Goal: Information Seeking & Learning: Learn about a topic

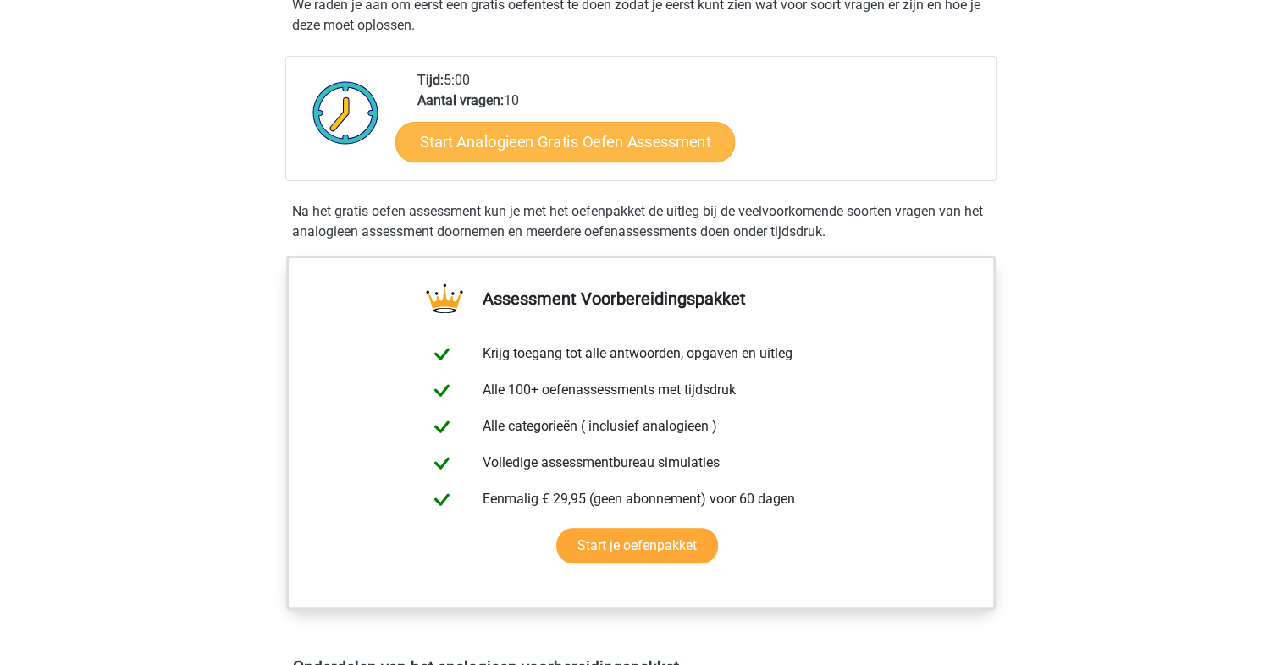
scroll to position [254, 0]
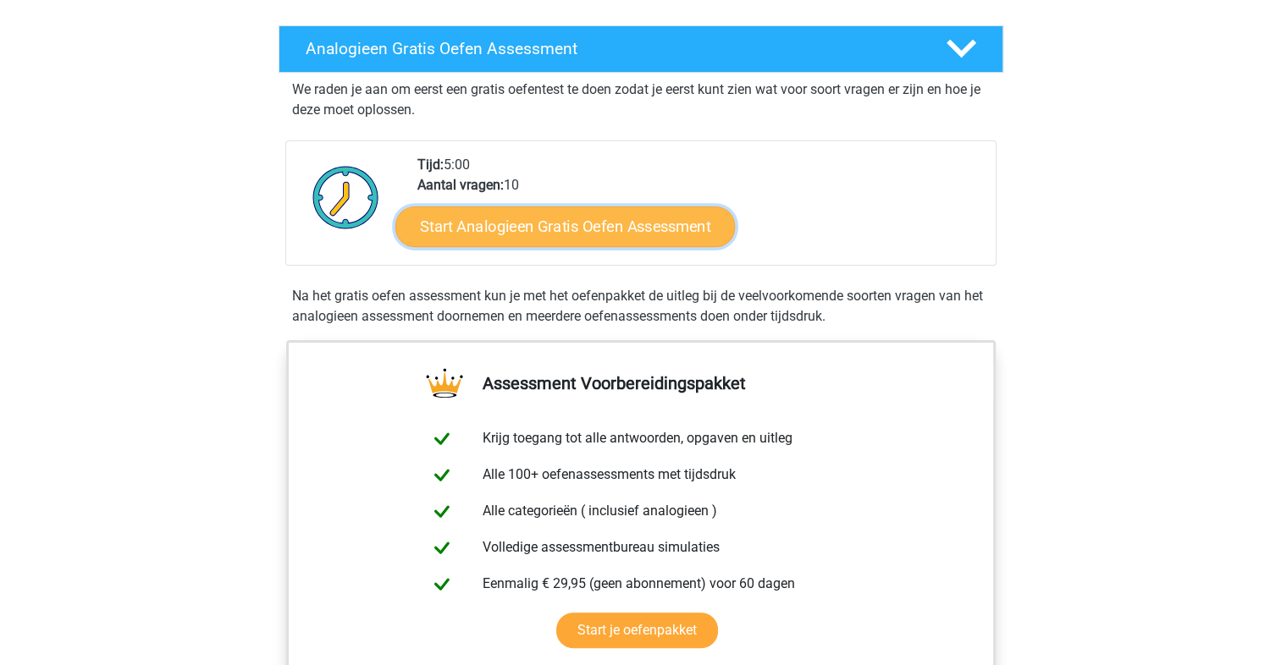
click at [562, 212] on link "Start Analogieen Gratis Oefen Assessment" at bounding box center [564, 226] width 339 height 41
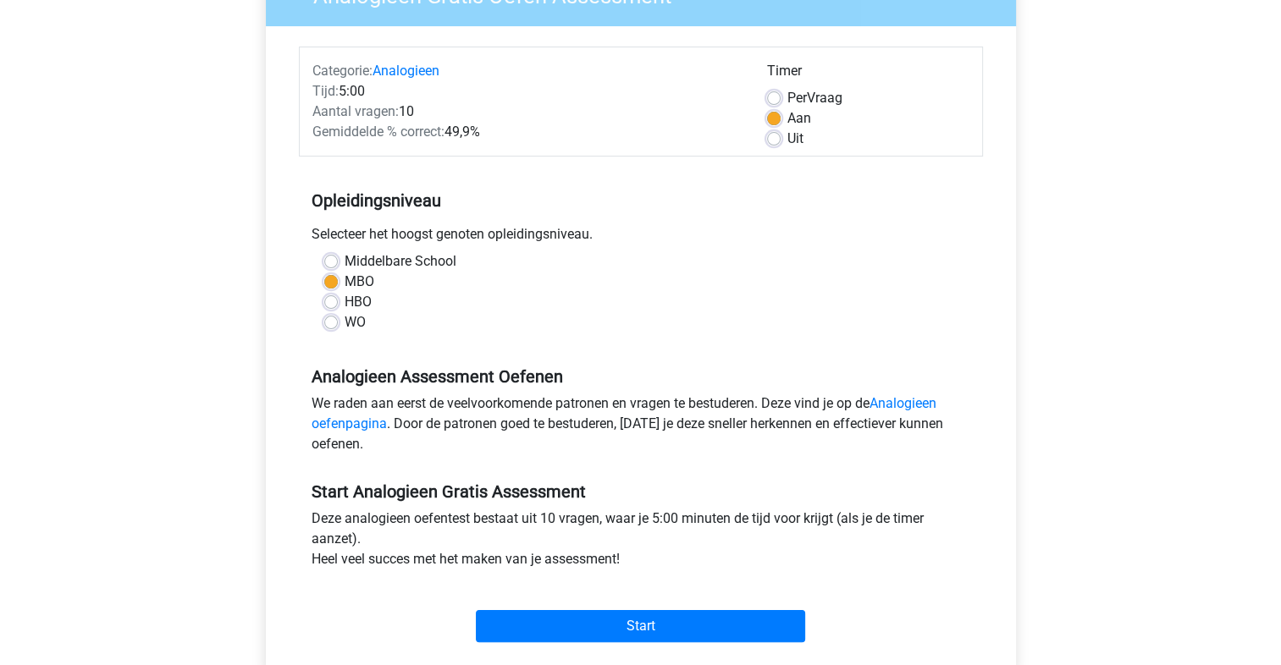
scroll to position [254, 0]
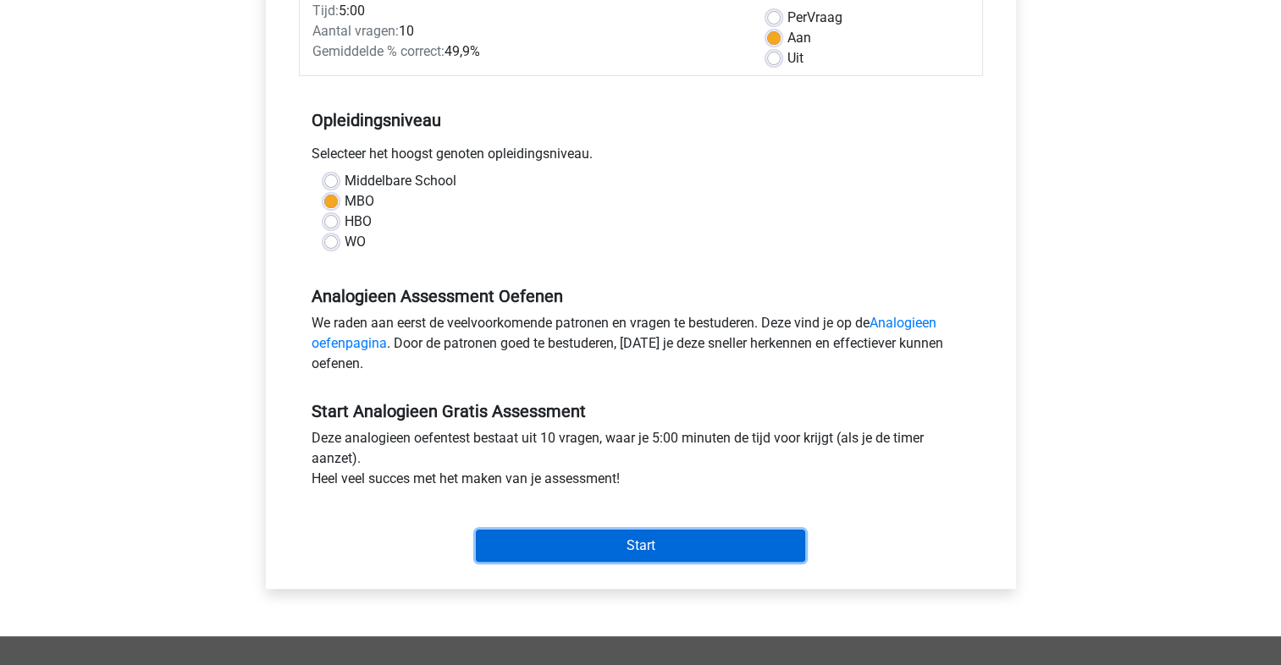
click at [638, 557] on input "Start" at bounding box center [640, 546] width 329 height 32
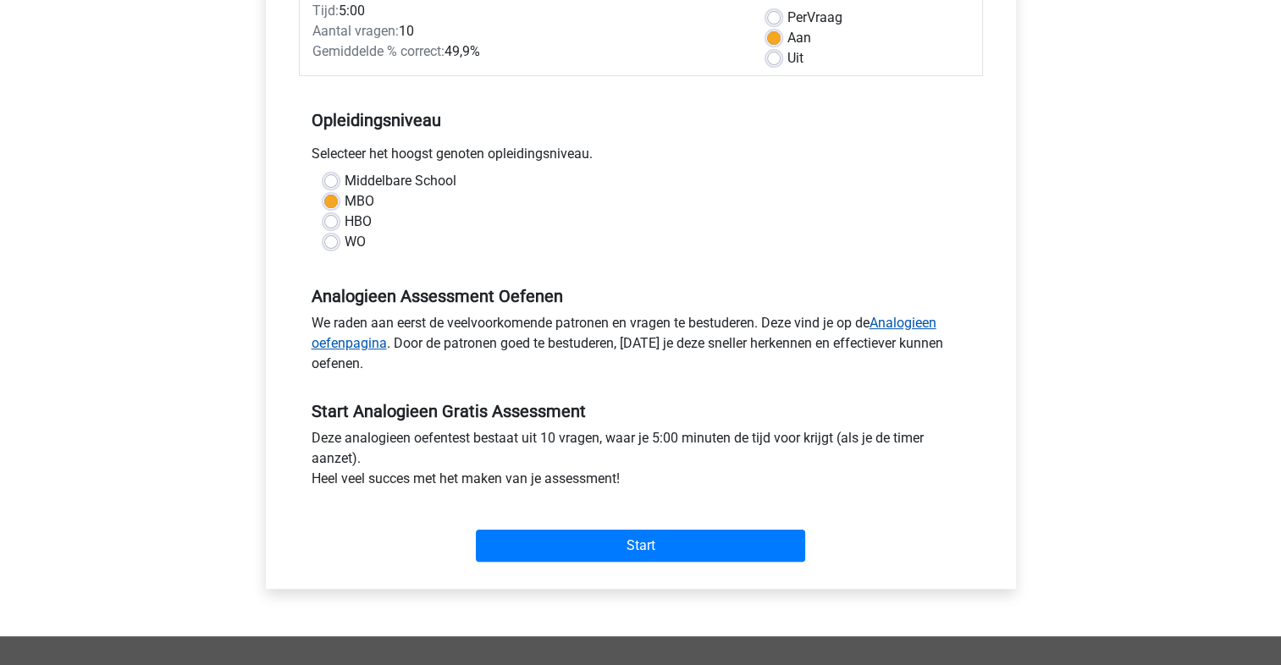
click at [900, 317] on link "Analogieen oefenpagina" at bounding box center [624, 333] width 625 height 36
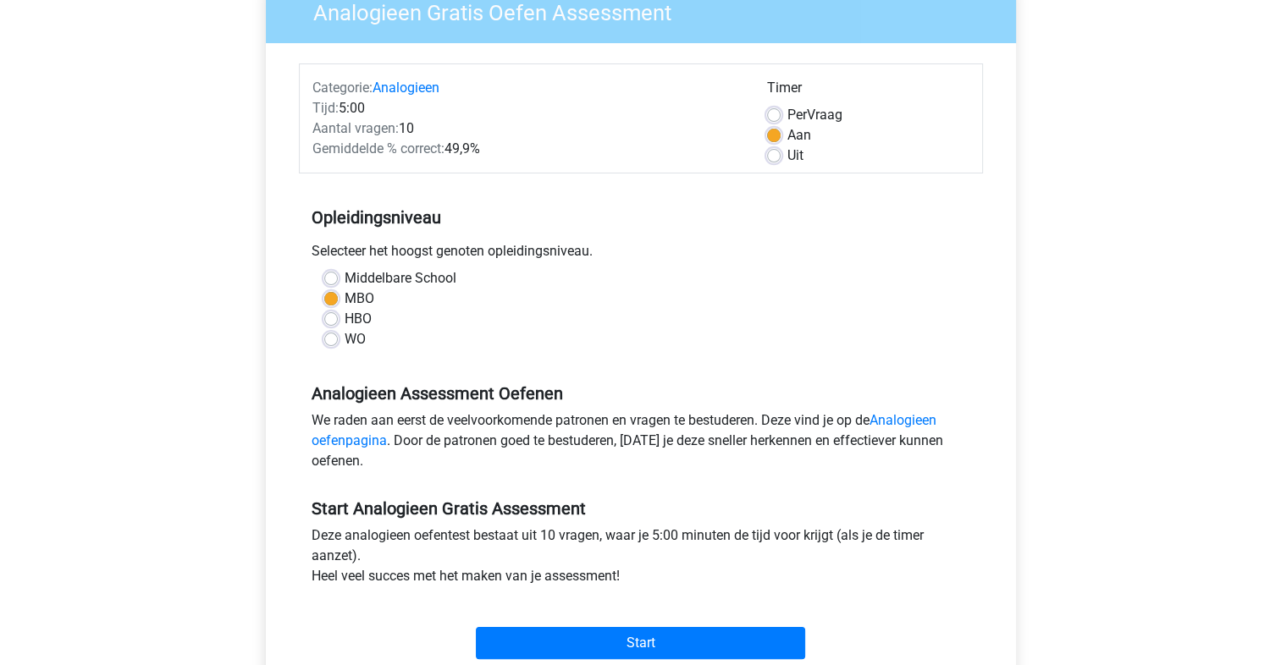
scroll to position [0, 0]
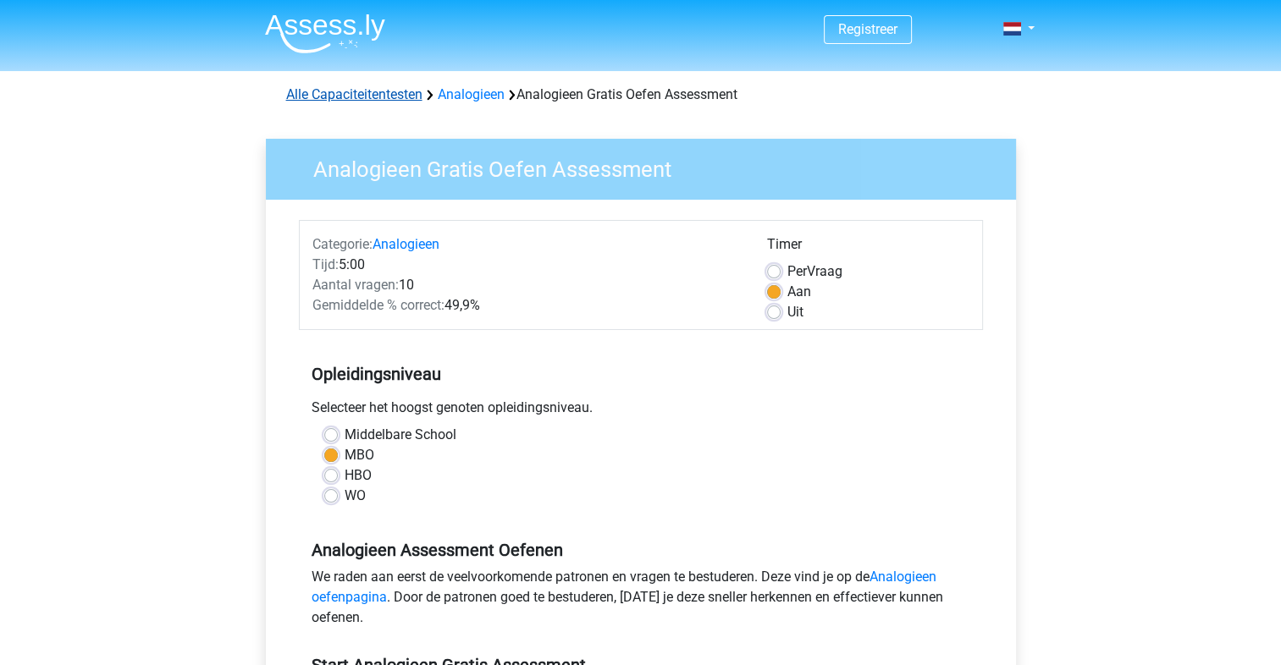
click at [349, 90] on link "Alle Capaciteitentesten" at bounding box center [354, 94] width 136 height 16
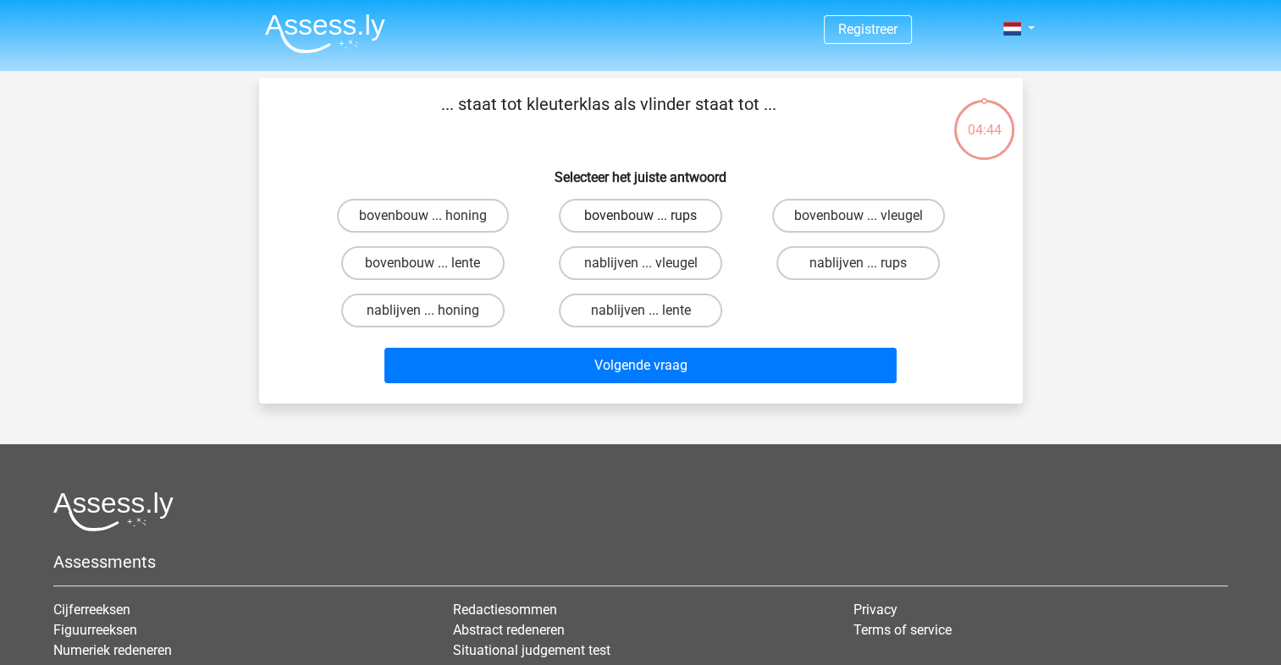
click at [626, 218] on label "bovenbouw ... rups" at bounding box center [640, 216] width 163 height 34
click at [640, 218] on input "bovenbouw ... rups" at bounding box center [645, 221] width 11 height 11
radio input "true"
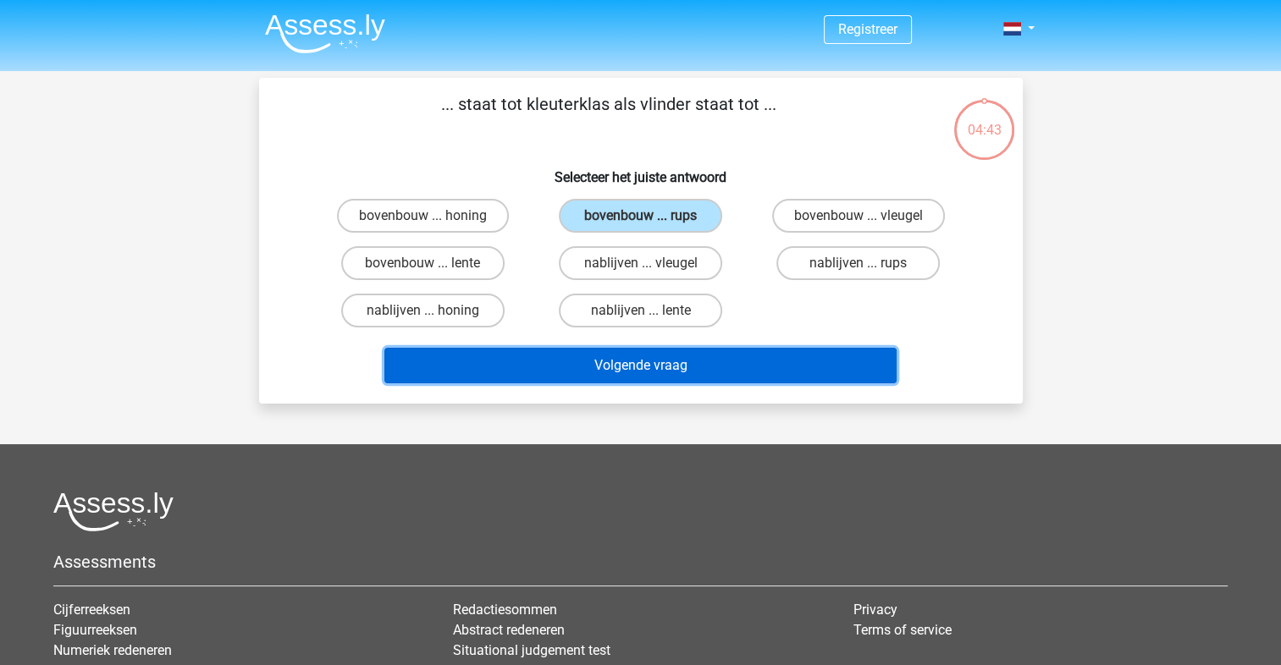
click at [637, 358] on button "Volgende vraag" at bounding box center [640, 366] width 512 height 36
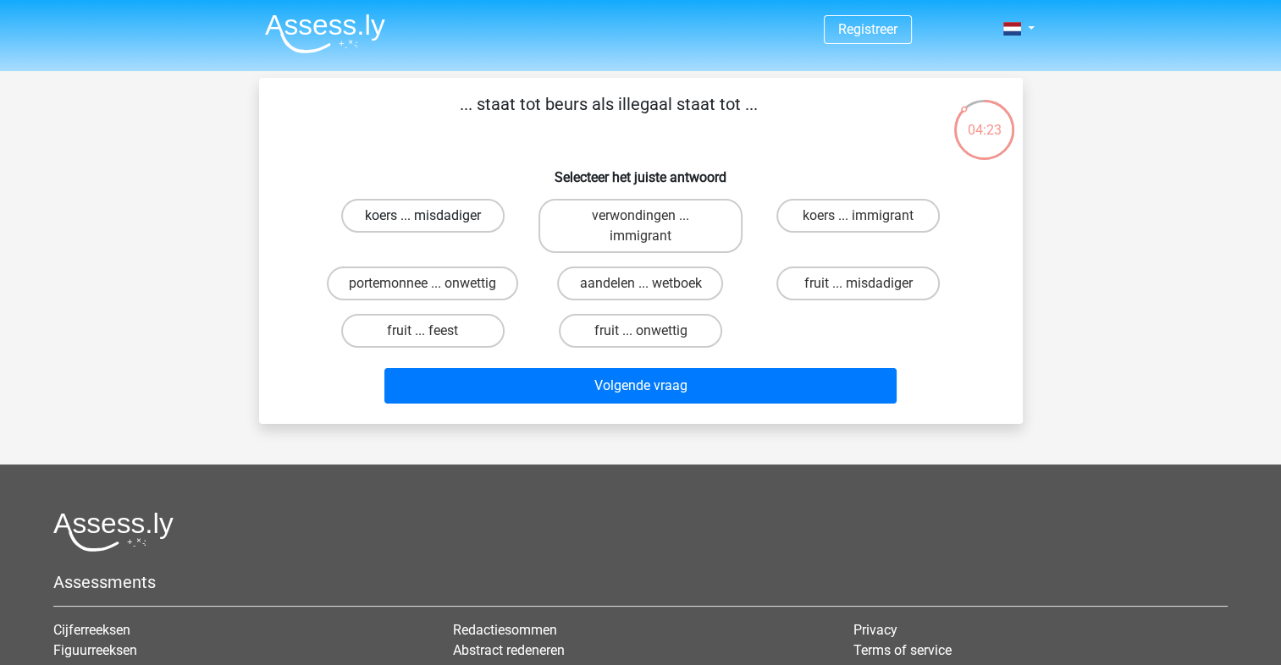
click at [438, 220] on label "koers ... misdadiger" at bounding box center [422, 216] width 163 height 34
click at [433, 220] on input "koers ... misdadiger" at bounding box center [427, 221] width 11 height 11
radio input "true"
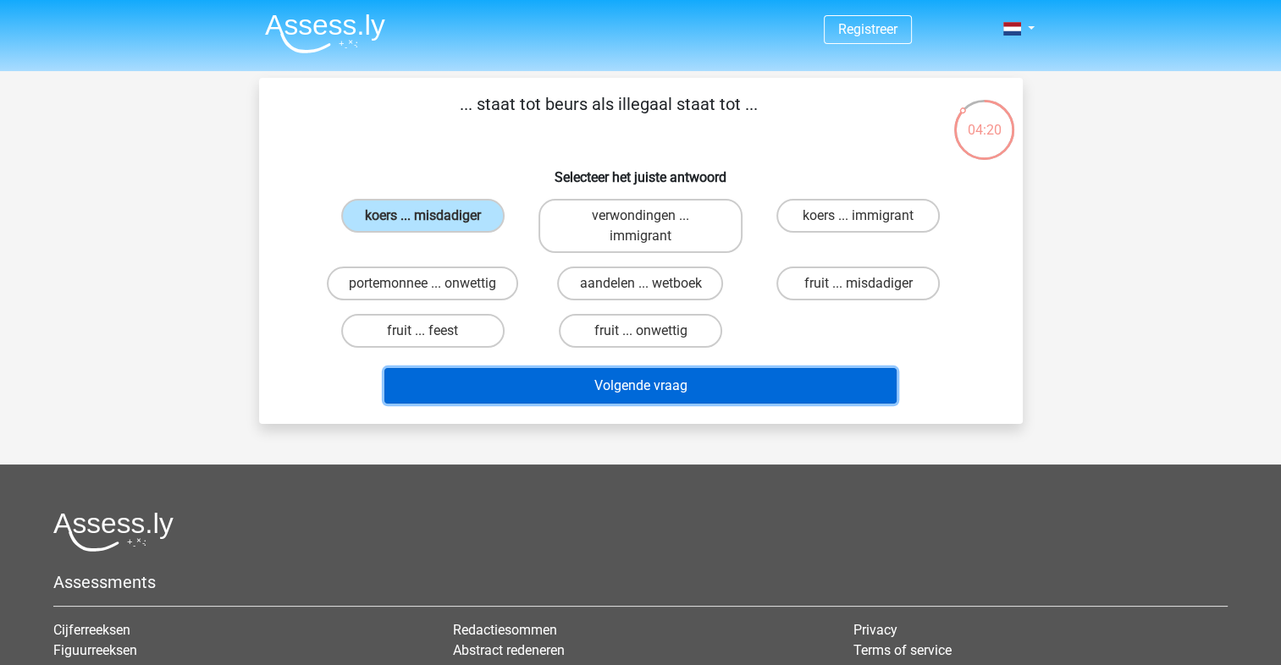
click at [655, 389] on button "Volgende vraag" at bounding box center [640, 386] width 512 height 36
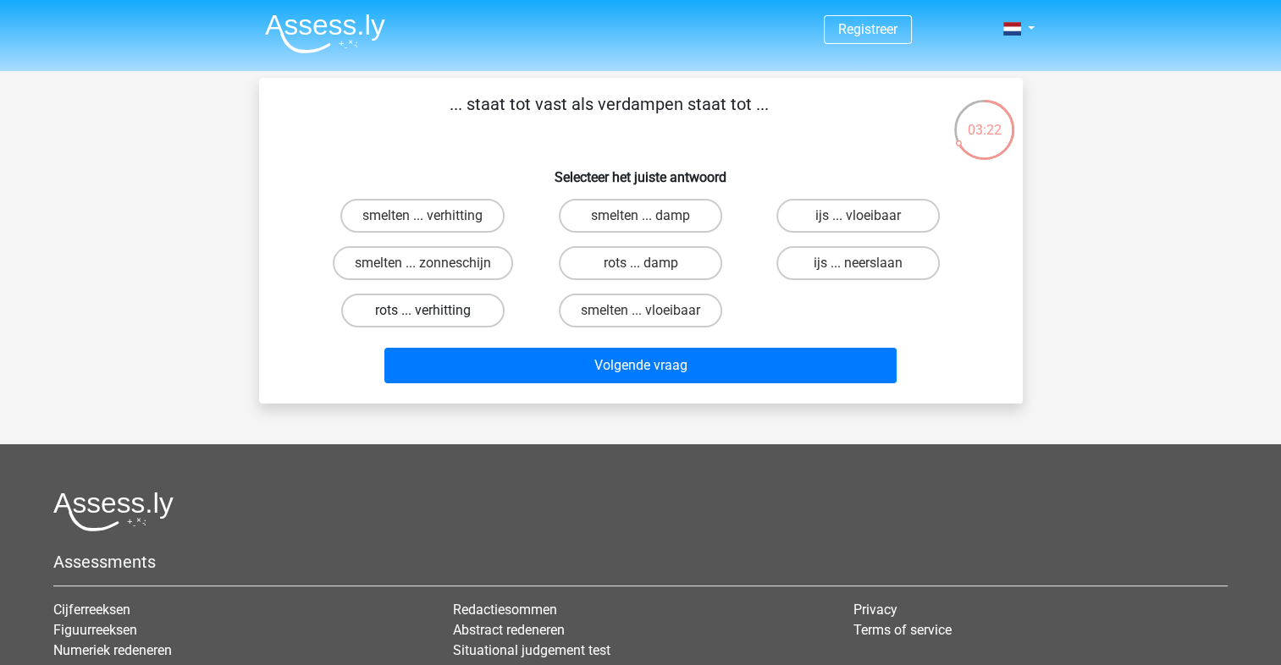
click at [472, 313] on label "rots ... verhitting" at bounding box center [422, 311] width 163 height 34
click at [433, 313] on input "rots ... verhitting" at bounding box center [427, 316] width 11 height 11
radio input "true"
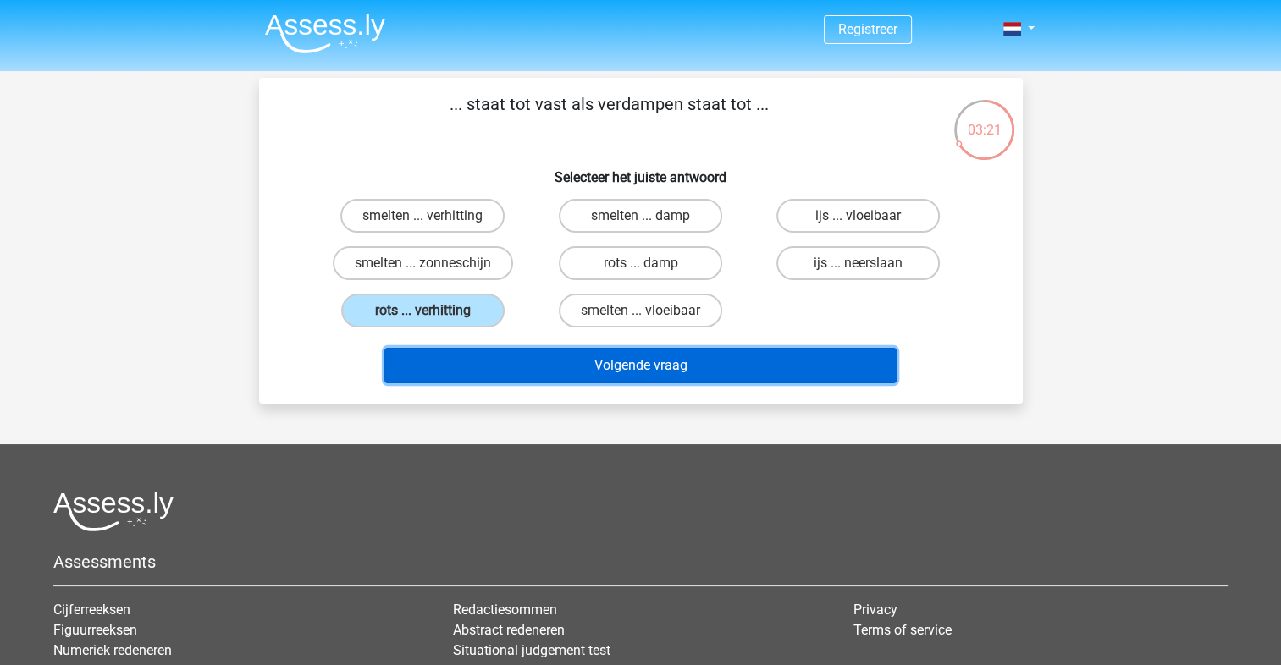
click at [641, 358] on button "Volgende vraag" at bounding box center [640, 366] width 512 height 36
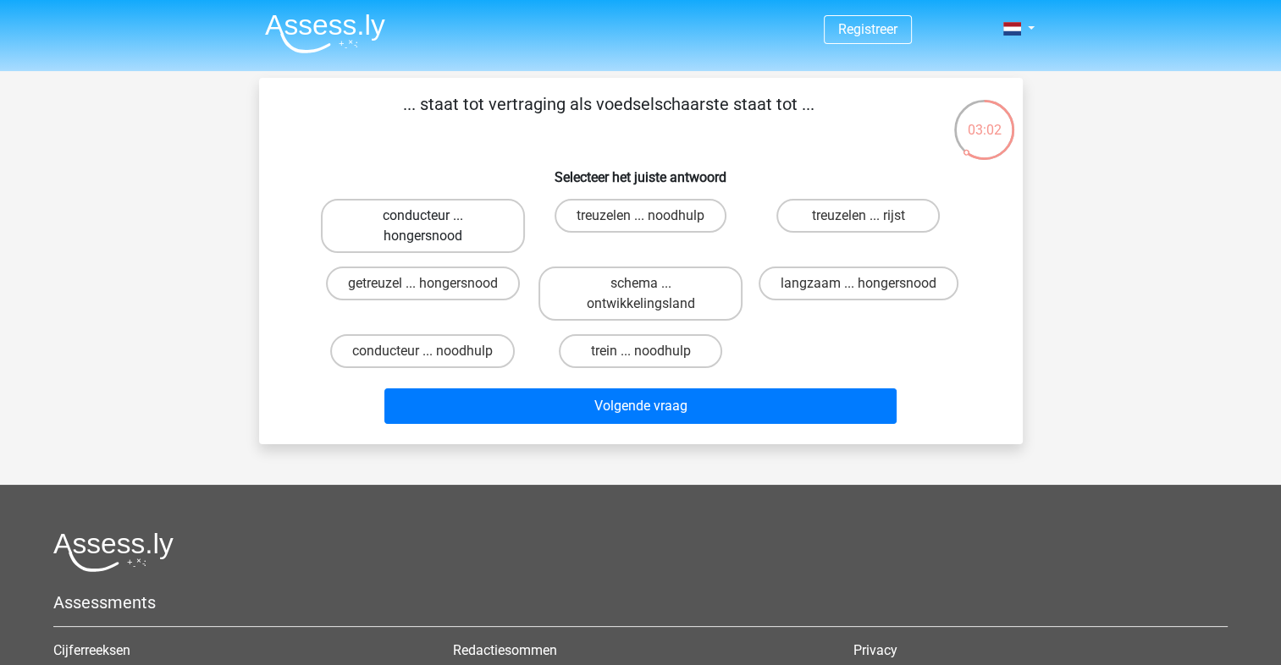
drag, startPoint x: 477, startPoint y: 235, endPoint x: 476, endPoint y: 249, distance: 13.6
click at [476, 249] on label "conducteur ... hongersnood" at bounding box center [423, 226] width 204 height 54
click at [433, 227] on input "conducteur ... hongersnood" at bounding box center [427, 221] width 11 height 11
radio input "true"
click at [476, 283] on label "getreuzel ... hongersnood" at bounding box center [423, 284] width 194 height 34
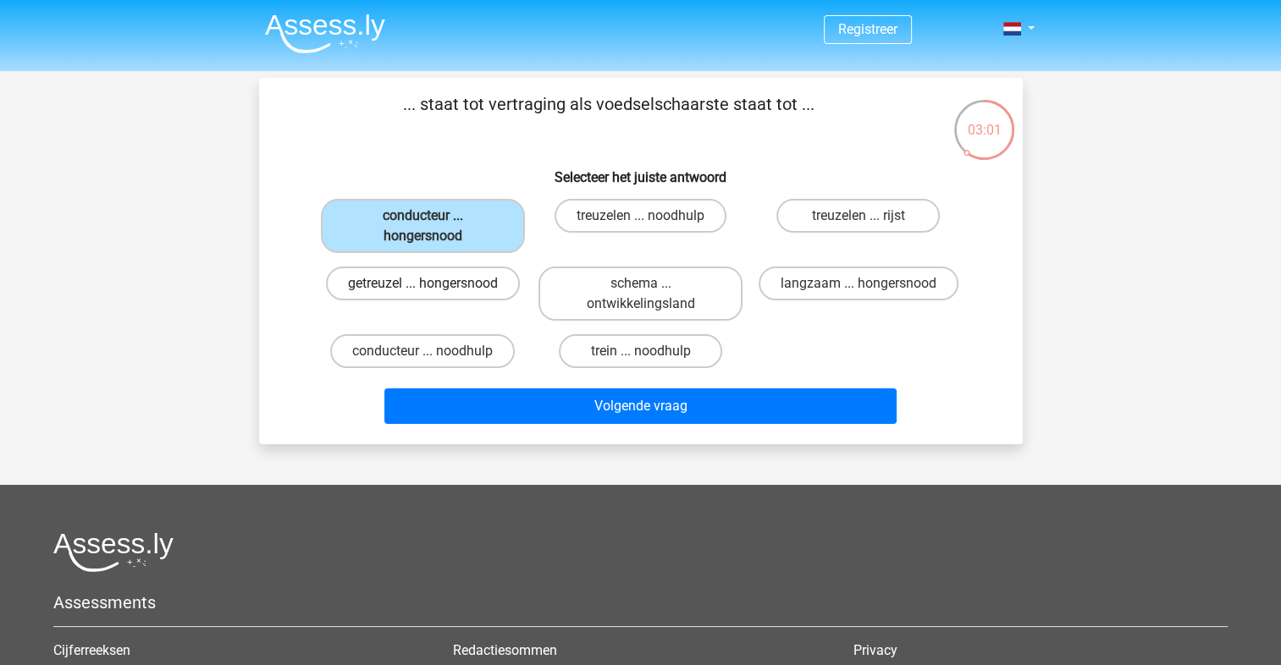
click at [433, 284] on input "getreuzel ... hongersnood" at bounding box center [427, 289] width 11 height 11
radio input "true"
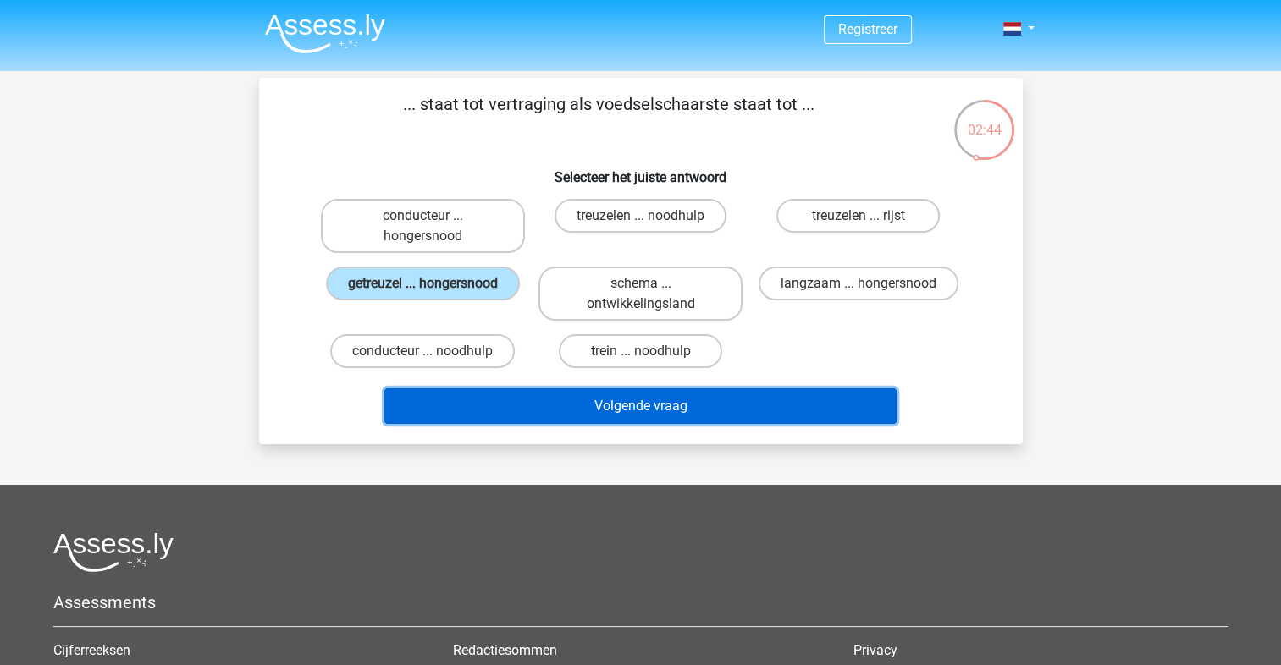
click at [685, 402] on button "Volgende vraag" at bounding box center [640, 407] width 512 height 36
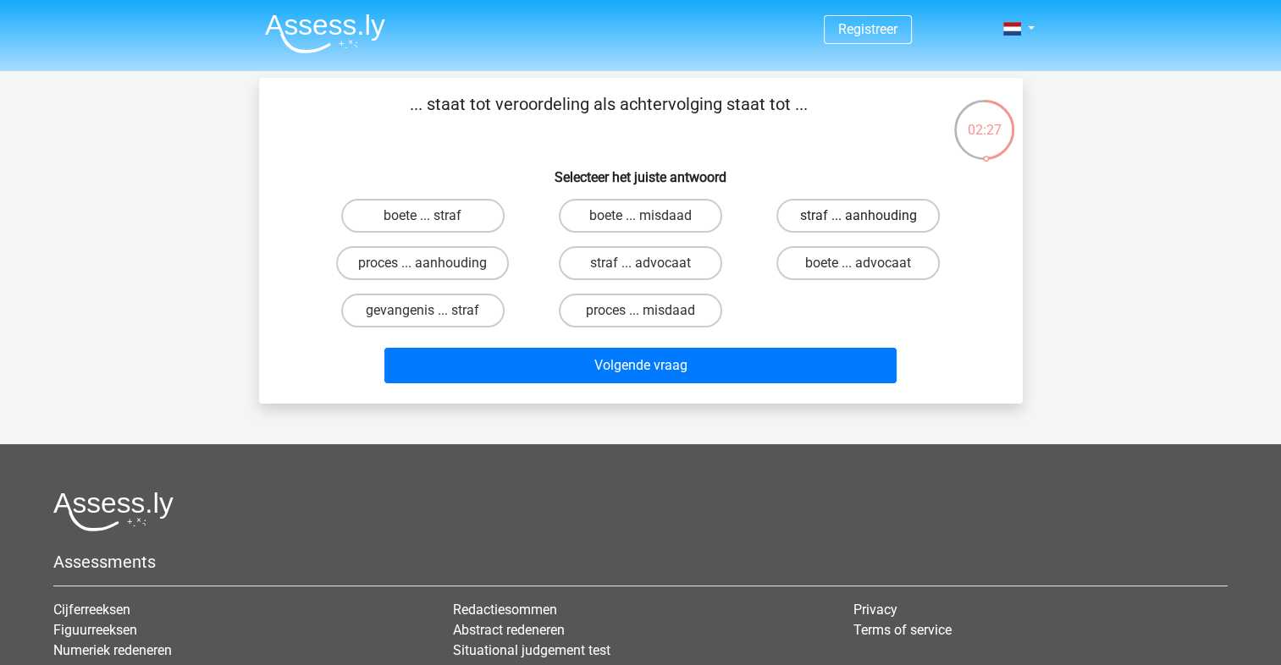
click at [921, 222] on label "straf ... aanhouding" at bounding box center [857, 216] width 163 height 34
click at [869, 222] on input "straf ... aanhouding" at bounding box center [863, 221] width 11 height 11
radio input "true"
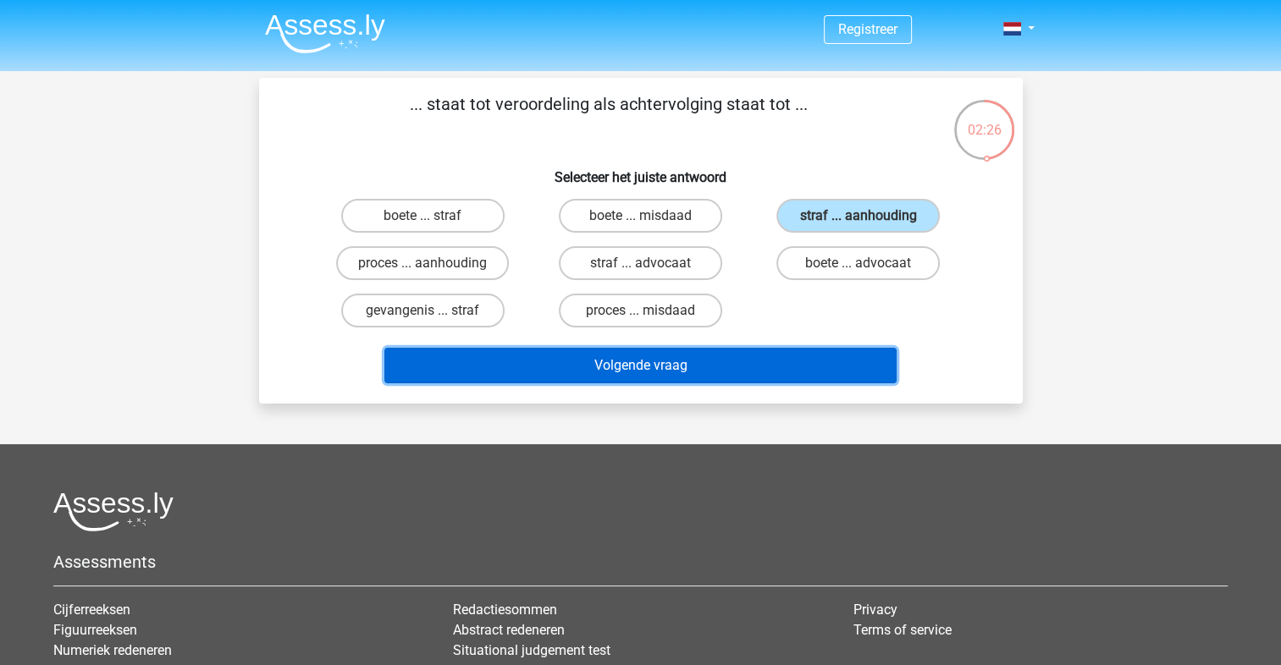
click at [742, 364] on button "Volgende vraag" at bounding box center [640, 366] width 512 height 36
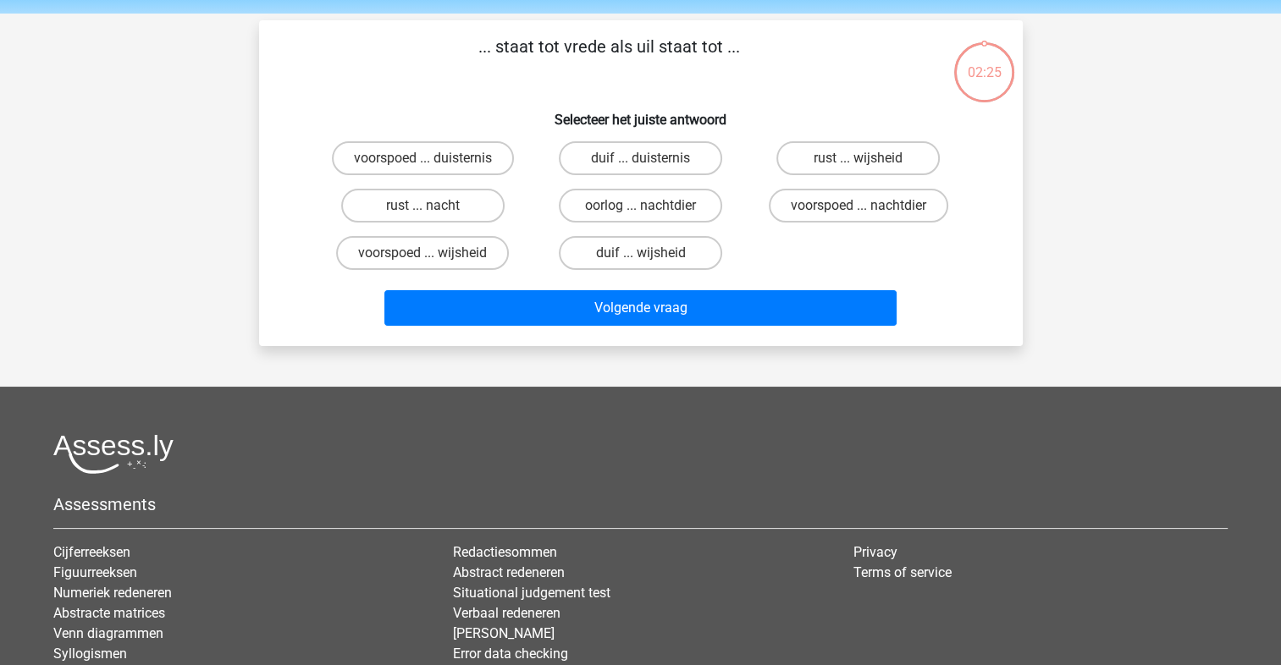
scroll to position [78, 0]
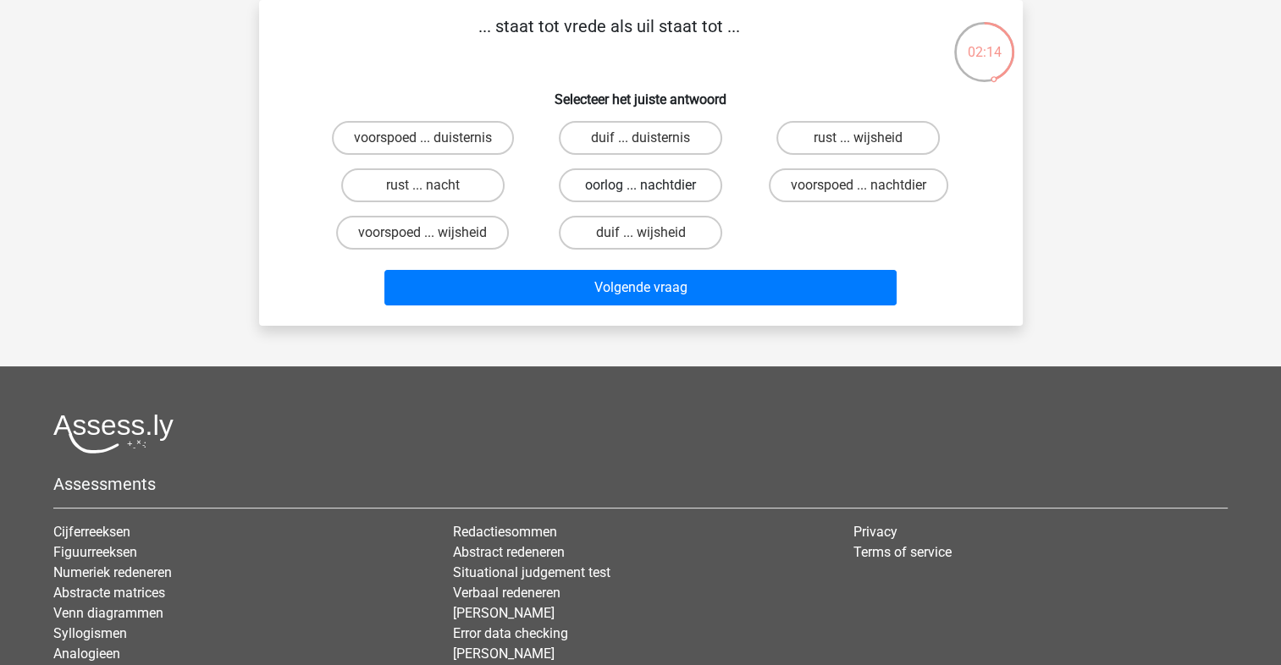
click at [675, 196] on label "oorlog ... nachtdier" at bounding box center [640, 185] width 163 height 34
click at [651, 196] on input "oorlog ... nachtdier" at bounding box center [645, 190] width 11 height 11
radio input "true"
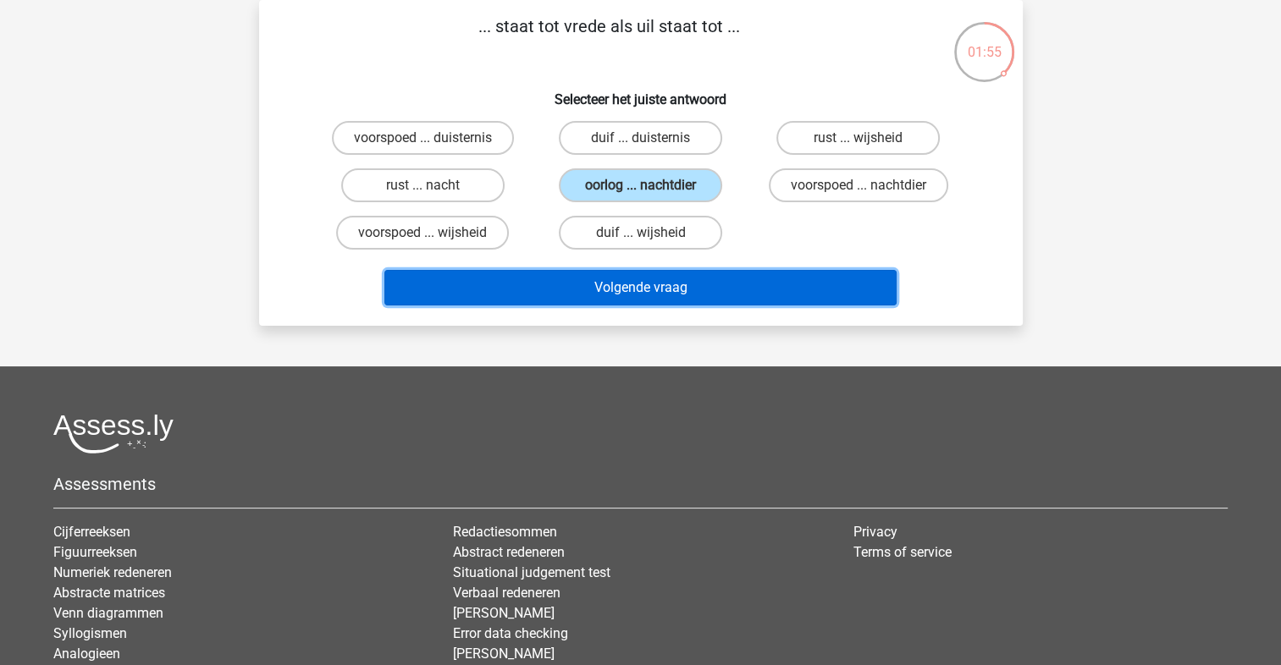
click at [735, 279] on button "Volgende vraag" at bounding box center [640, 288] width 512 height 36
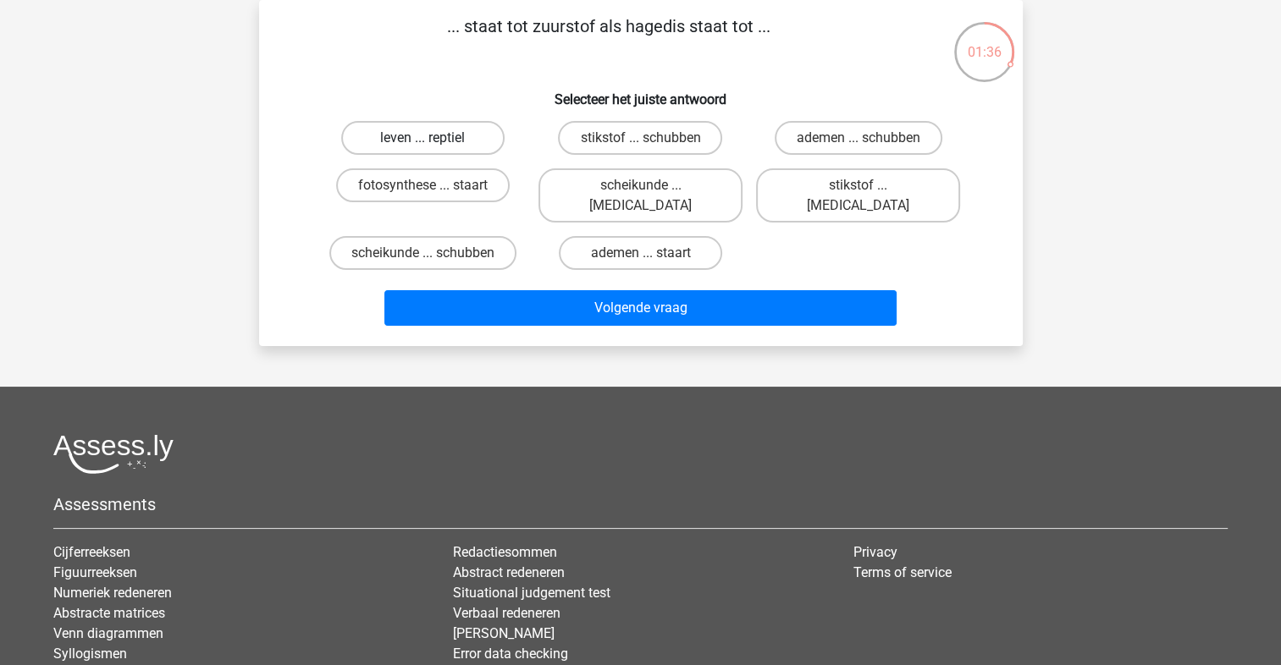
click at [455, 131] on label "leven ... reptiel" at bounding box center [422, 138] width 163 height 34
click at [433, 138] on input "leven ... reptiel" at bounding box center [427, 143] width 11 height 11
radio input "true"
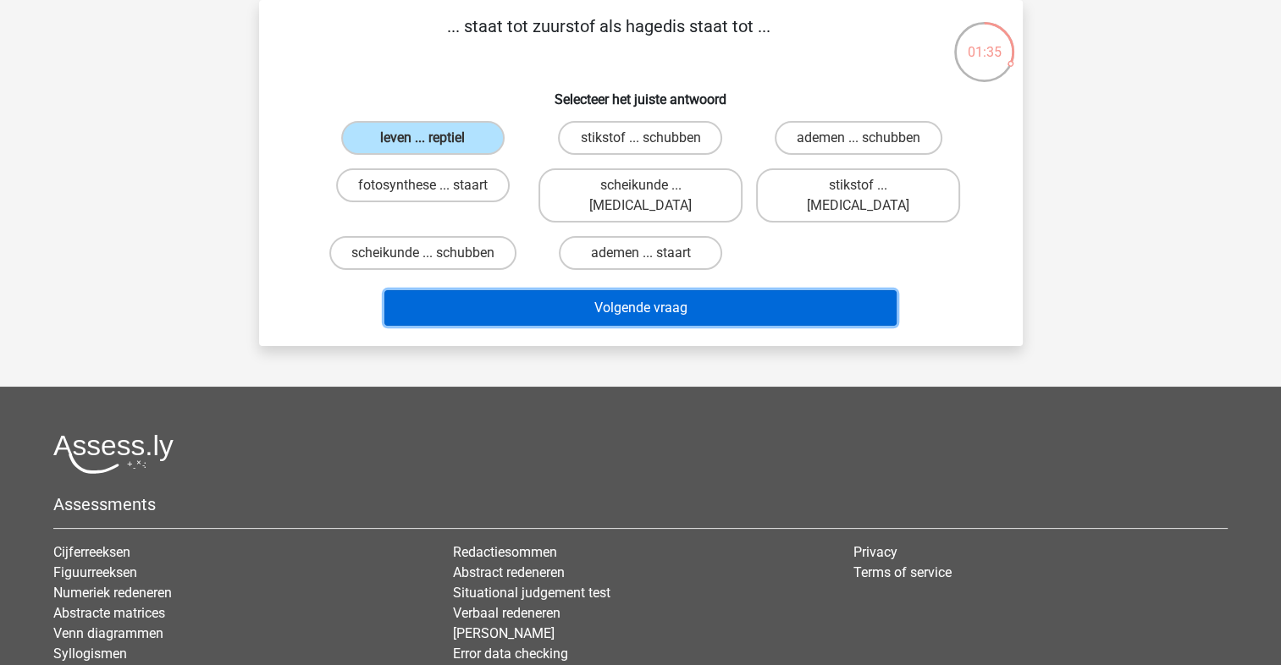
click at [666, 290] on button "Volgende vraag" at bounding box center [640, 308] width 512 height 36
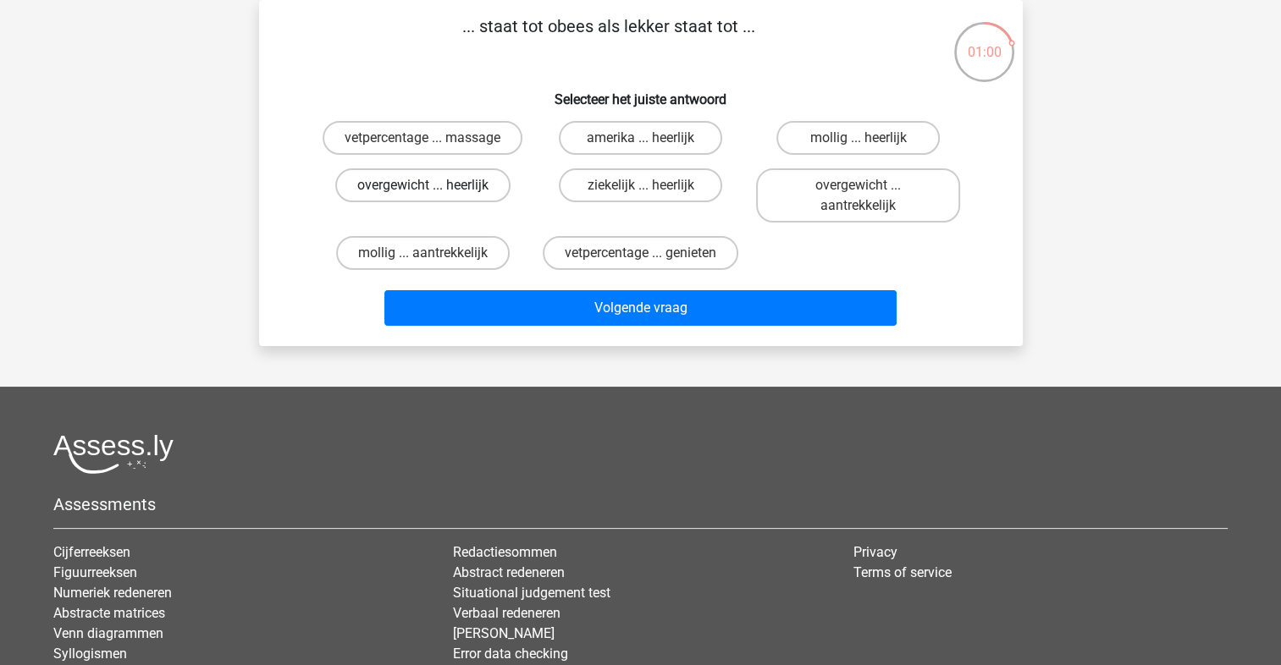
click at [481, 186] on label "overgewicht ... heerlijk" at bounding box center [422, 185] width 175 height 34
click at [433, 186] on input "overgewicht ... heerlijk" at bounding box center [427, 190] width 11 height 11
radio input "true"
click at [881, 185] on label "overgewicht ... aantrekkelijk" at bounding box center [858, 195] width 204 height 54
click at [869, 185] on input "overgewicht ... aantrekkelijk" at bounding box center [863, 190] width 11 height 11
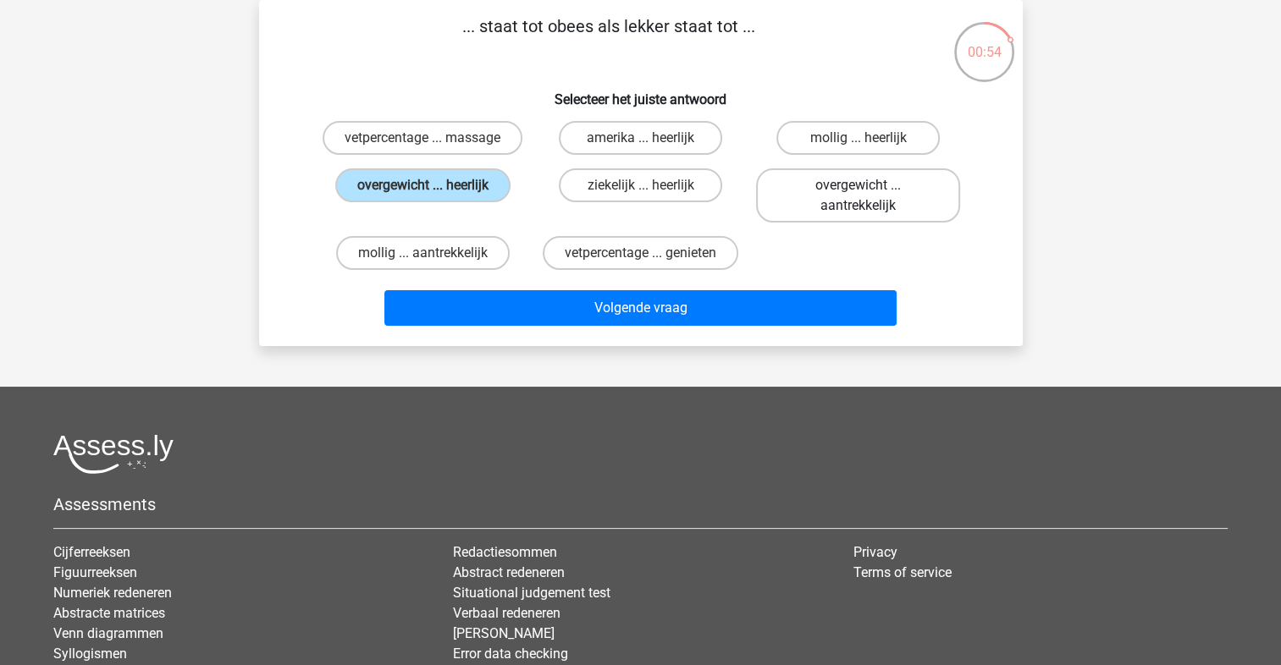
radio input "true"
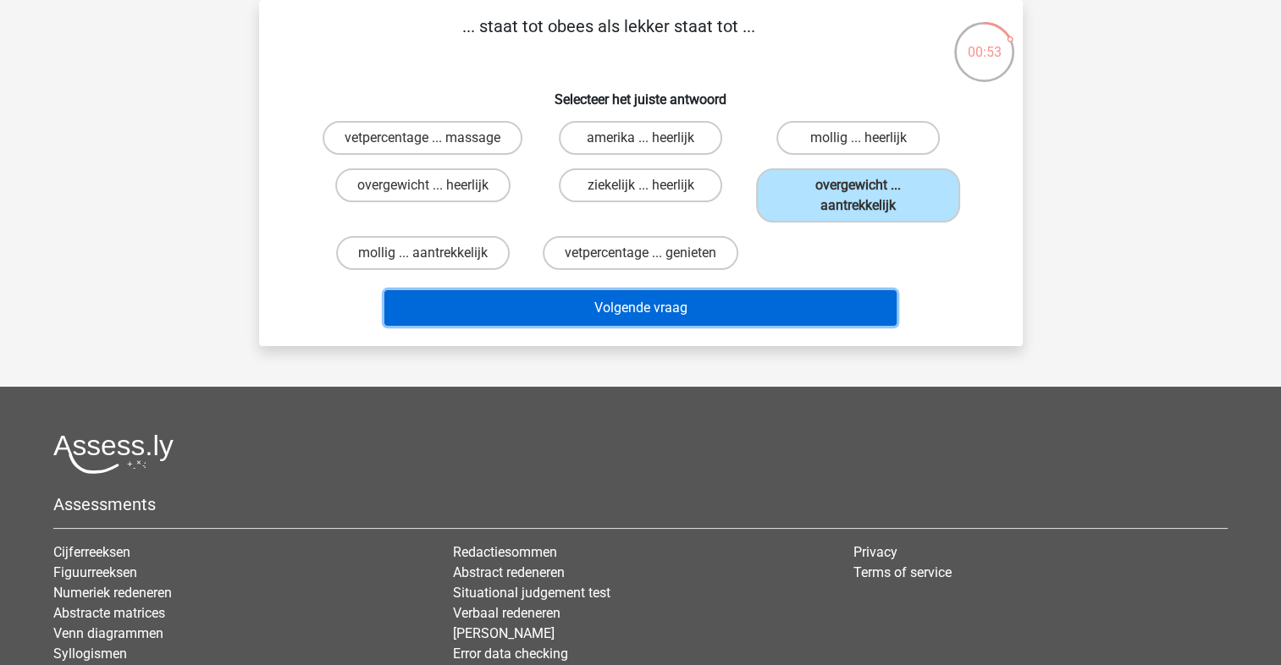
click at [711, 309] on button "Volgende vraag" at bounding box center [640, 308] width 512 height 36
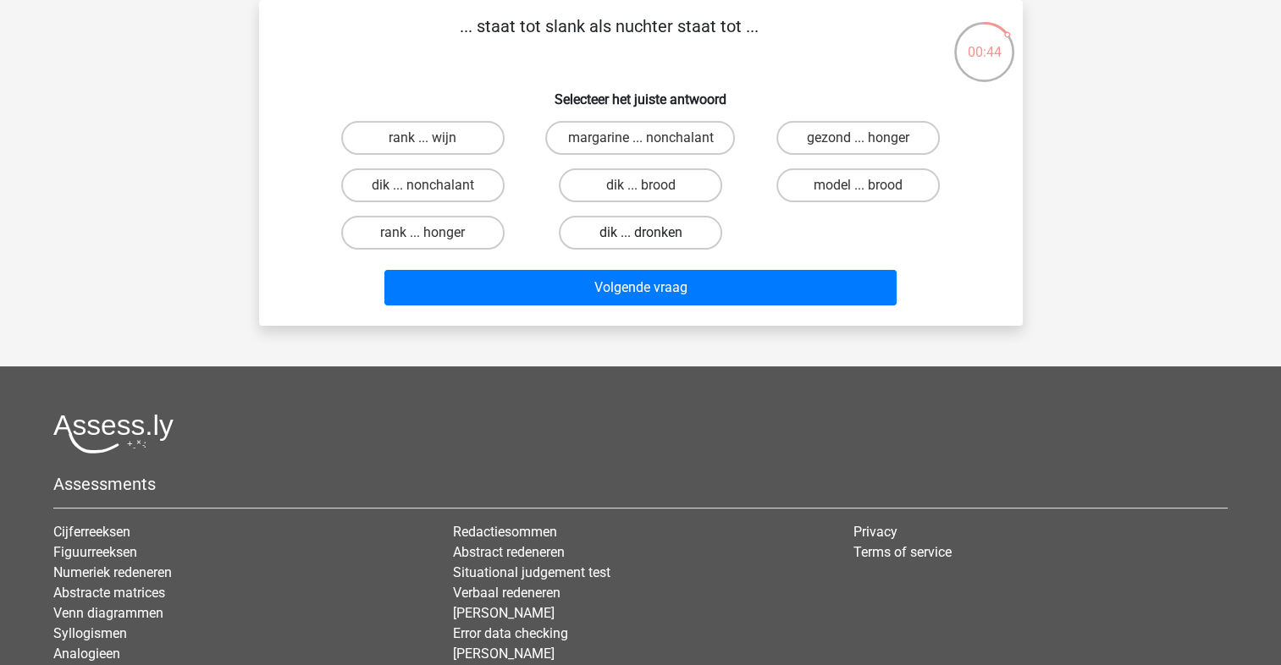
click at [653, 234] on label "dik ... dronken" at bounding box center [640, 233] width 163 height 34
click at [651, 234] on input "dik ... dronken" at bounding box center [645, 238] width 11 height 11
radio input "true"
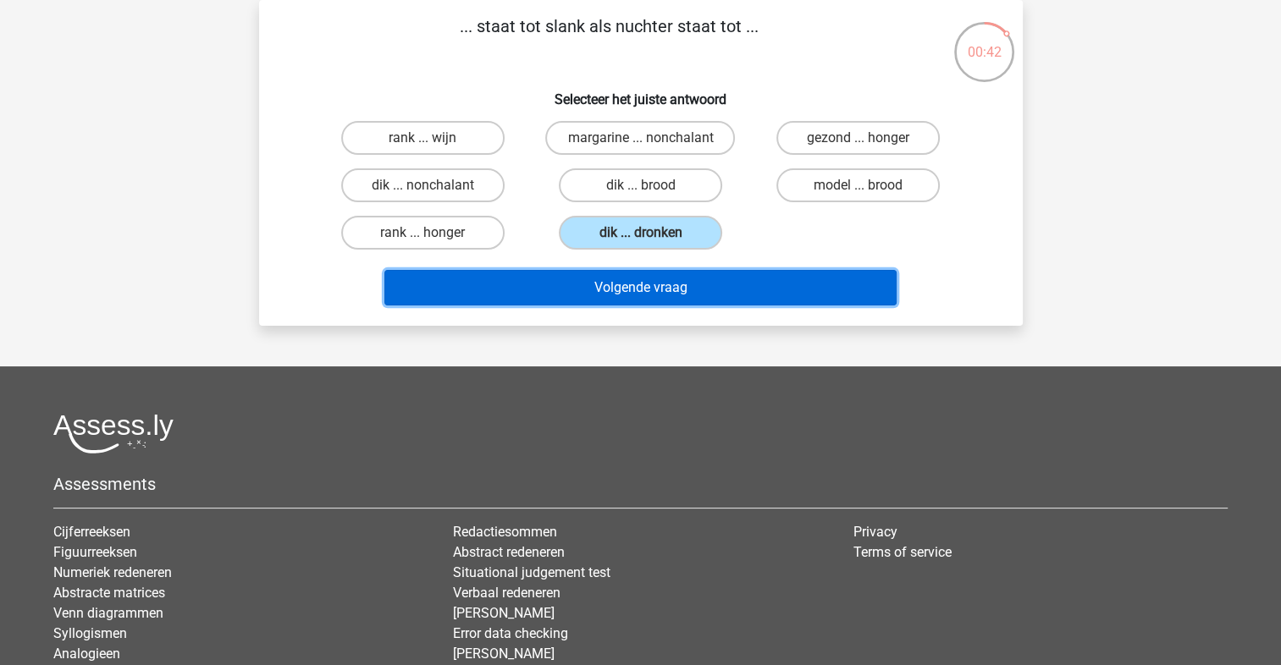
click at [695, 295] on button "Volgende vraag" at bounding box center [640, 288] width 512 height 36
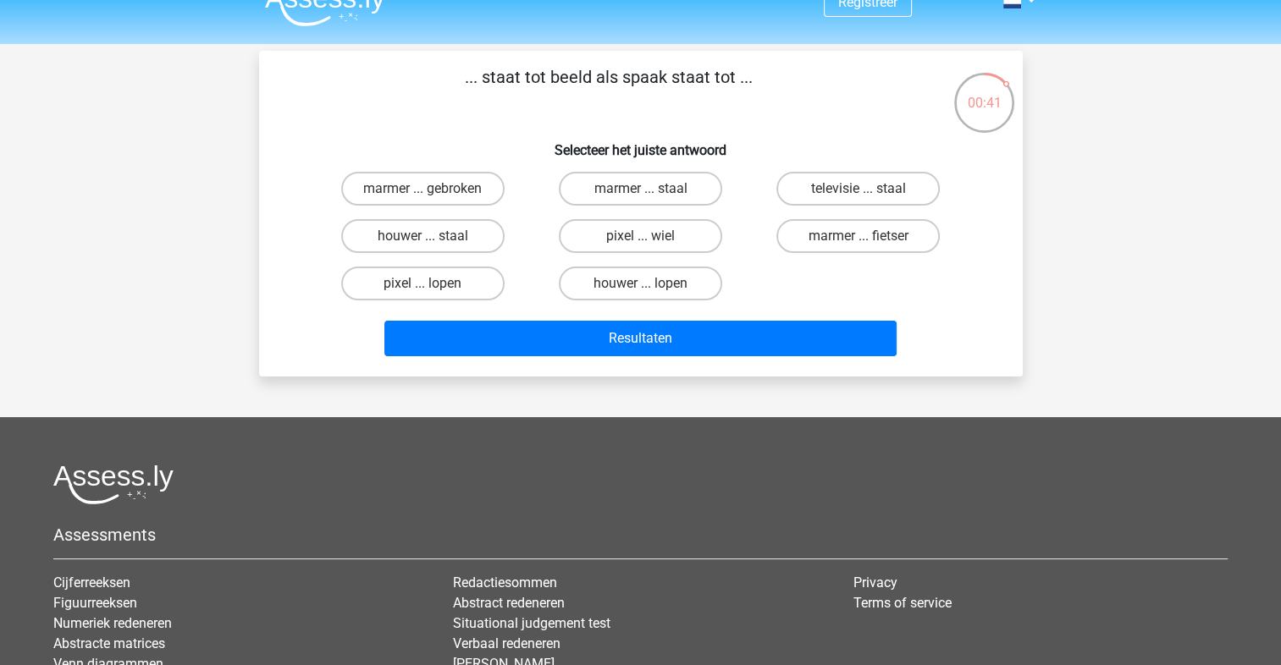
scroll to position [0, 0]
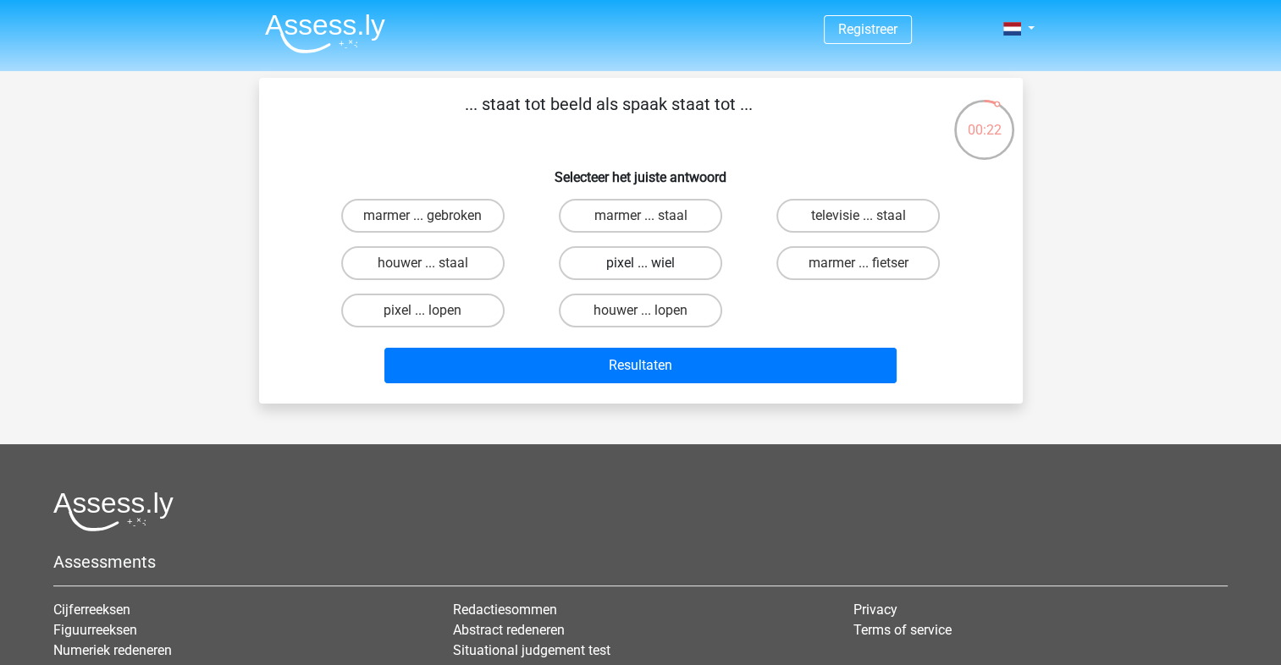
click at [682, 266] on label "pixel ... wiel" at bounding box center [640, 263] width 163 height 34
click at [651, 266] on input "pixel ... wiel" at bounding box center [645, 268] width 11 height 11
radio input "true"
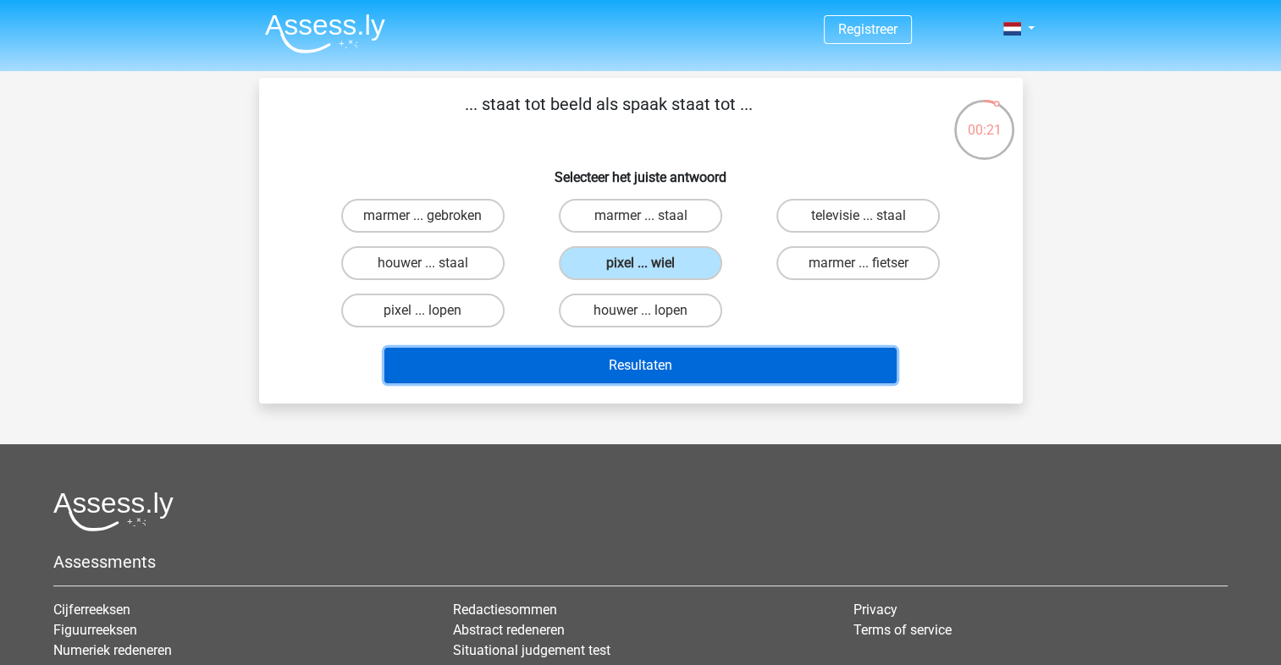
click at [630, 354] on button "Resultaten" at bounding box center [640, 366] width 512 height 36
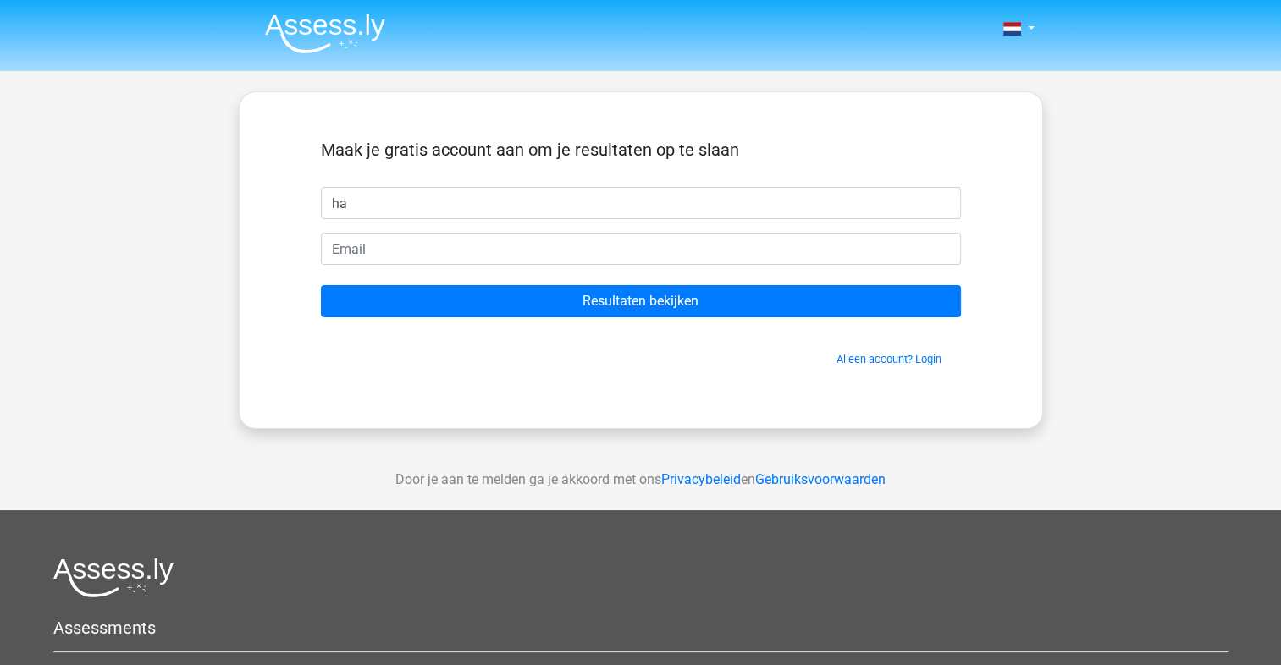
type input "h"
type input "Hanna"
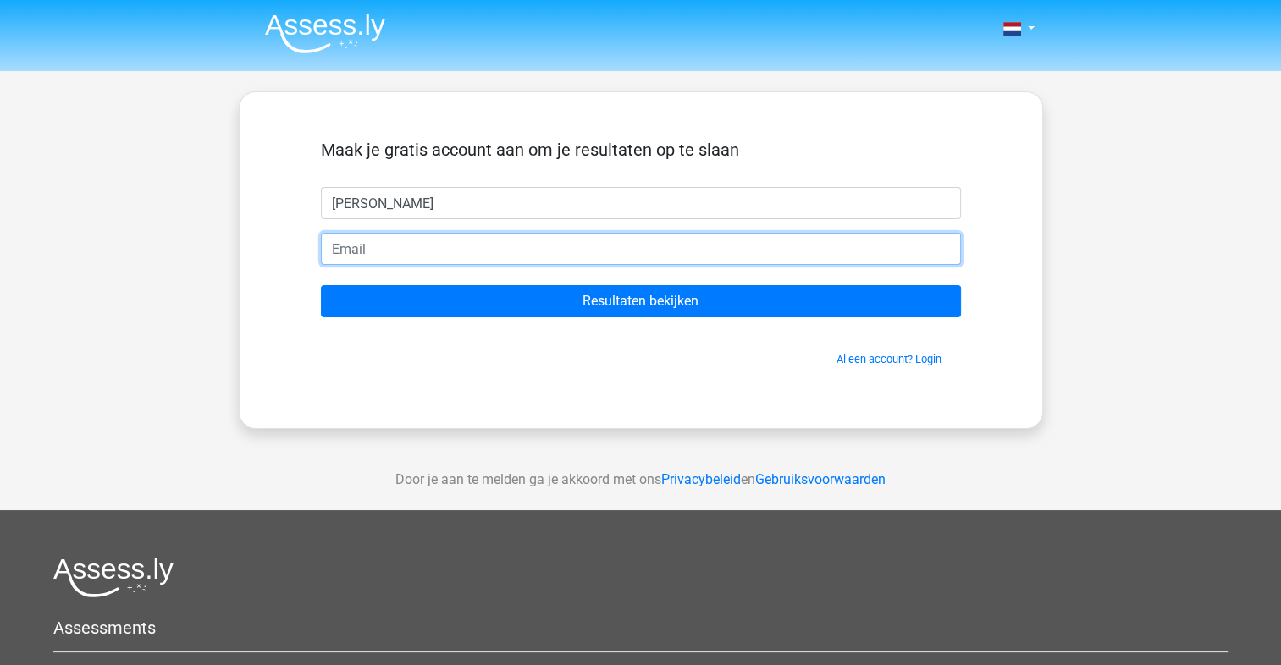
drag, startPoint x: 596, startPoint y: 246, endPoint x: 598, endPoint y: 237, distance: 9.7
click at [596, 246] on input "email" at bounding box center [641, 249] width 640 height 32
type input "hannavanriessen@hotmail.com"
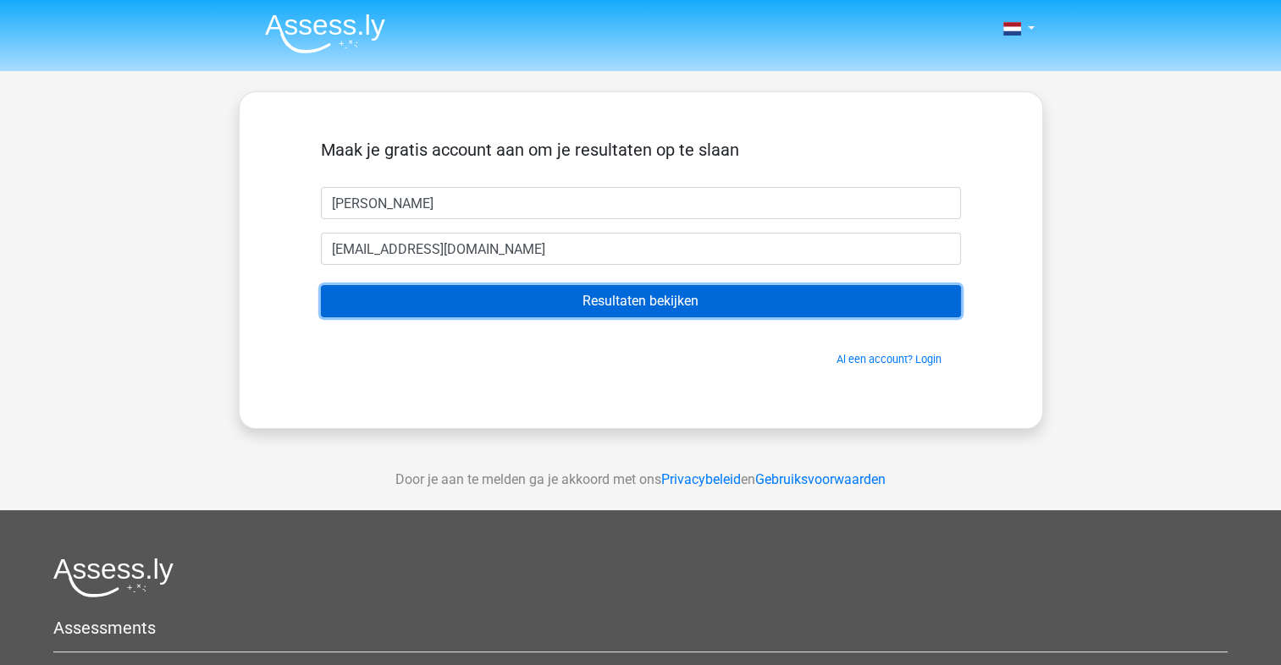
click at [630, 297] on input "Resultaten bekijken" at bounding box center [641, 301] width 640 height 32
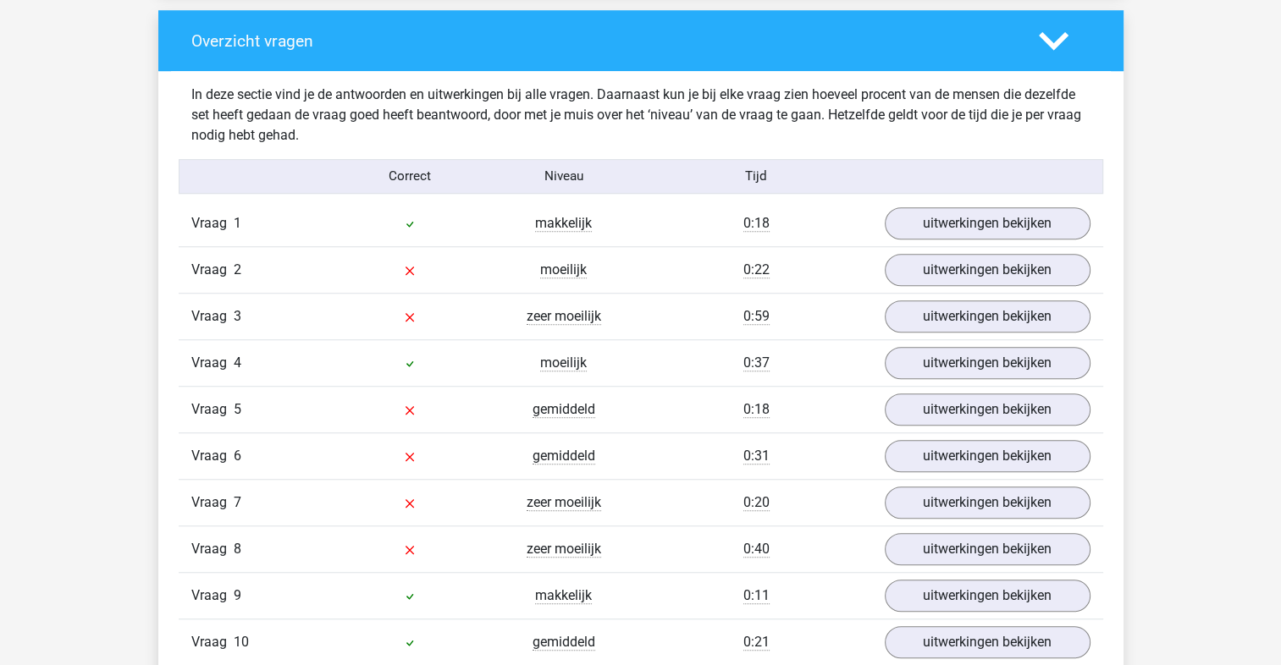
scroll to position [1270, 0]
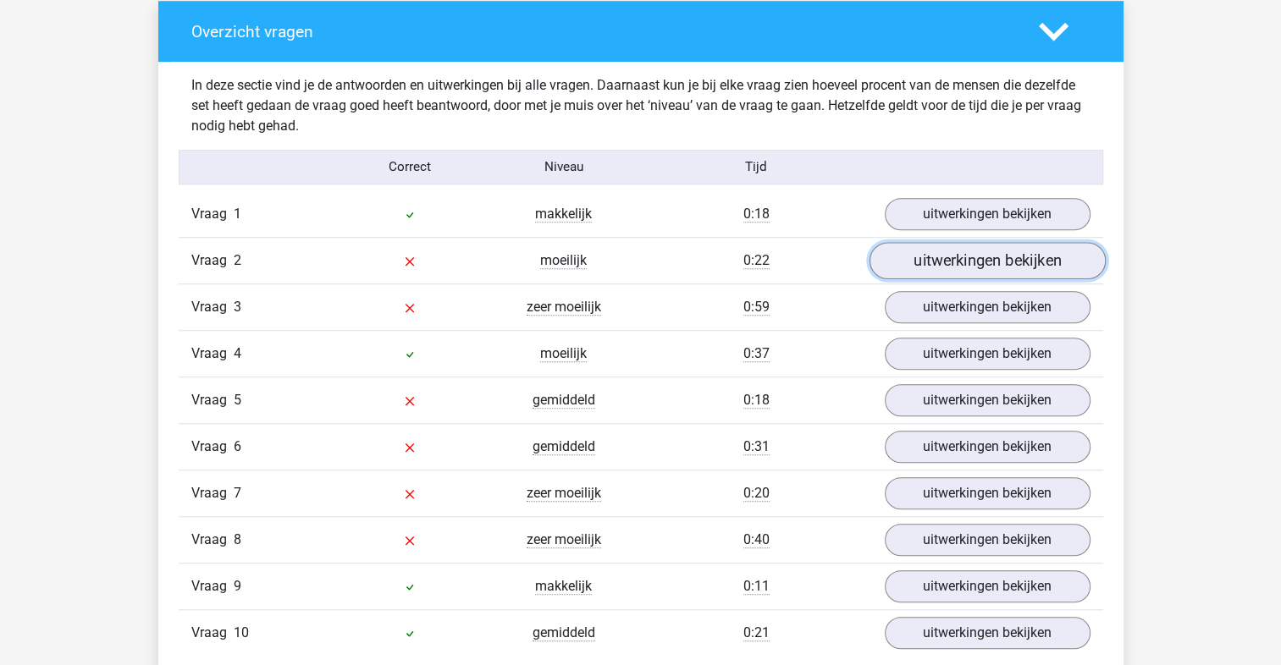
click at [972, 266] on link "uitwerkingen bekijken" at bounding box center [987, 260] width 236 height 37
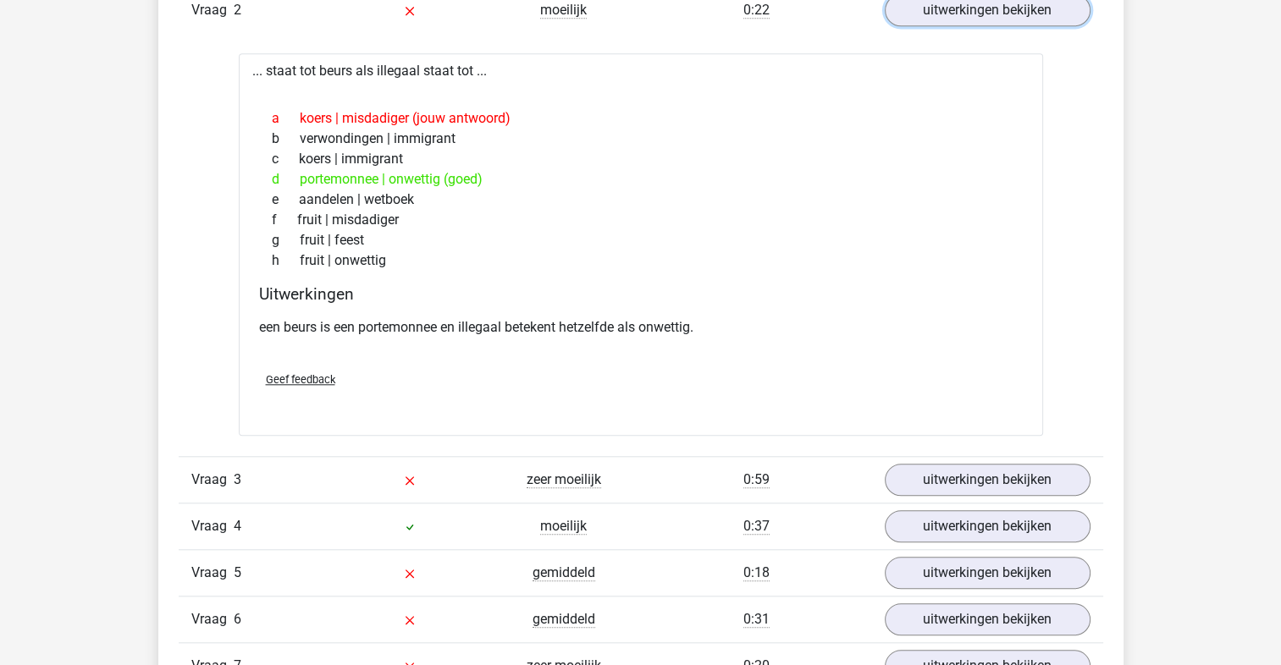
scroll to position [1693, 0]
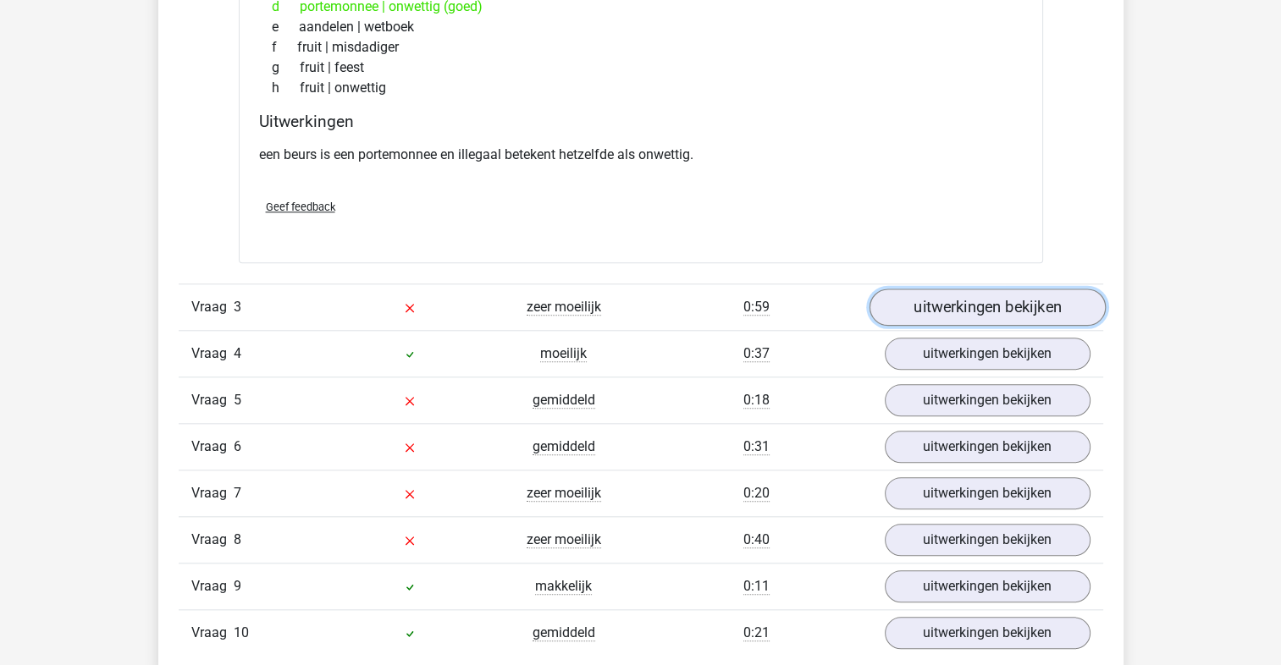
click at [951, 300] on link "uitwerkingen bekijken" at bounding box center [987, 307] width 236 height 37
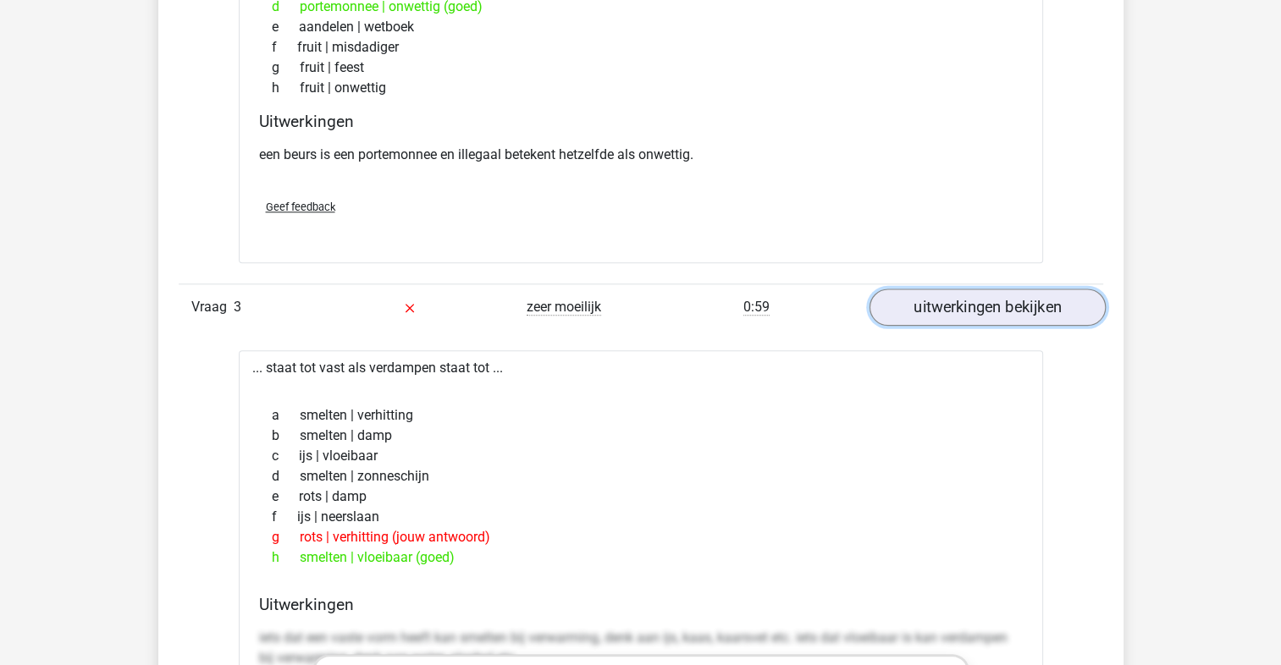
click at [995, 301] on link "uitwerkingen bekijken" at bounding box center [987, 307] width 236 height 37
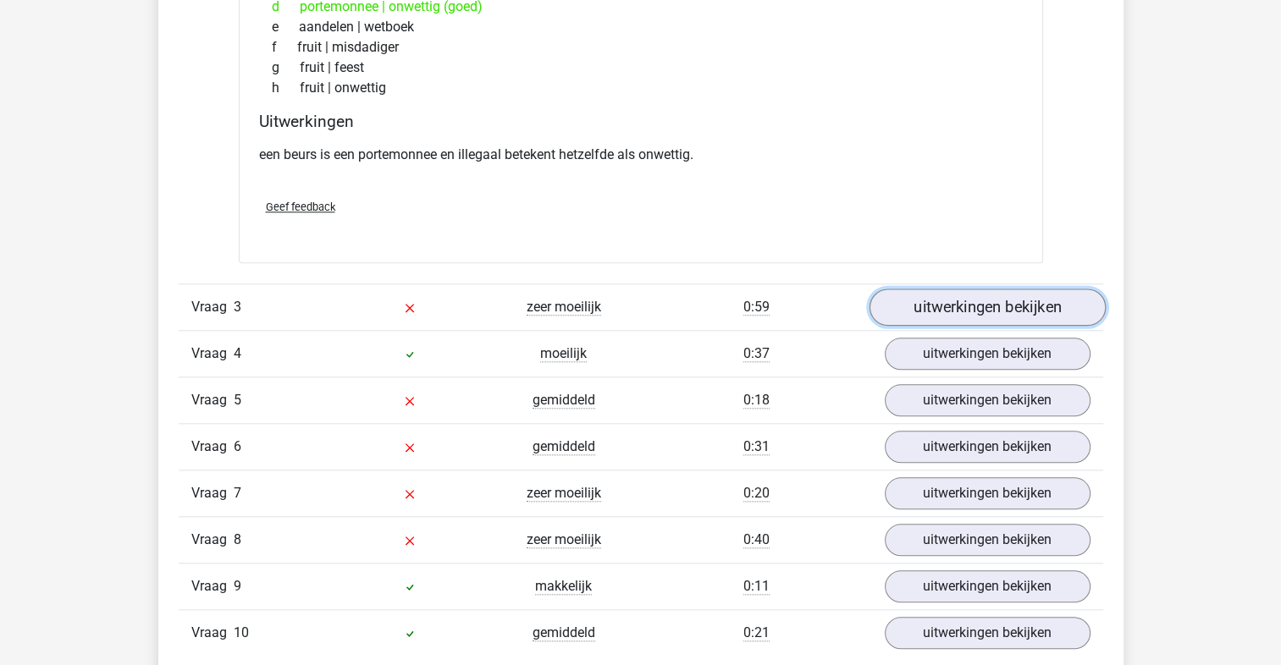
scroll to position [1778, 0]
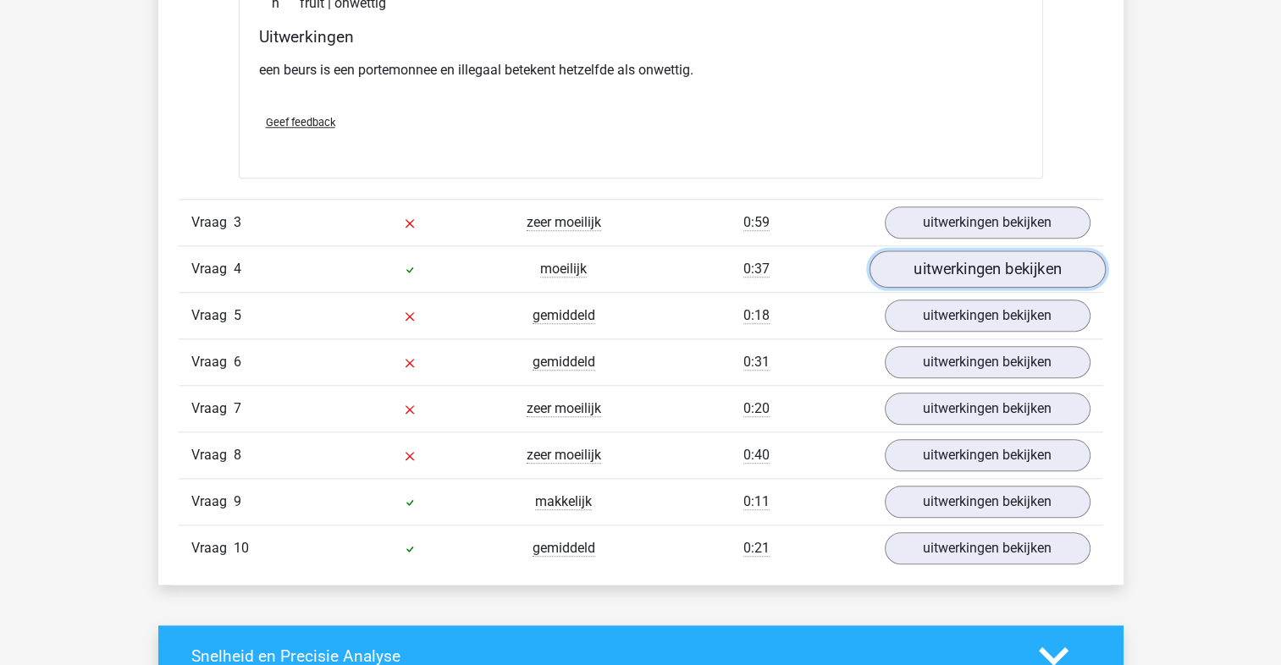
click at [986, 276] on link "uitwerkingen bekijken" at bounding box center [987, 269] width 236 height 37
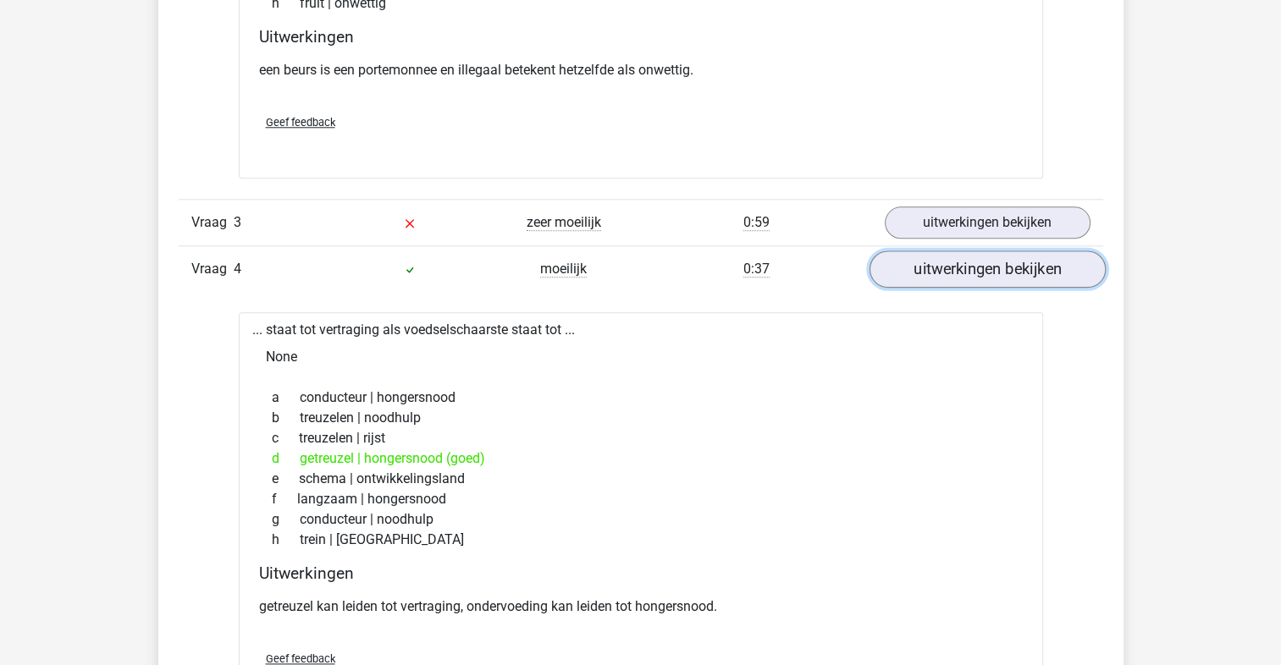
click at [986, 276] on link "uitwerkingen bekijken" at bounding box center [987, 269] width 236 height 37
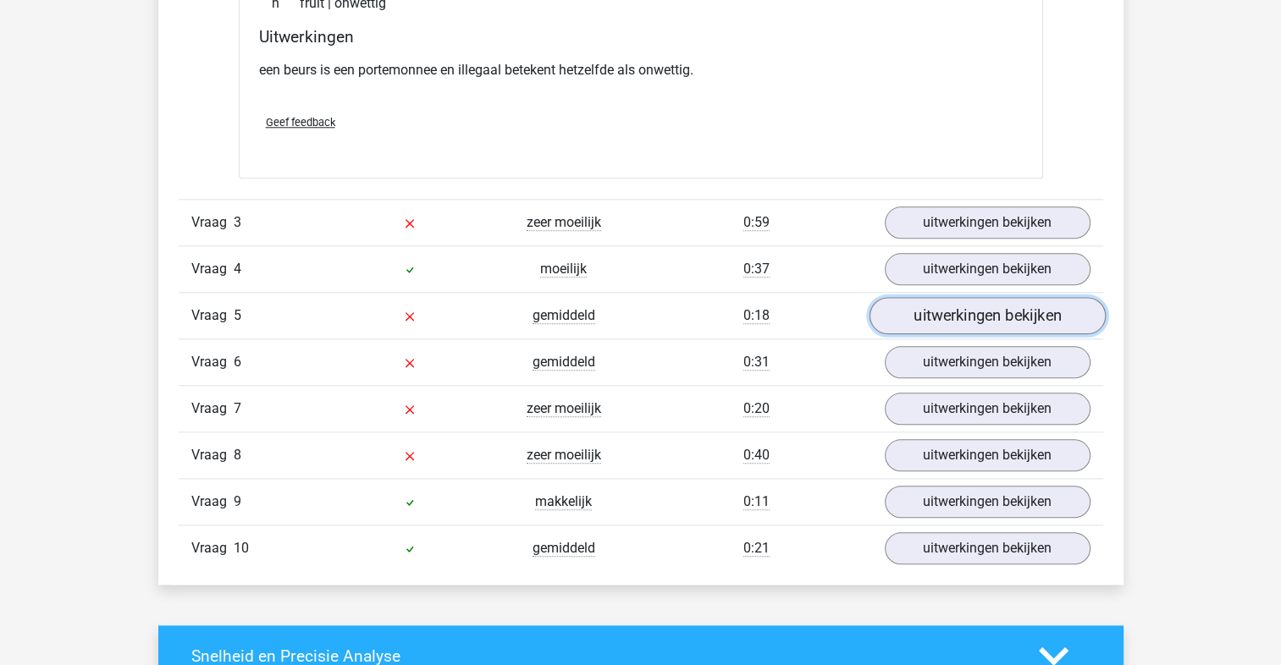
click at [948, 311] on link "uitwerkingen bekijken" at bounding box center [987, 315] width 236 height 37
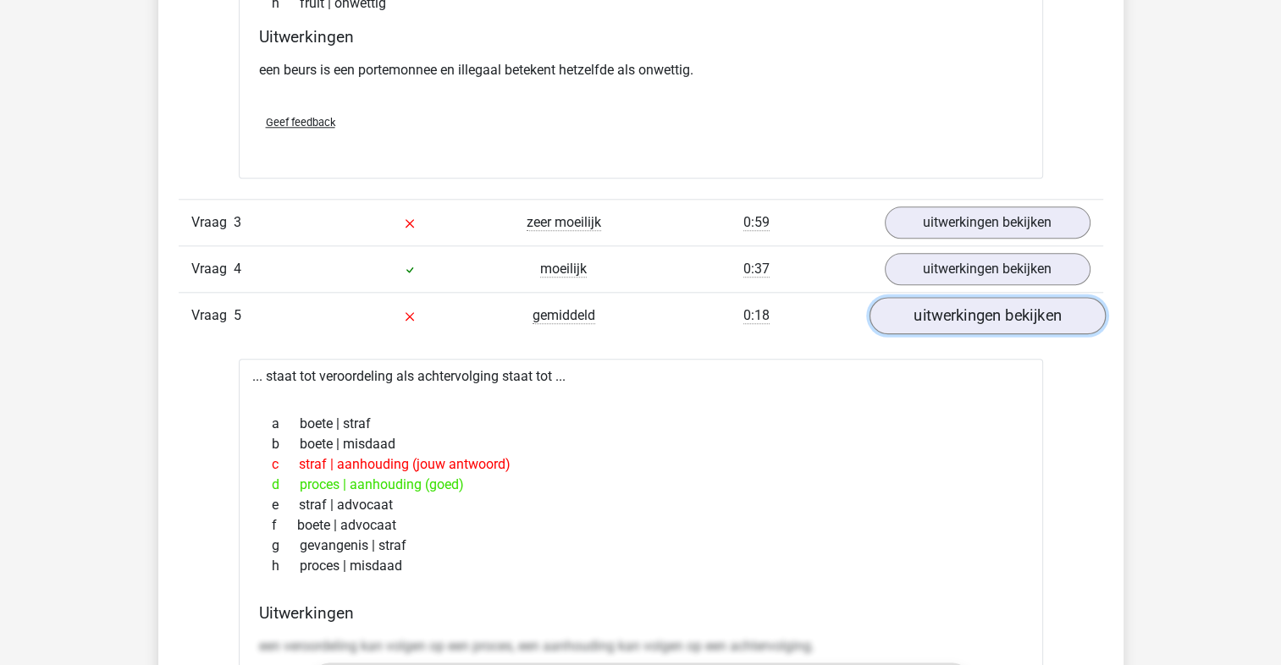
click at [948, 311] on link "uitwerkingen bekijken" at bounding box center [987, 315] width 236 height 37
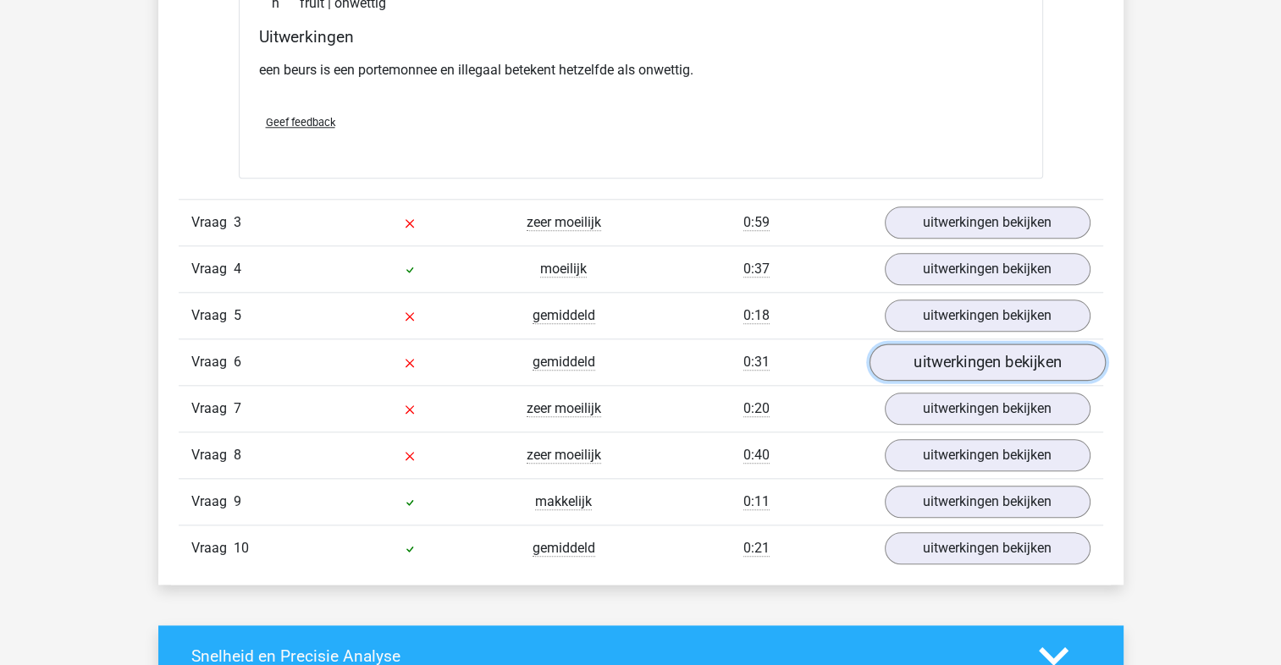
click at [934, 363] on link "uitwerkingen bekijken" at bounding box center [987, 362] width 236 height 37
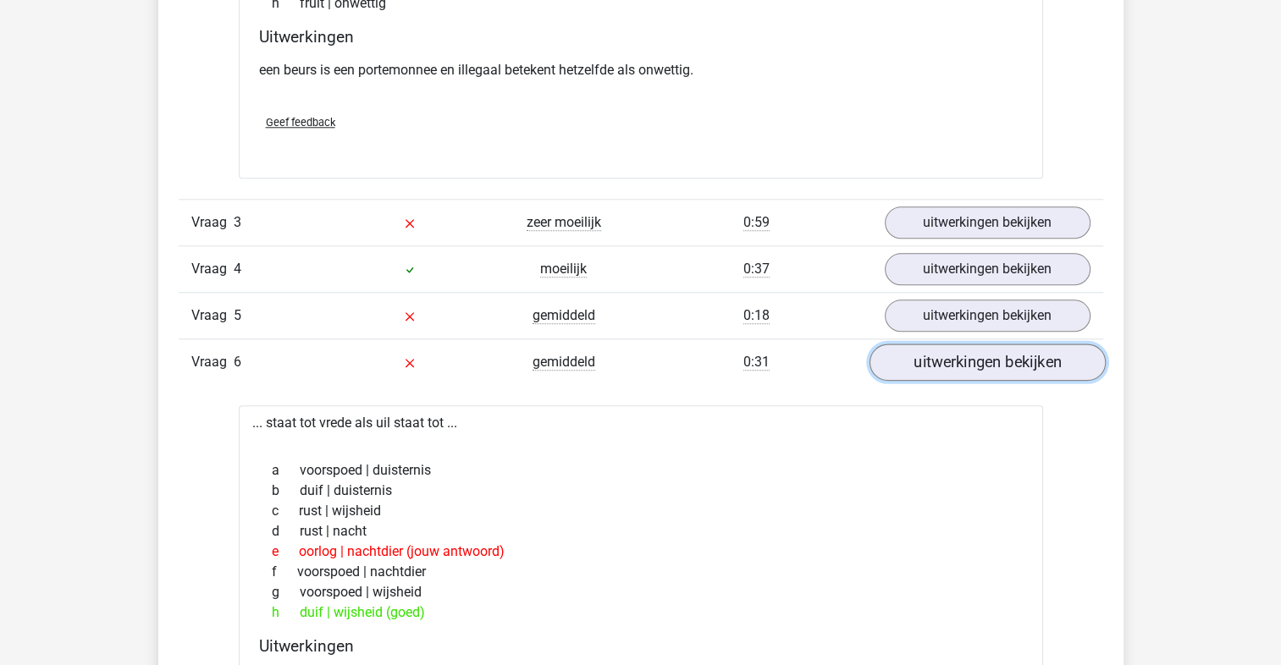
click at [941, 346] on link "uitwerkingen bekijken" at bounding box center [987, 362] width 236 height 37
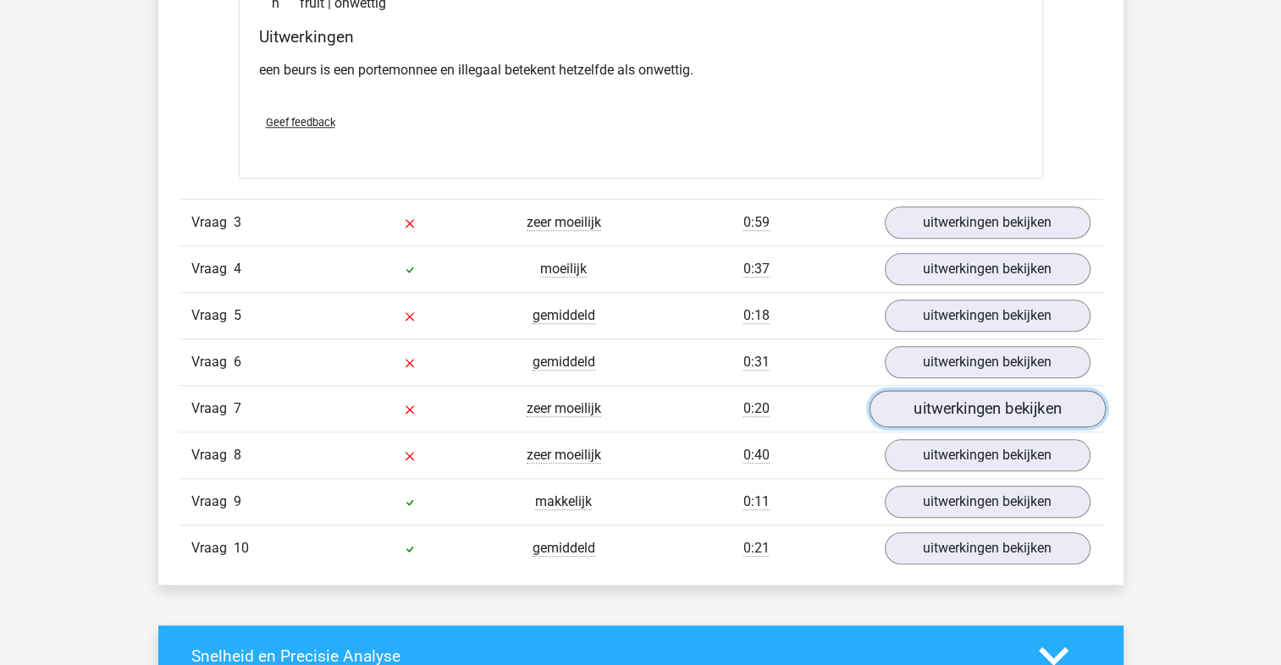
click at [932, 400] on link "uitwerkingen bekijken" at bounding box center [987, 408] width 236 height 37
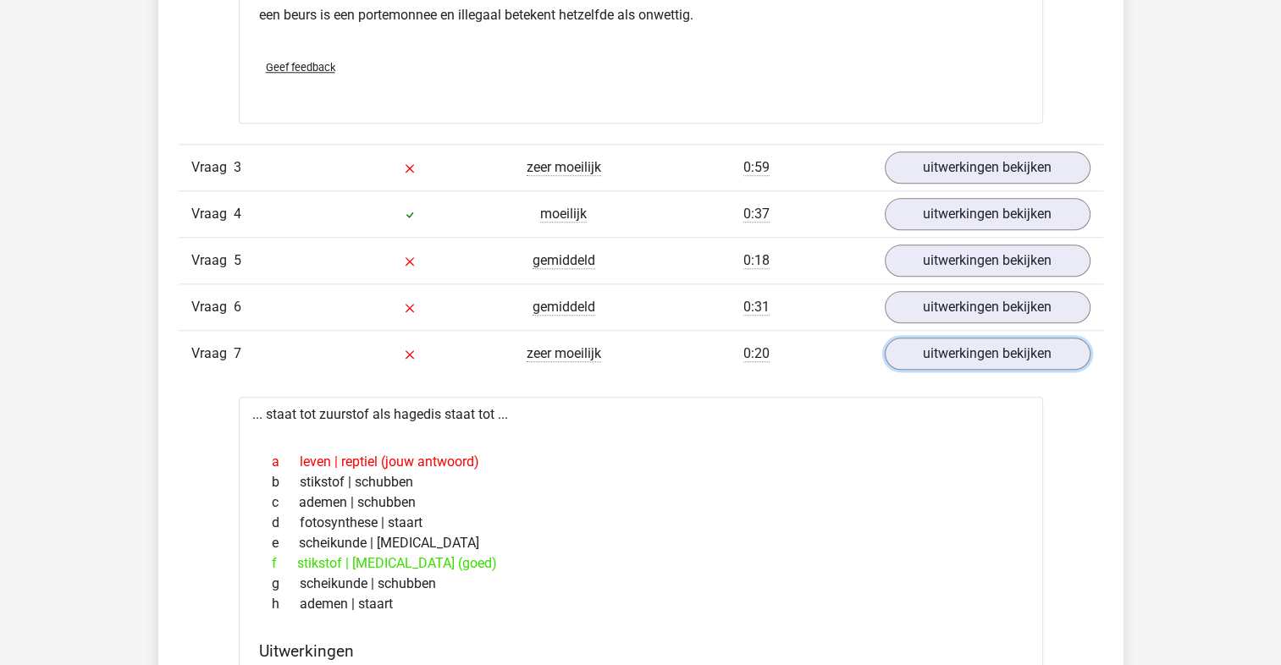
scroll to position [1862, 0]
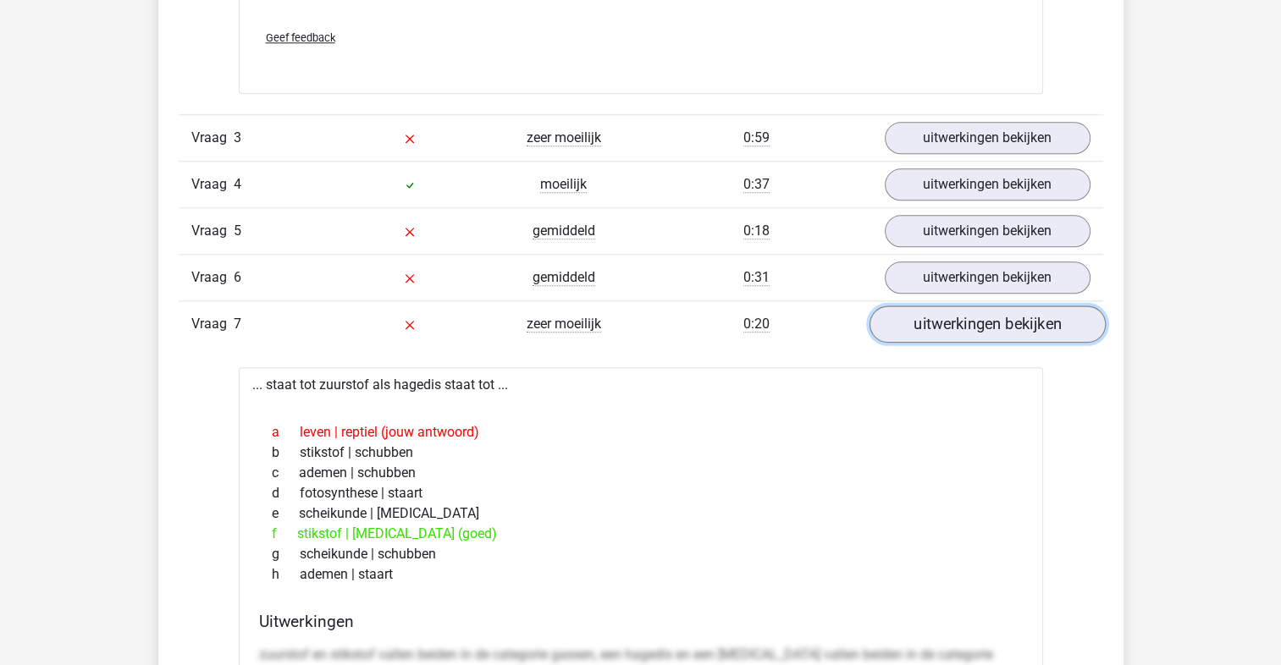
click at [945, 324] on link "uitwerkingen bekijken" at bounding box center [987, 324] width 236 height 37
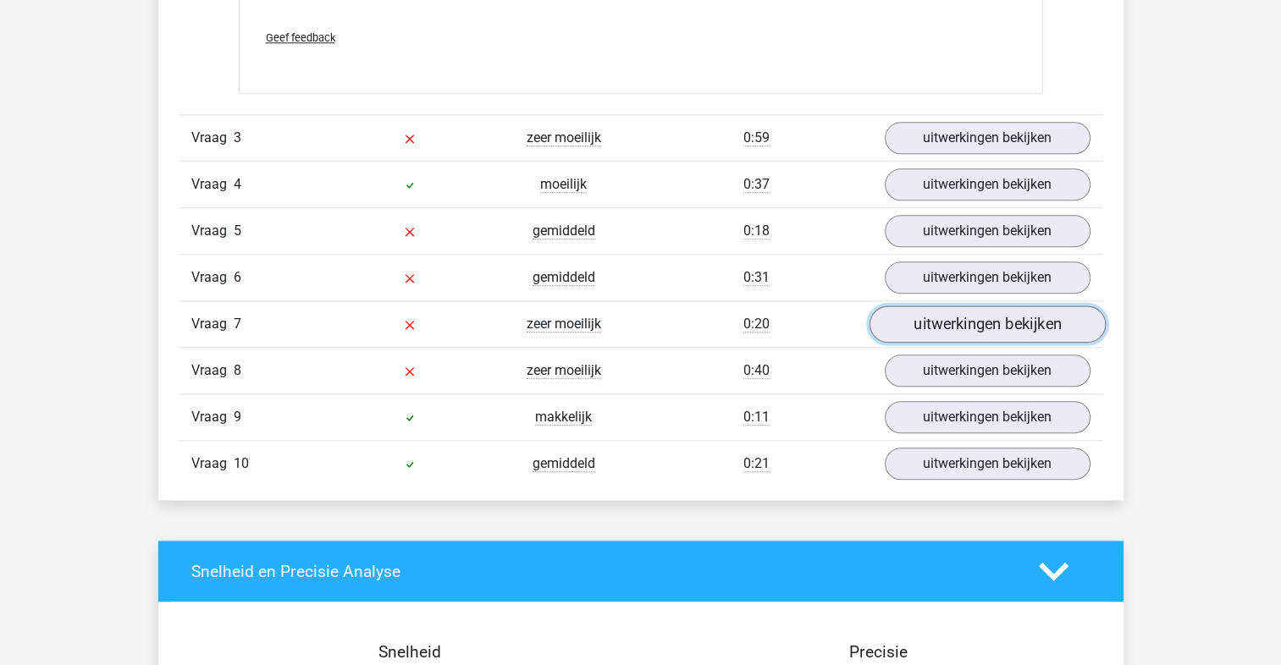
click at [945, 324] on link "uitwerkingen bekijken" at bounding box center [987, 324] width 236 height 37
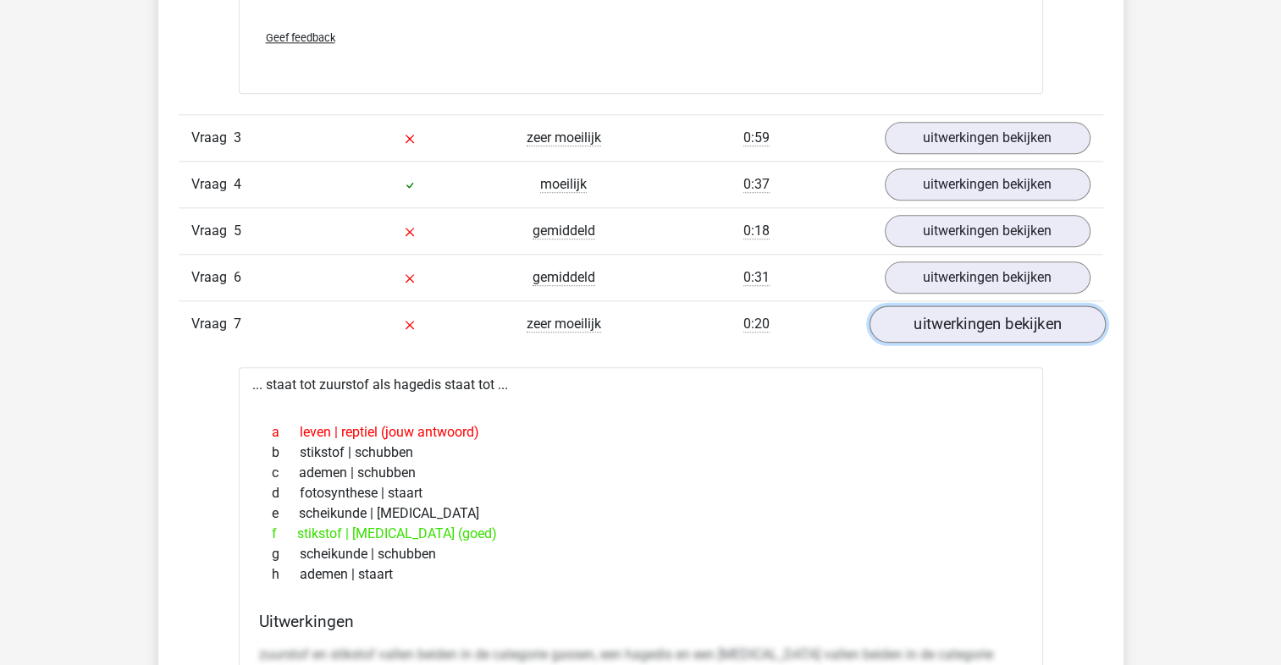
click at [945, 324] on link "uitwerkingen bekijken" at bounding box center [987, 324] width 236 height 37
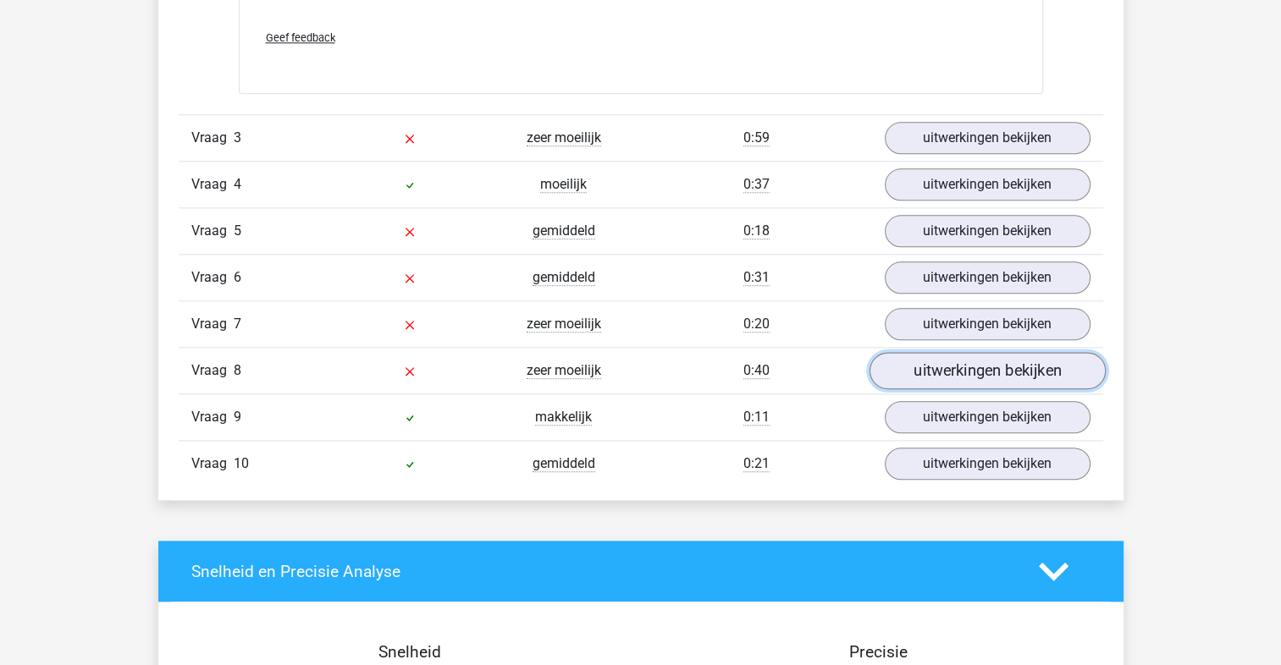
click at [935, 370] on link "uitwerkingen bekijken" at bounding box center [987, 370] width 236 height 37
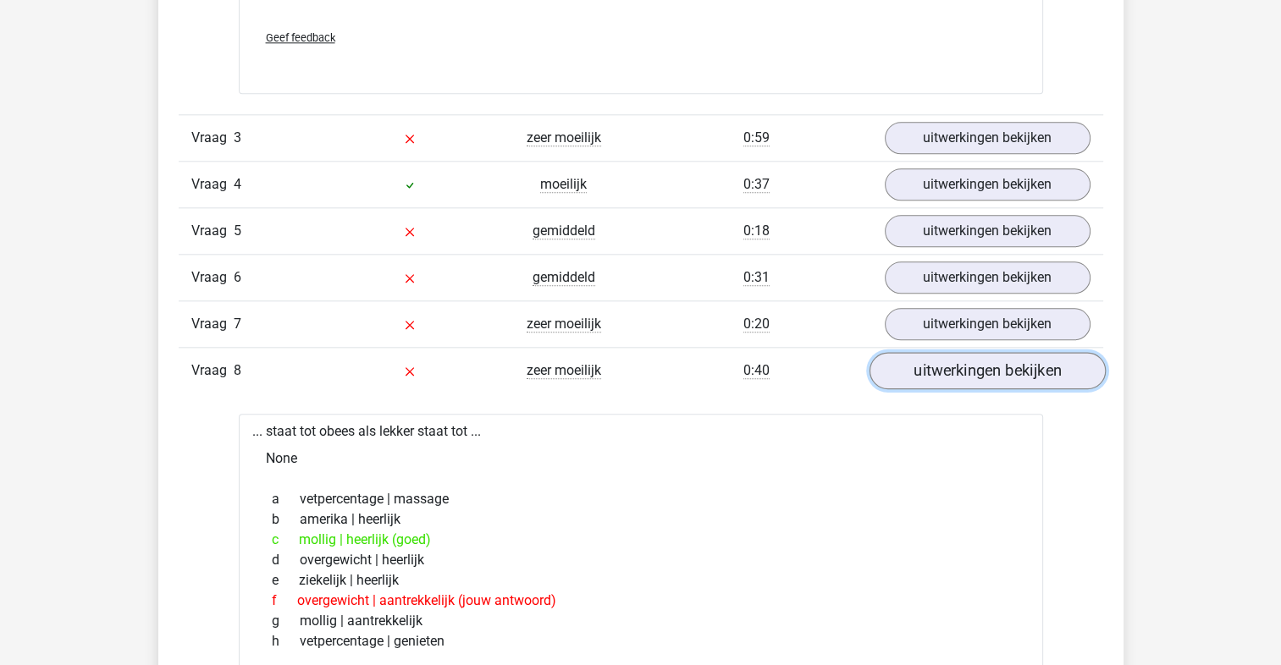
click at [934, 365] on link "uitwerkingen bekijken" at bounding box center [987, 370] width 236 height 37
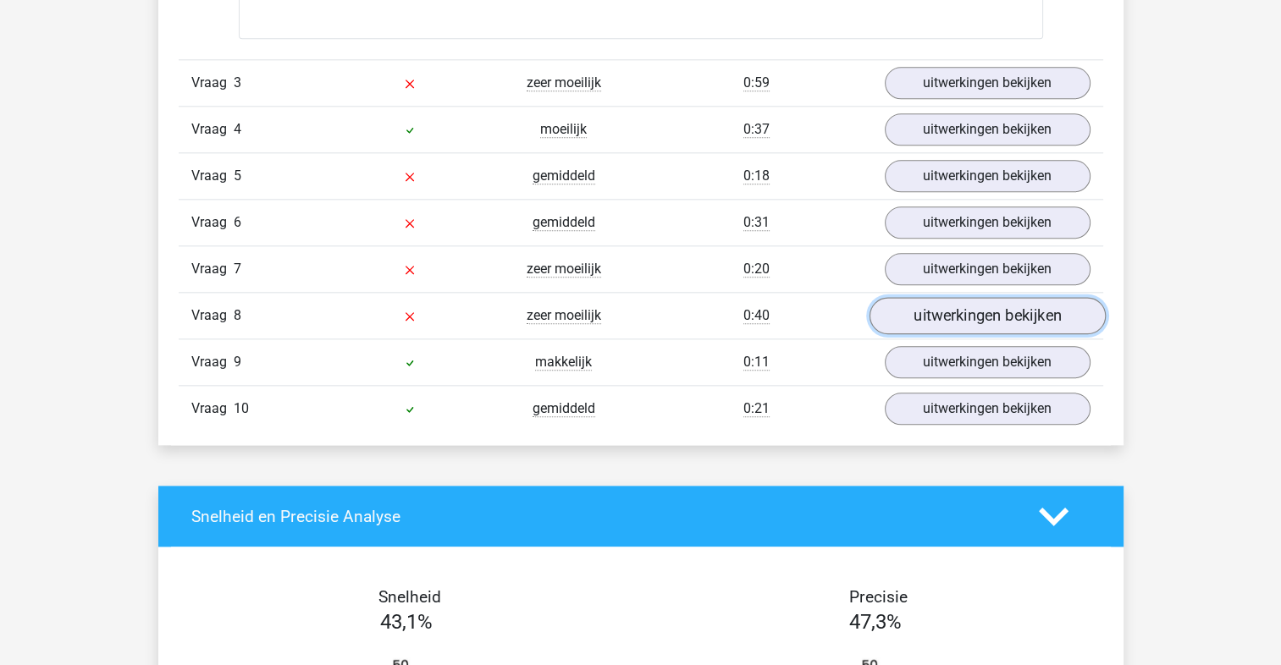
scroll to position [1947, 0]
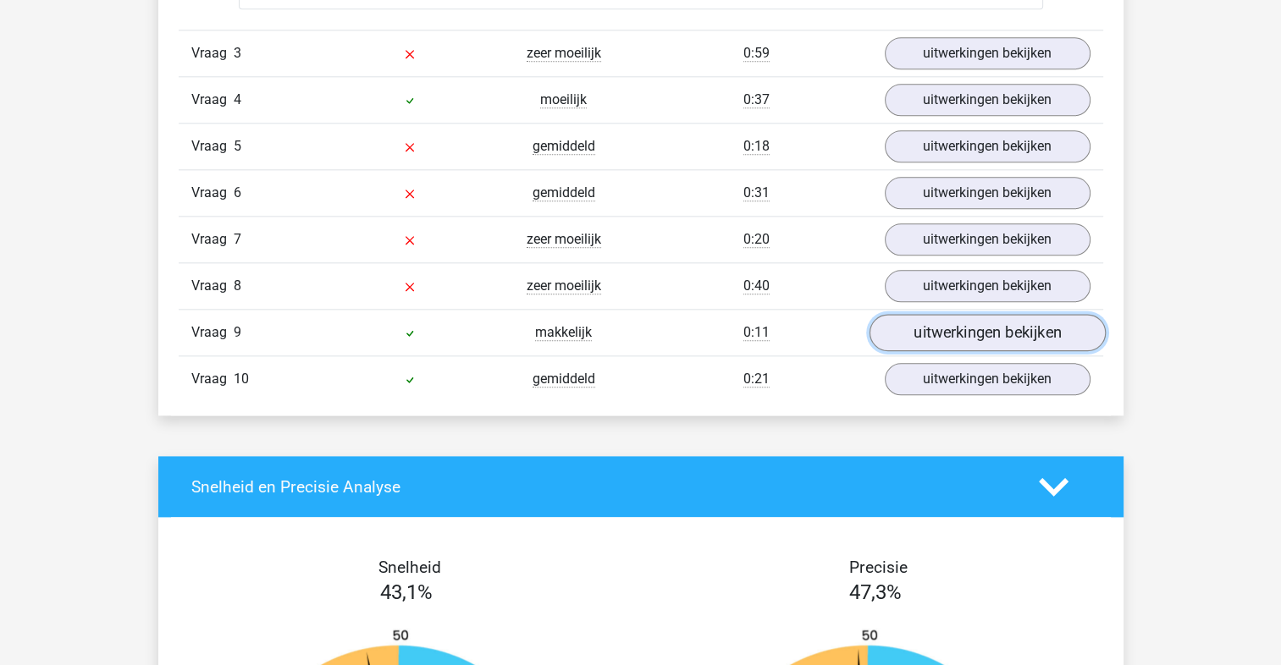
click at [948, 337] on link "uitwerkingen bekijken" at bounding box center [987, 332] width 236 height 37
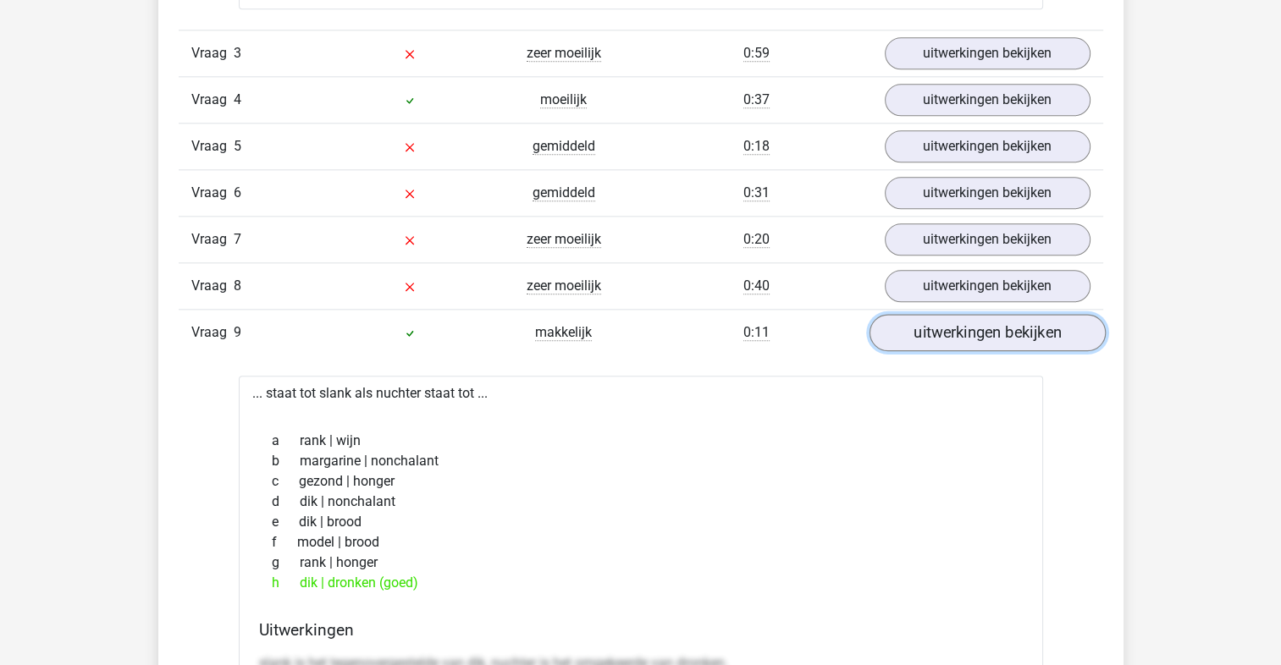
click at [948, 337] on link "uitwerkingen bekijken" at bounding box center [987, 332] width 236 height 37
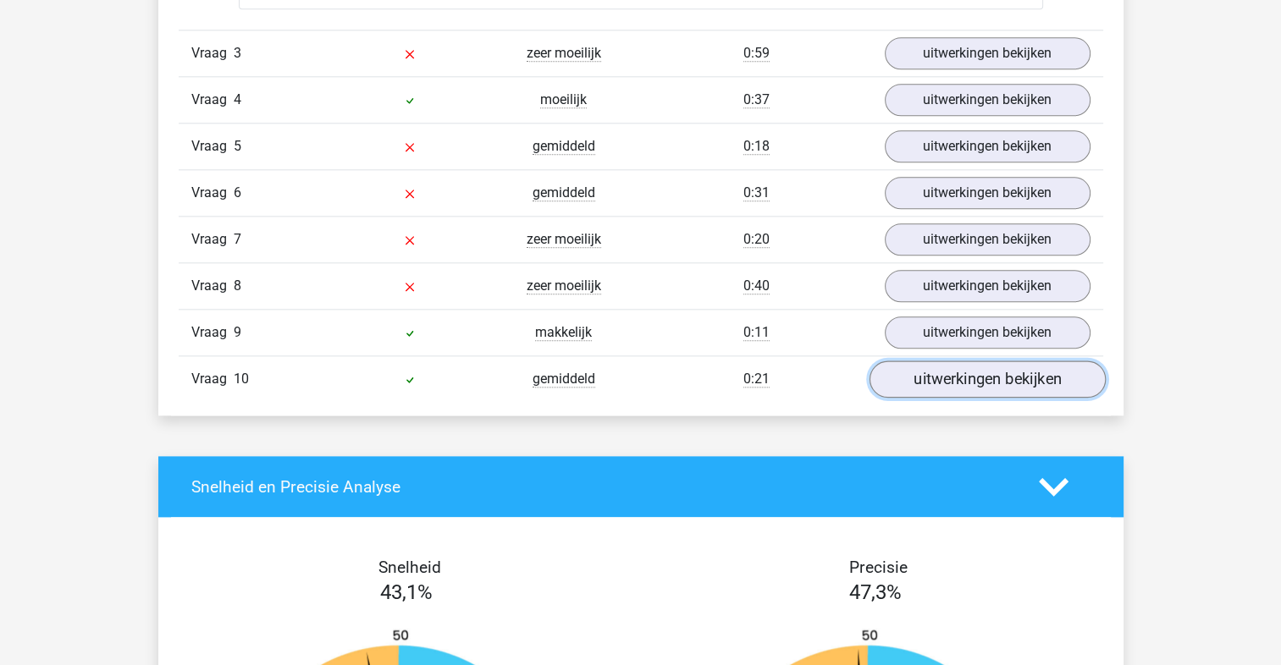
click at [929, 391] on link "uitwerkingen bekijken" at bounding box center [987, 379] width 236 height 37
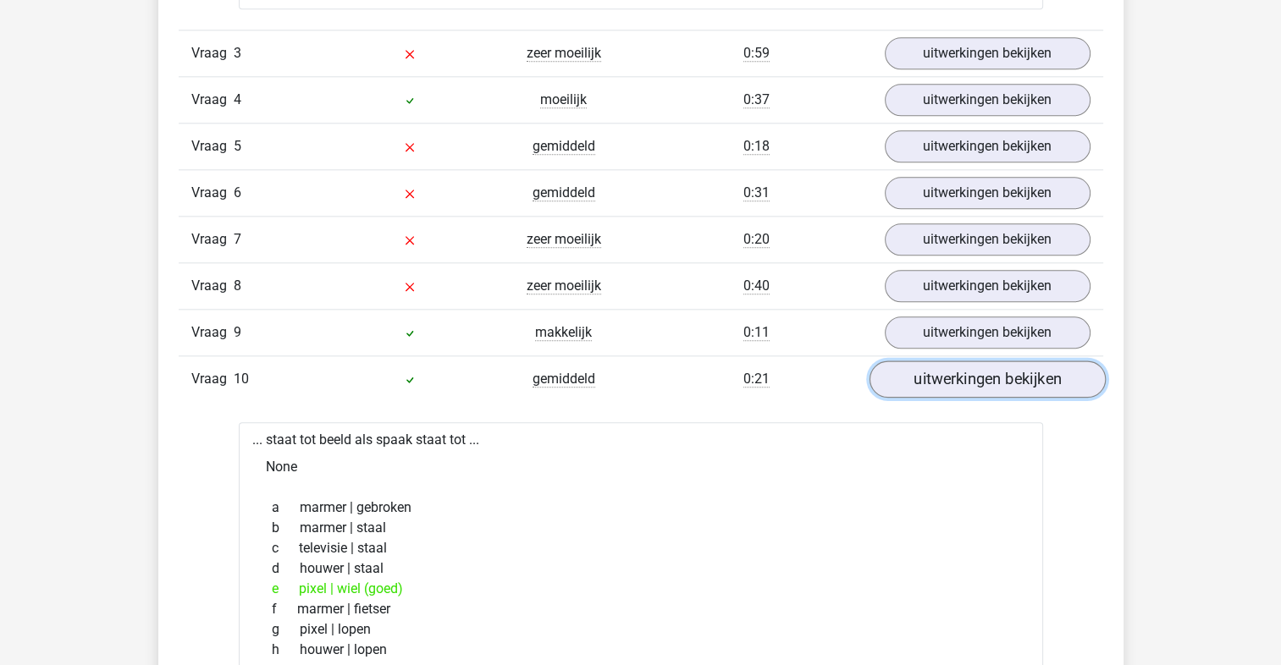
click at [934, 384] on link "uitwerkingen bekijken" at bounding box center [987, 379] width 236 height 37
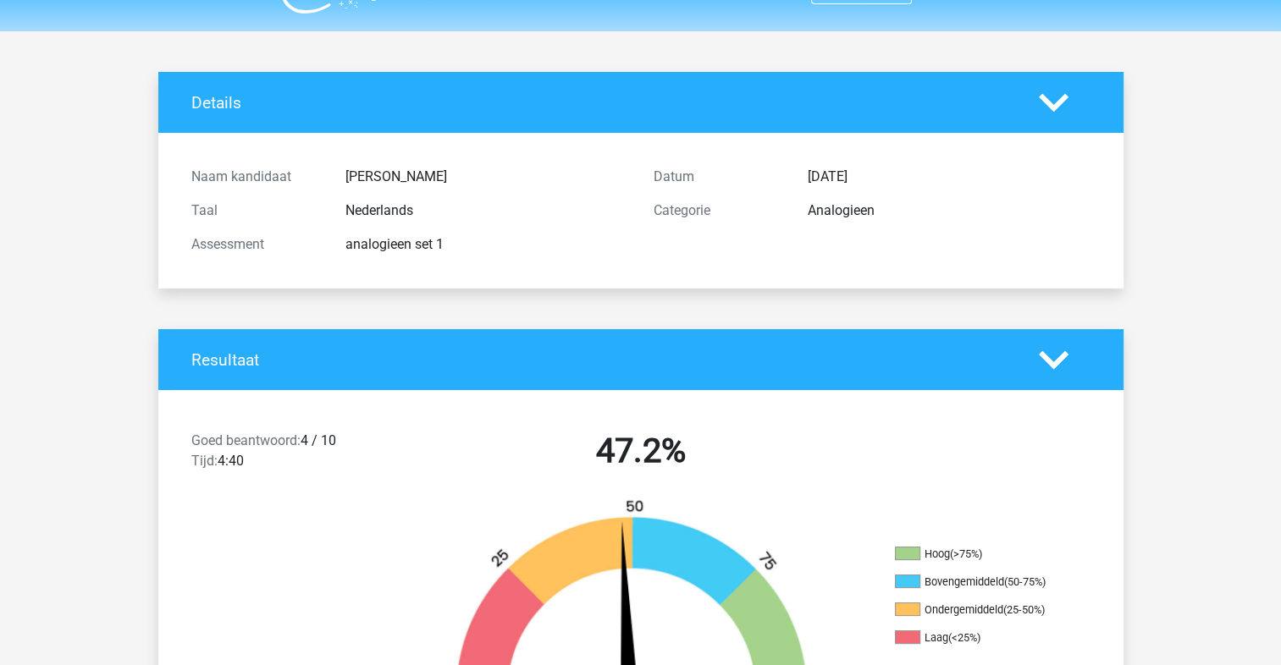
scroll to position [0, 0]
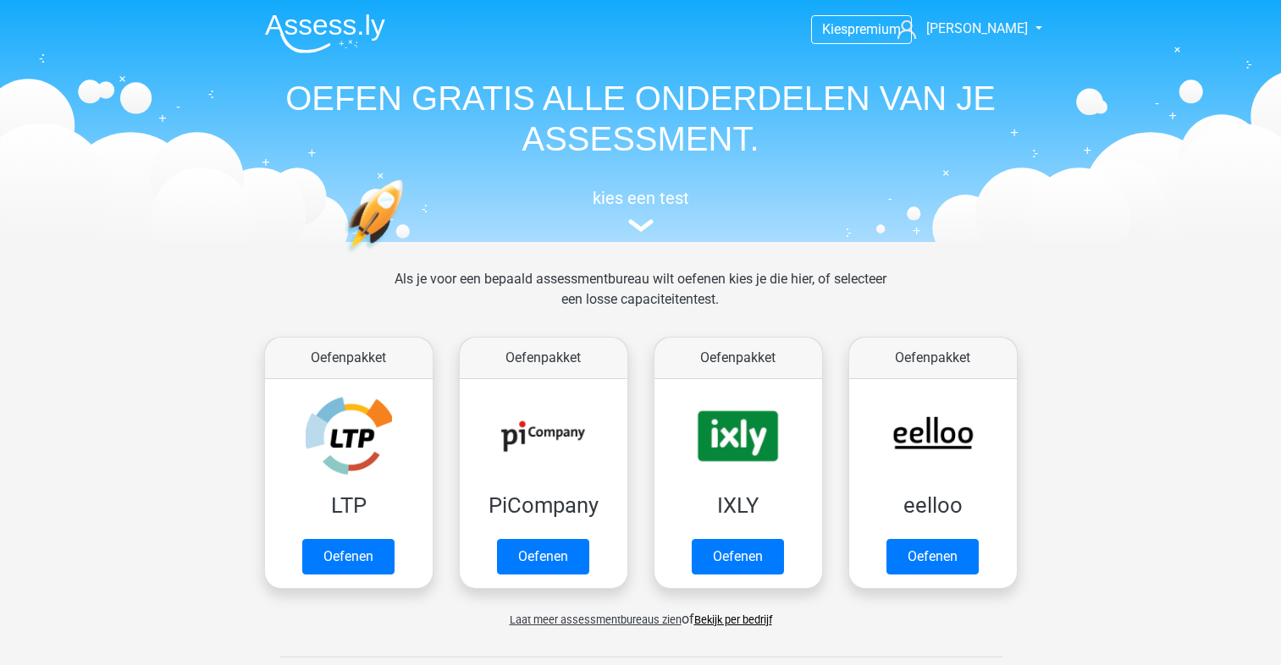
scroll to position [718, 0]
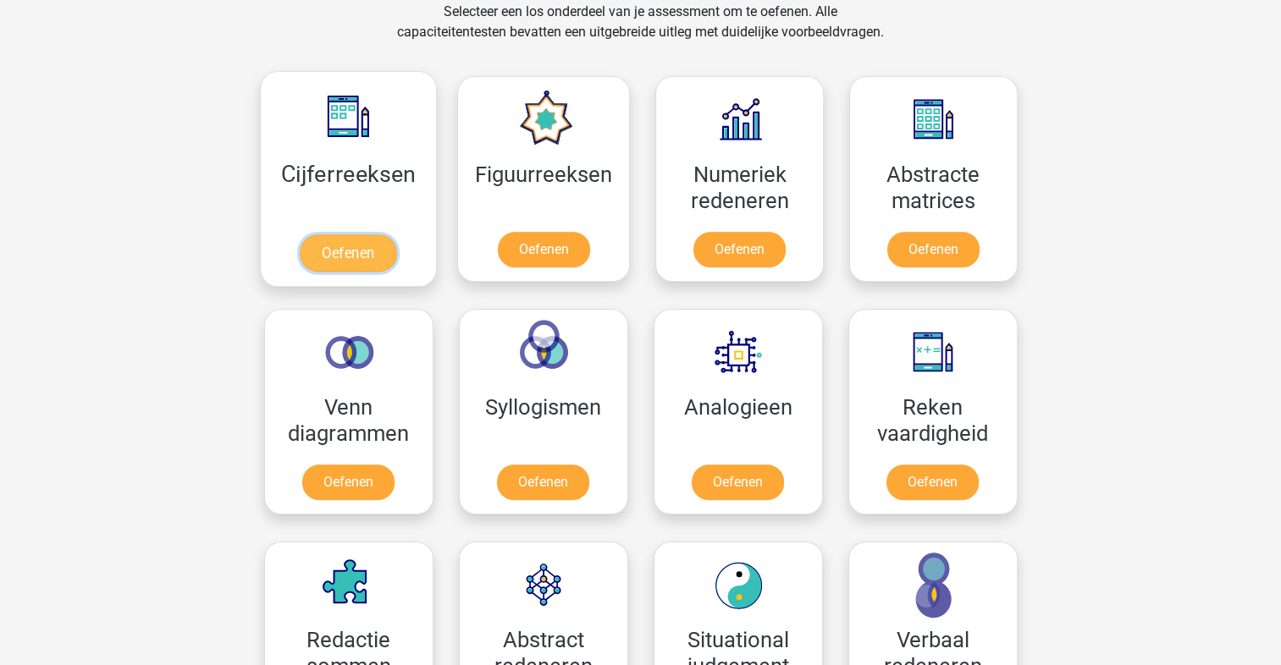
click at [350, 234] on link "Oefenen" at bounding box center [348, 252] width 97 height 37
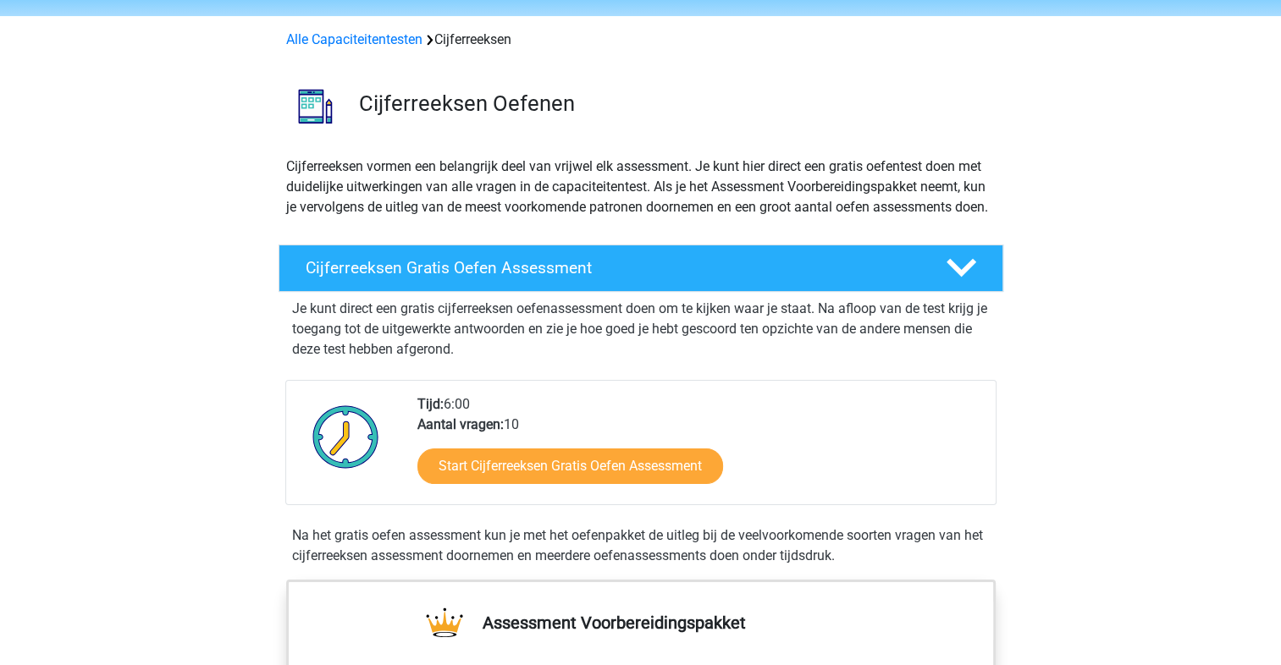
scroll to position [85, 0]
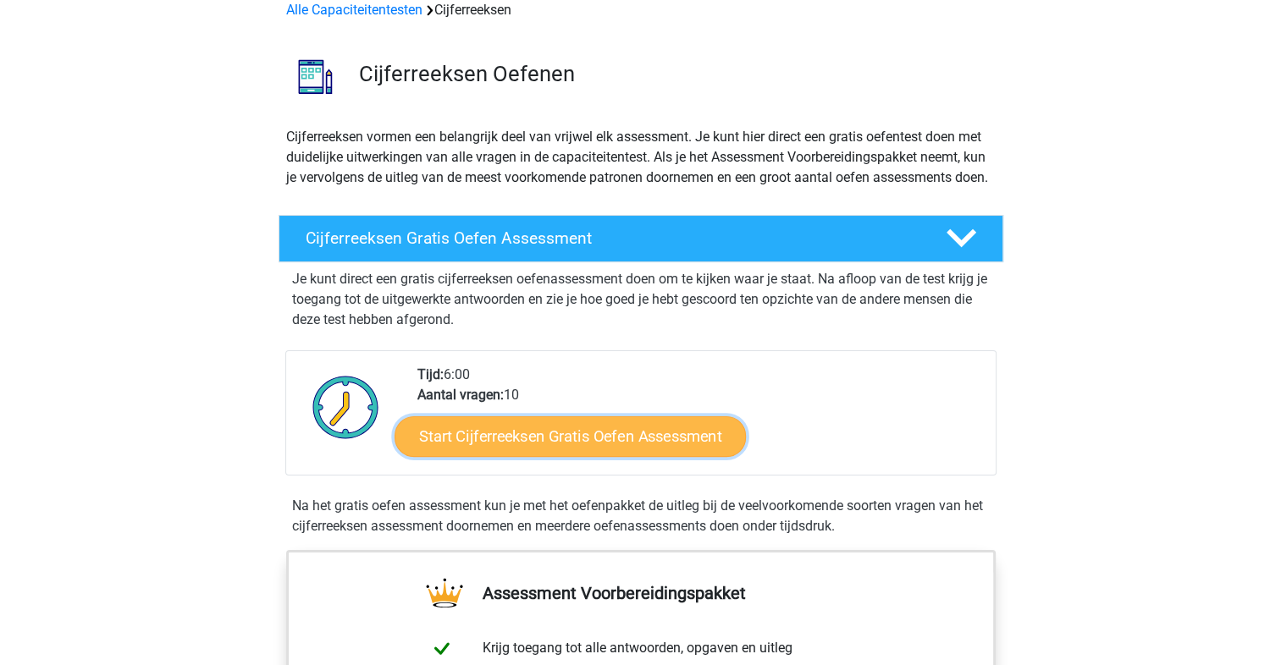
click at [590, 453] on link "Start Cijferreeksen Gratis Oefen Assessment" at bounding box center [569, 436] width 351 height 41
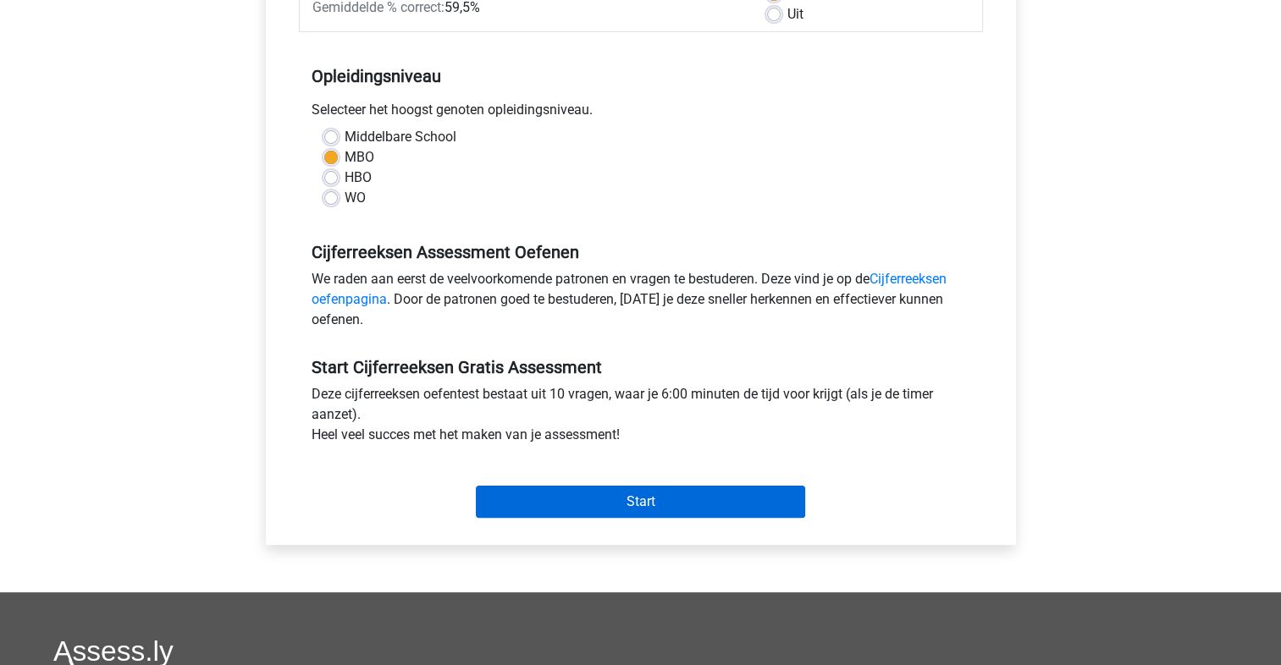
scroll to position [339, 0]
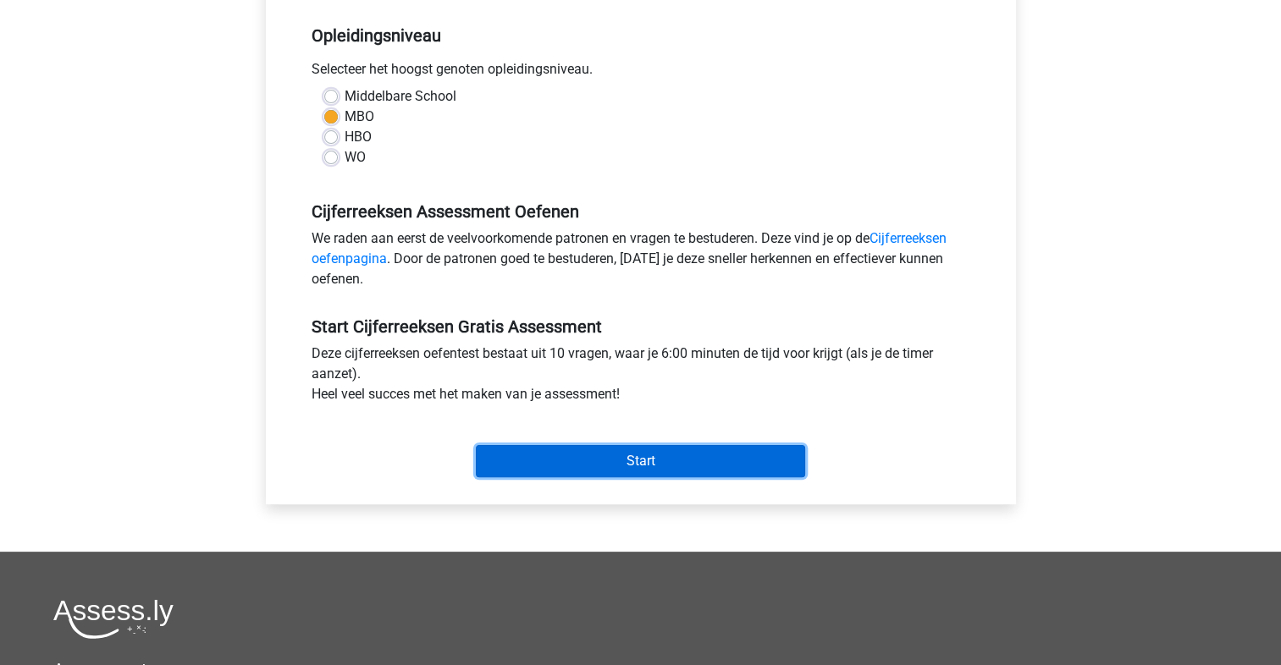
click at [642, 456] on input "Start" at bounding box center [640, 461] width 329 height 32
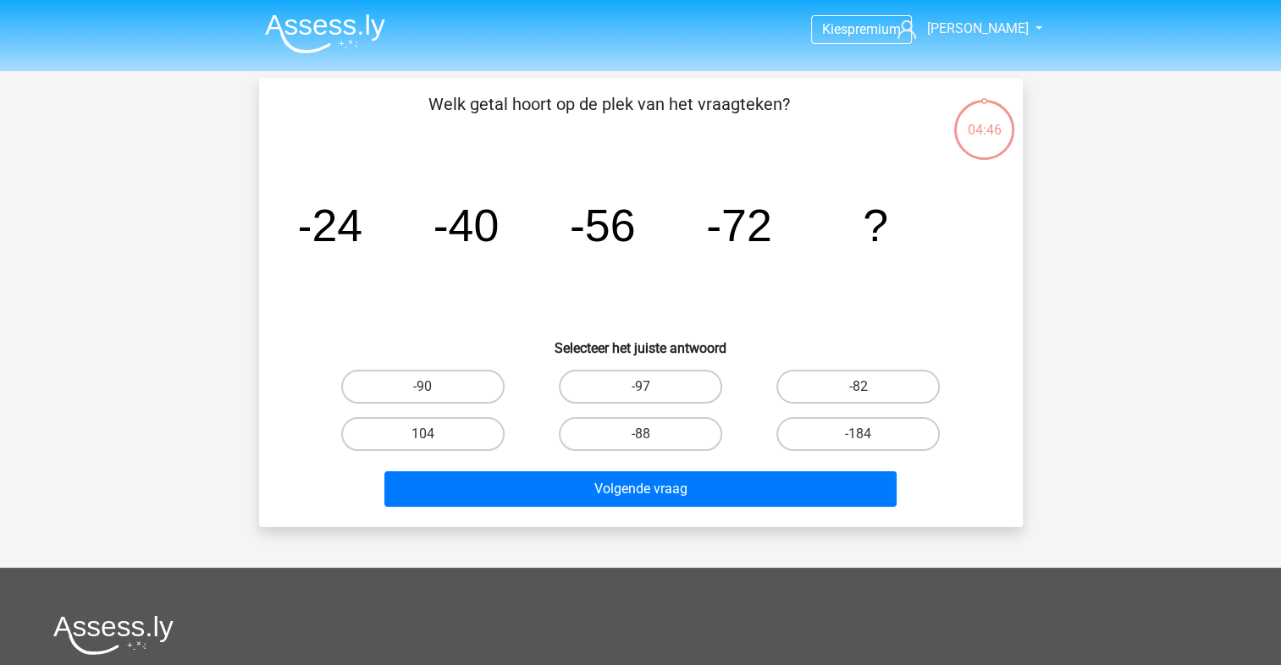
click at [648, 443] on input "-88" at bounding box center [645, 439] width 11 height 11
radio input "true"
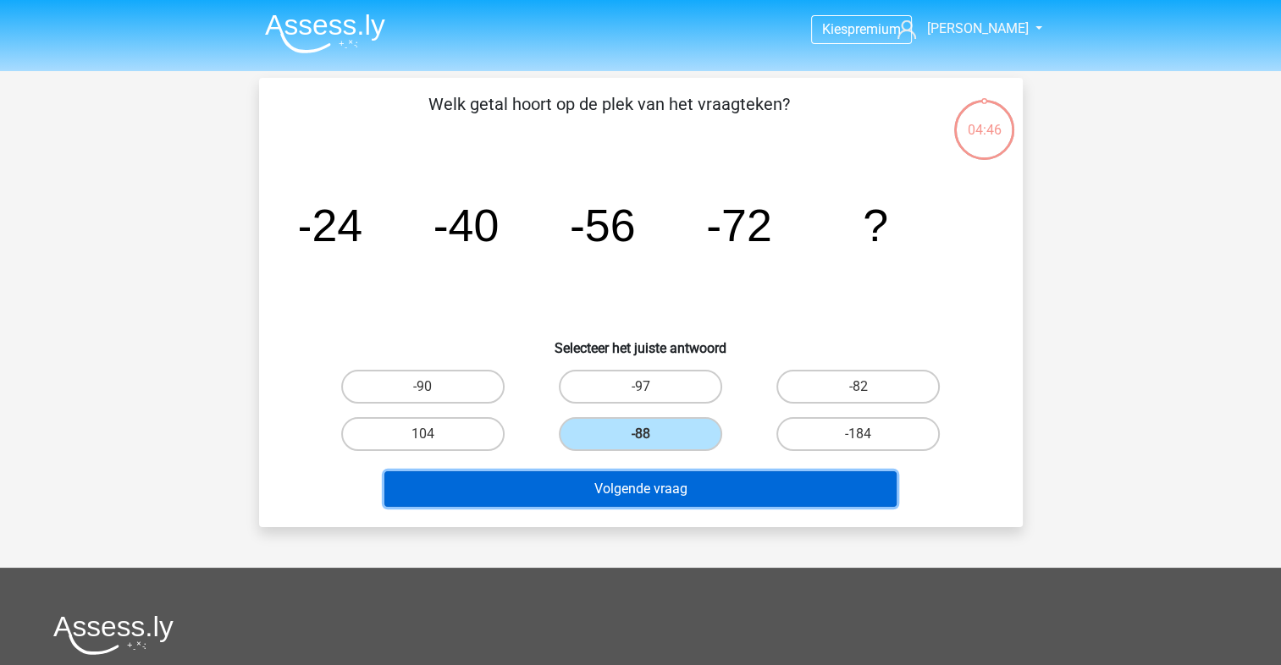
click at [674, 483] on button "Volgende vraag" at bounding box center [640, 490] width 512 height 36
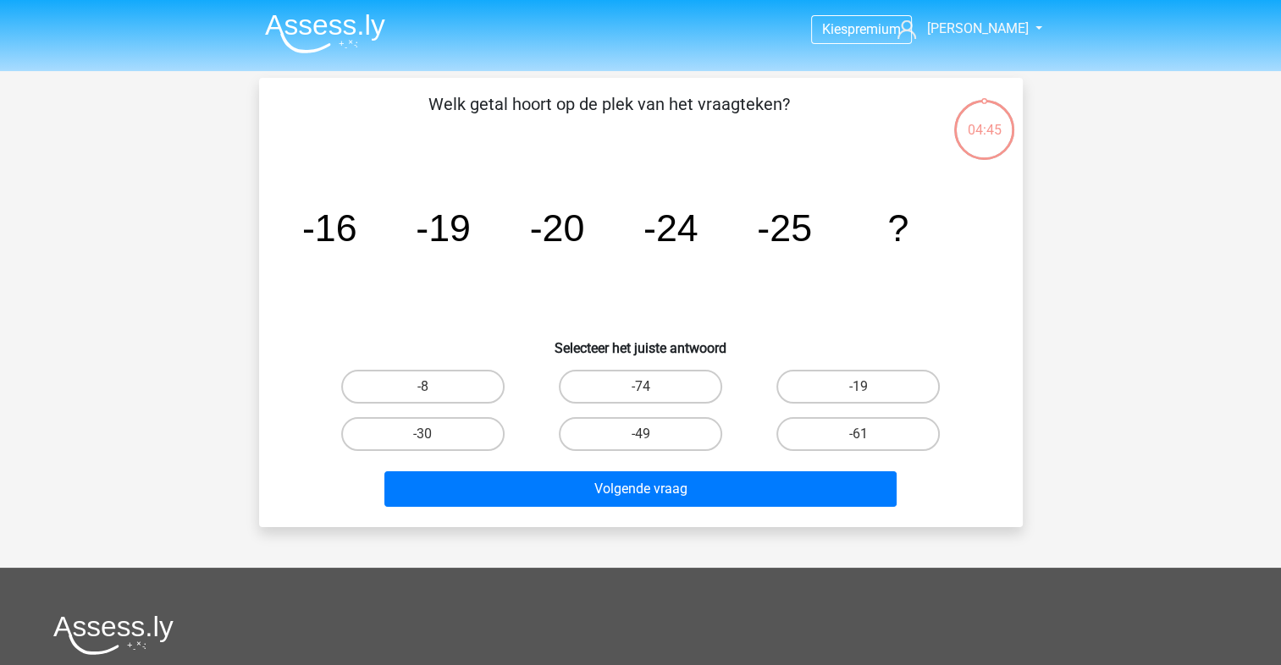
scroll to position [78, 0]
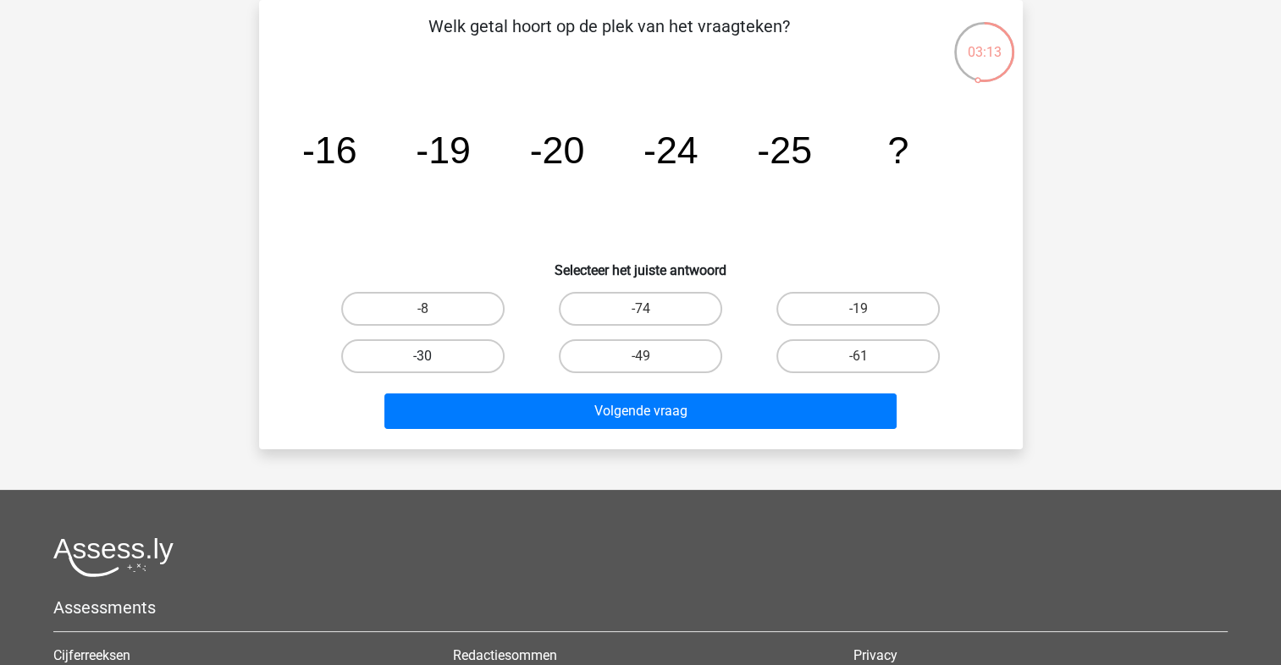
click at [375, 353] on label "-30" at bounding box center [422, 356] width 163 height 34
click at [422, 356] on input "-30" at bounding box center [427, 361] width 11 height 11
radio input "true"
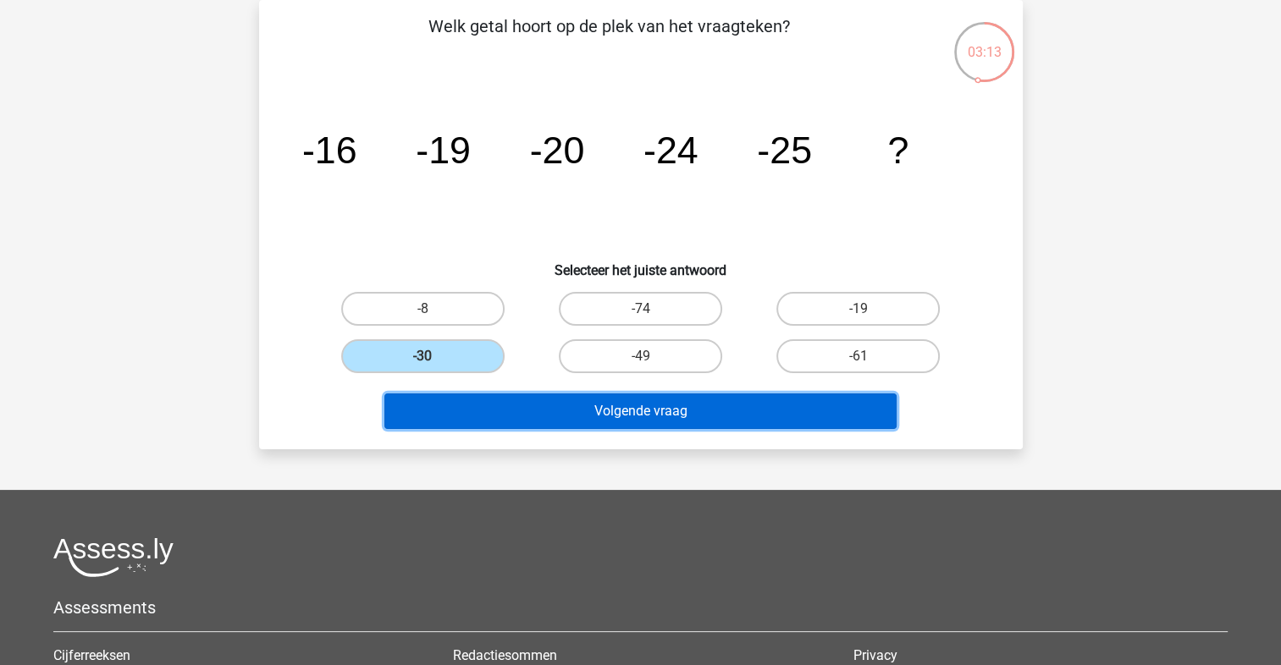
click at [528, 405] on button "Volgende vraag" at bounding box center [640, 412] width 512 height 36
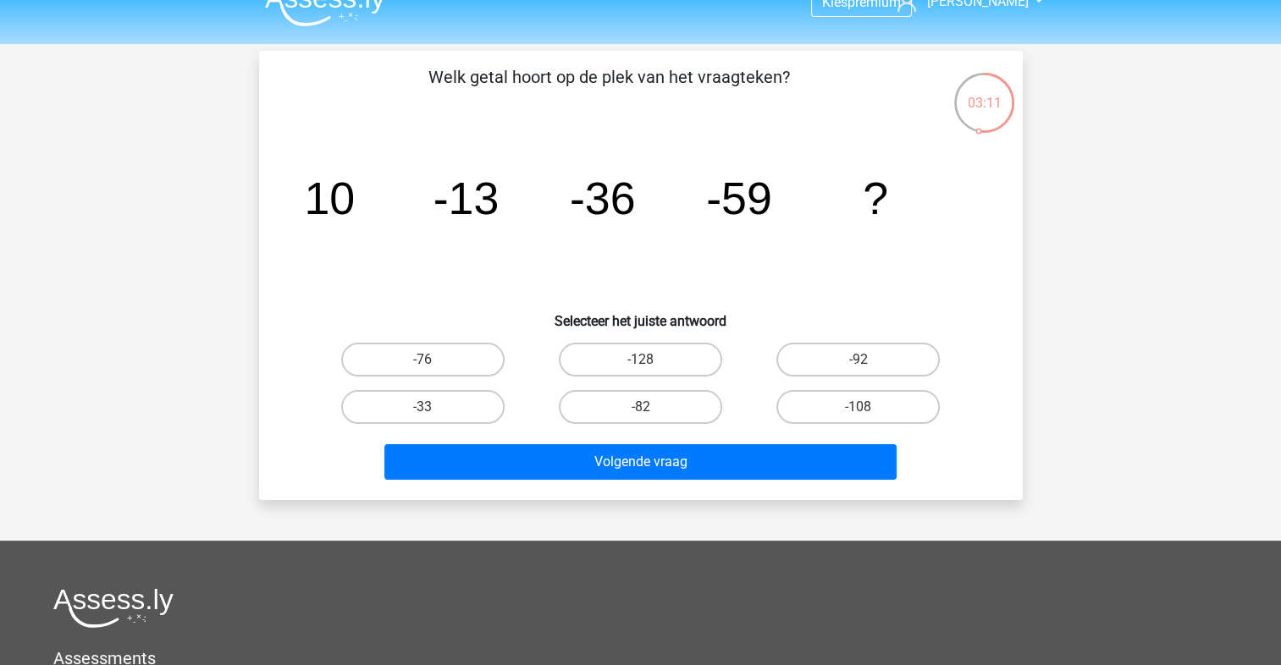
scroll to position [0, 0]
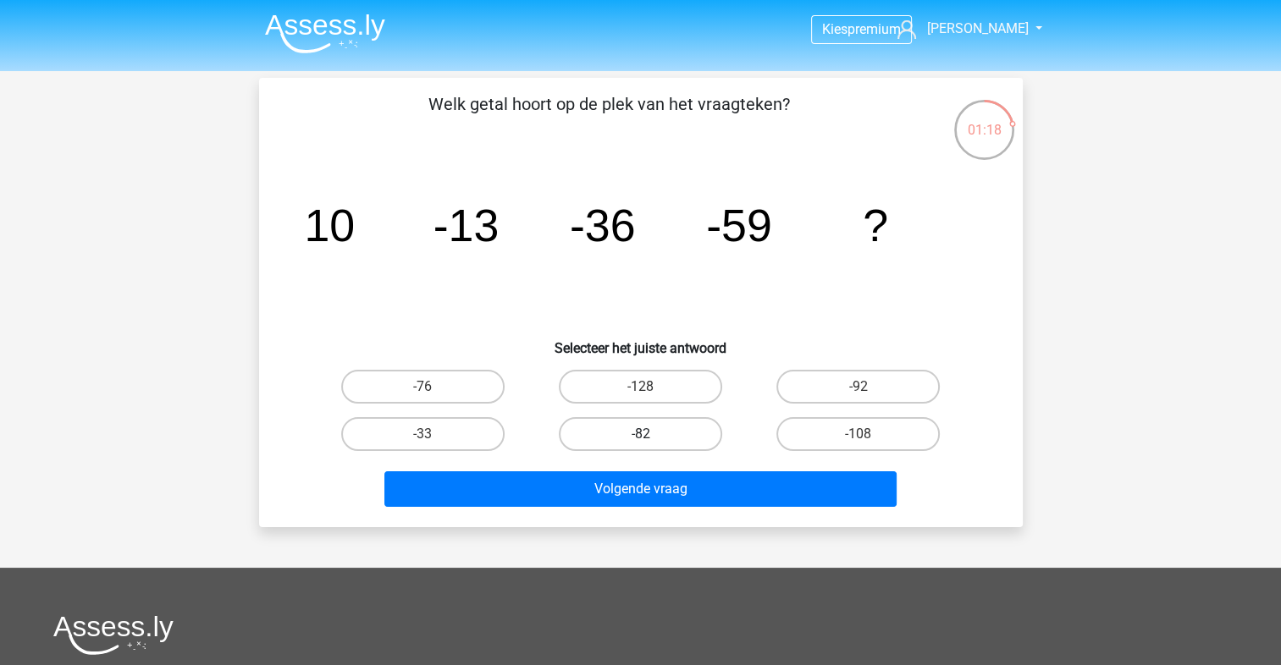
click at [587, 436] on label "-82" at bounding box center [640, 434] width 163 height 34
click at [640, 436] on input "-82" at bounding box center [645, 439] width 11 height 11
radio input "true"
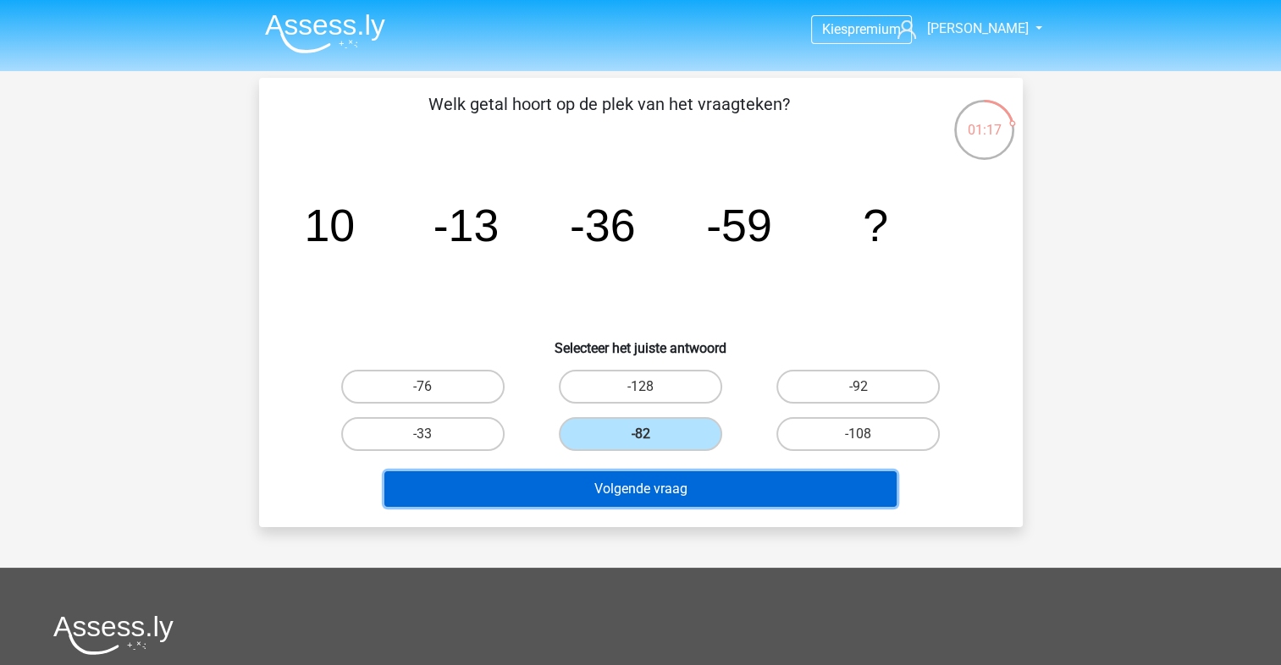
click at [607, 481] on button "Volgende vraag" at bounding box center [640, 490] width 512 height 36
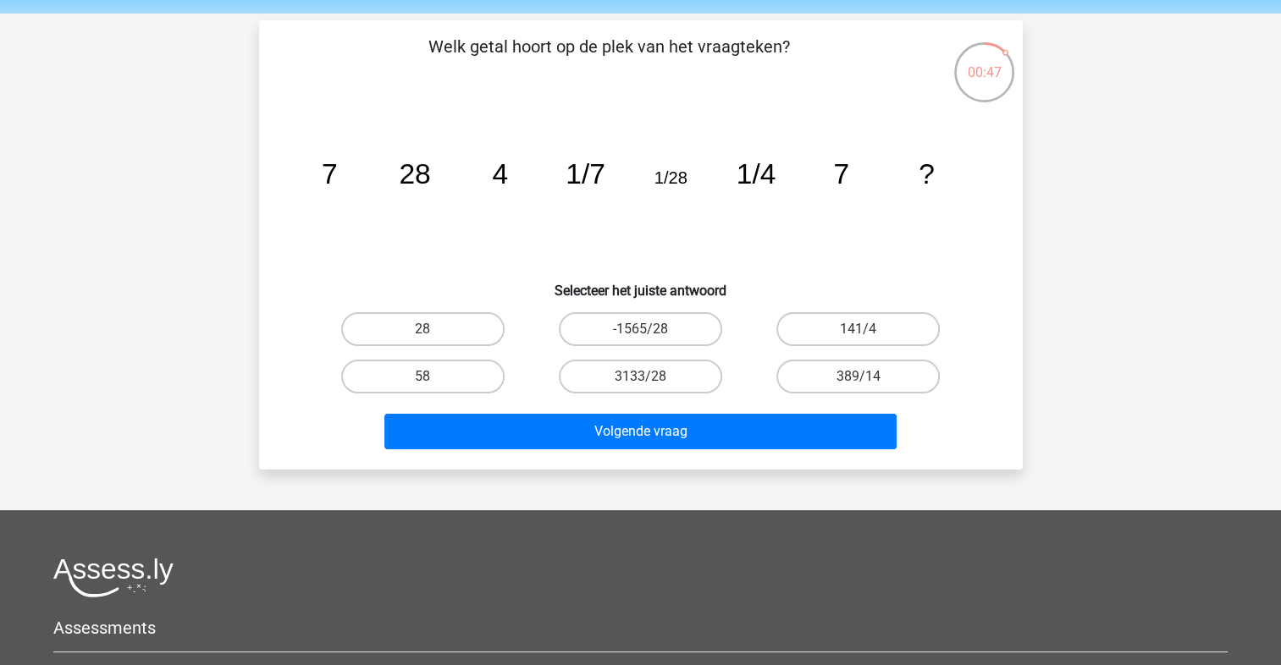
scroll to position [85, 0]
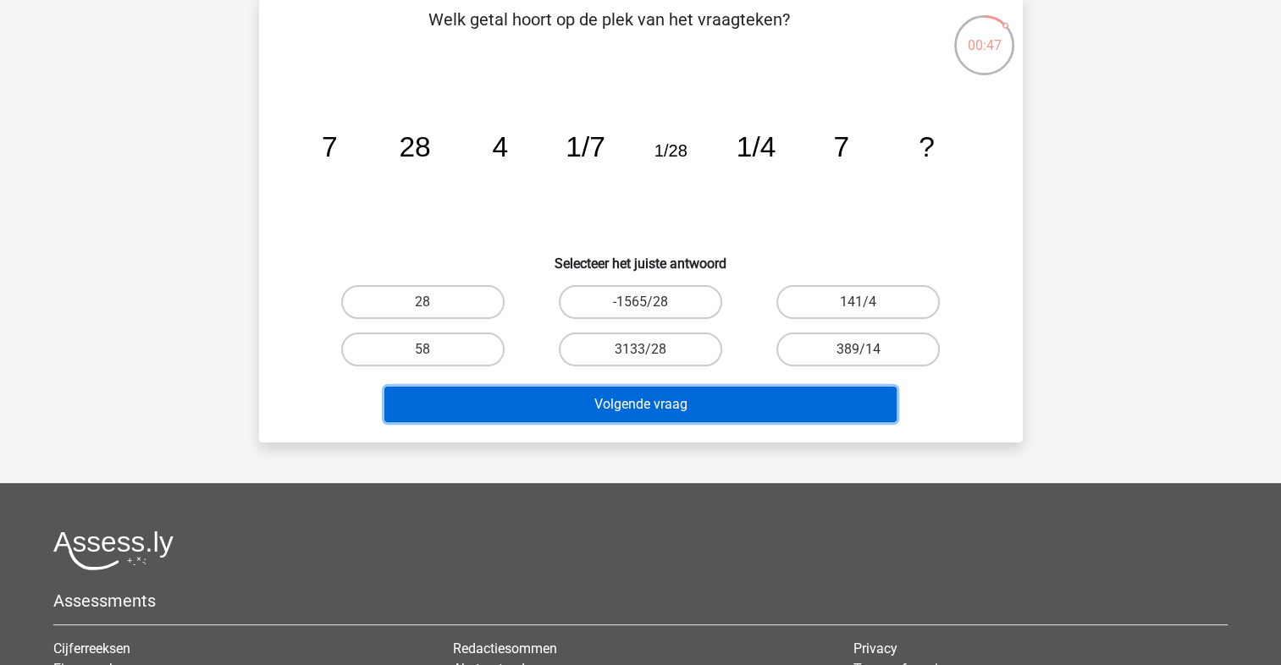
click at [706, 397] on button "Volgende vraag" at bounding box center [640, 405] width 512 height 36
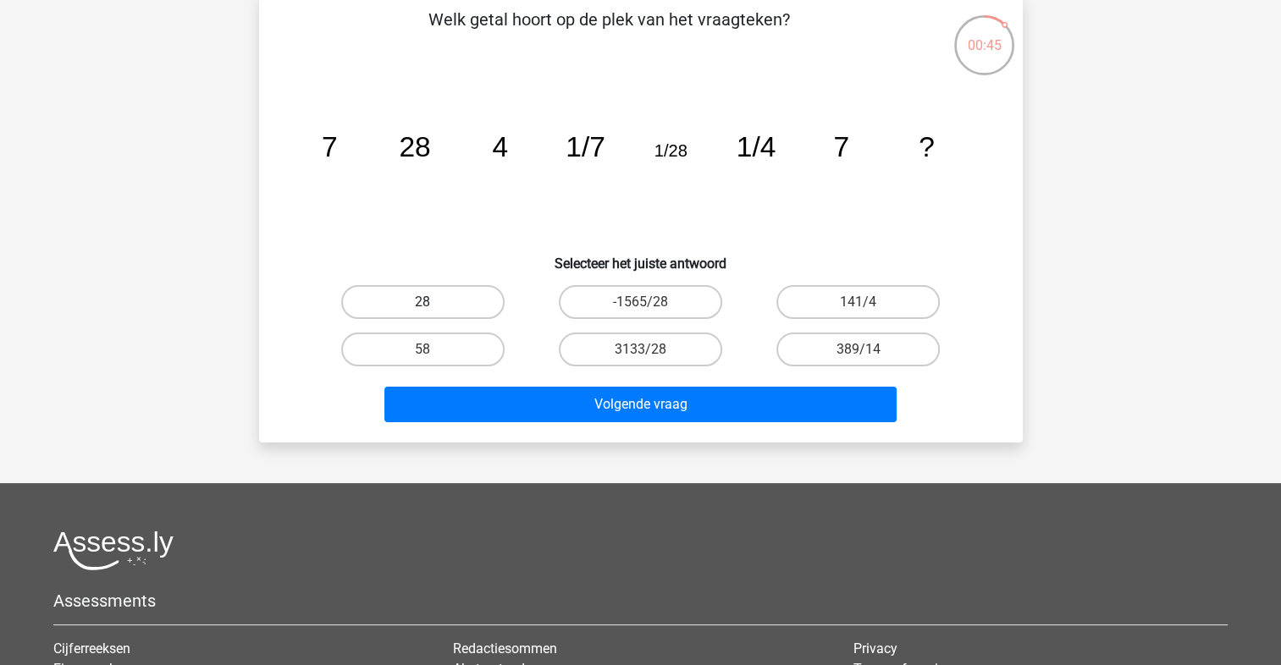
click at [437, 298] on label "28" at bounding box center [422, 302] width 163 height 34
click at [433, 302] on input "28" at bounding box center [427, 307] width 11 height 11
radio input "true"
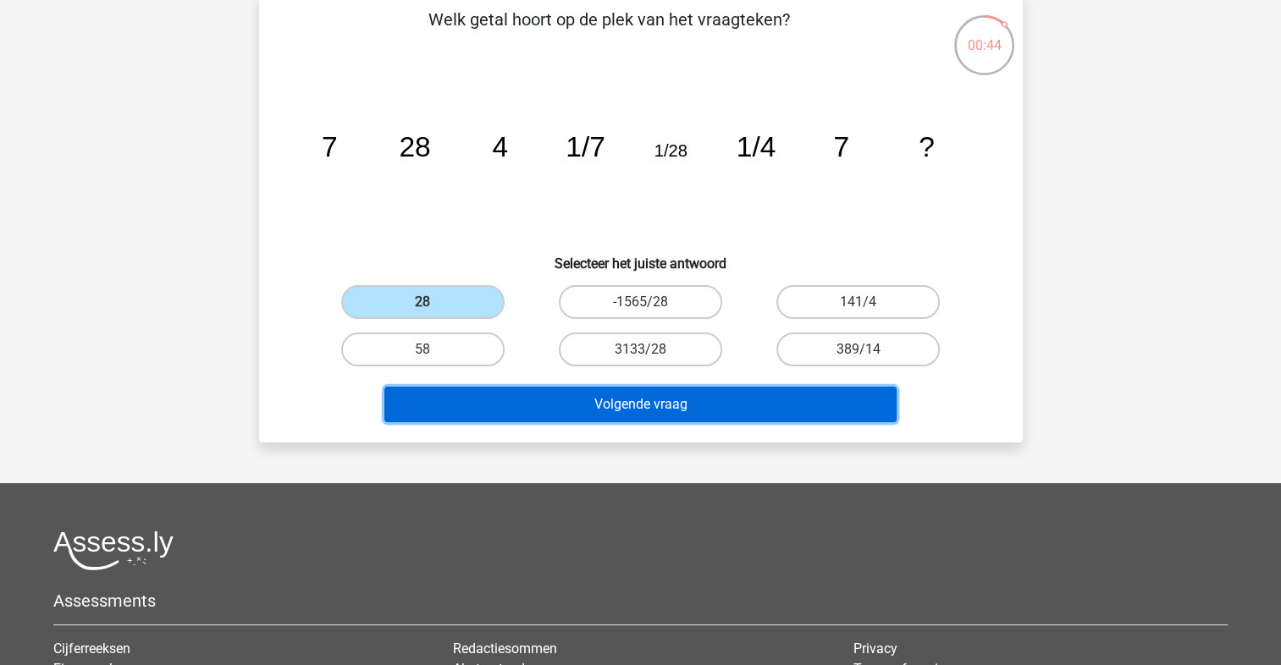
click at [659, 405] on button "Volgende vraag" at bounding box center [640, 405] width 512 height 36
click at [662, 399] on button "Volgende vraag" at bounding box center [640, 405] width 512 height 36
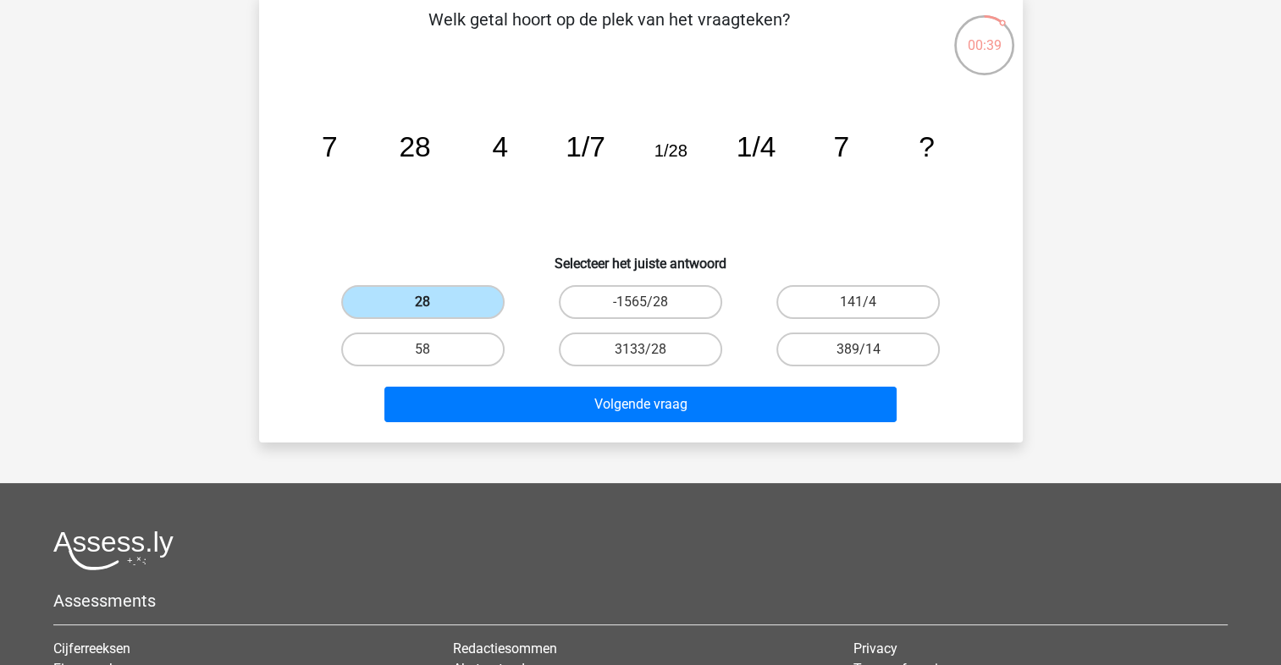
click at [462, 306] on label "28" at bounding box center [422, 302] width 163 height 34
click at [433, 306] on input "28" at bounding box center [427, 307] width 11 height 11
click at [447, 338] on label "58" at bounding box center [422, 350] width 163 height 34
click at [433, 350] on input "58" at bounding box center [427, 355] width 11 height 11
radio input "true"
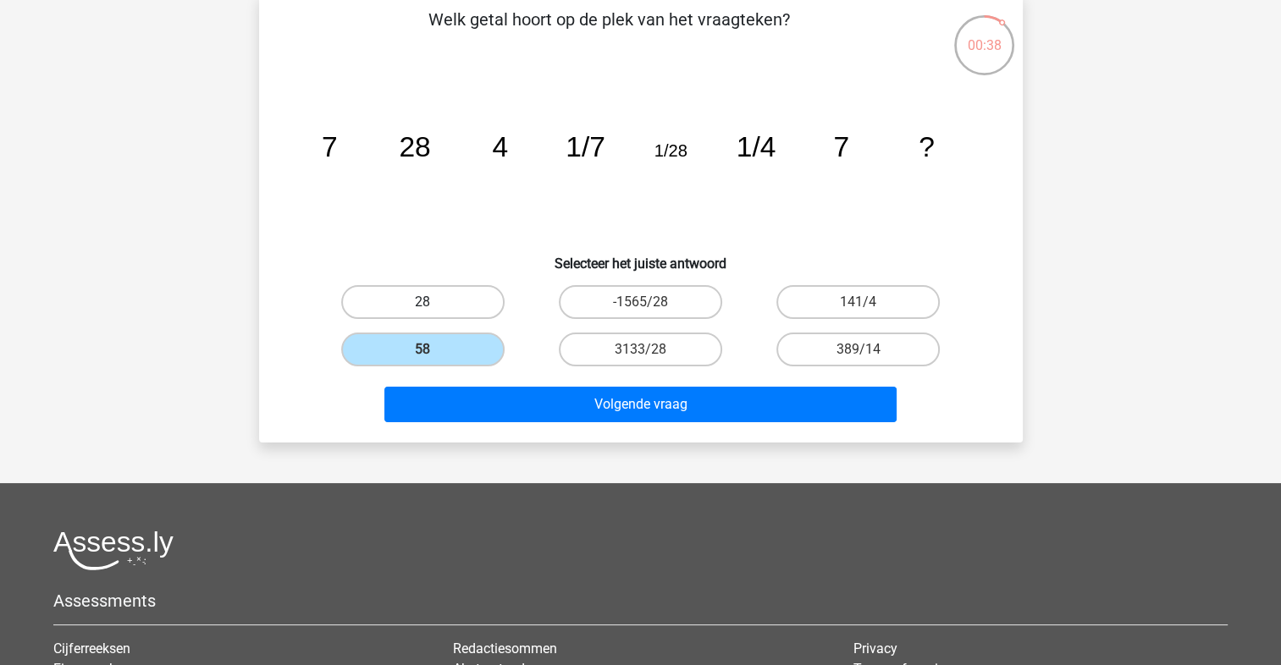
click at [450, 307] on label "28" at bounding box center [422, 302] width 163 height 34
click at [433, 307] on input "28" at bounding box center [427, 307] width 11 height 11
radio input "true"
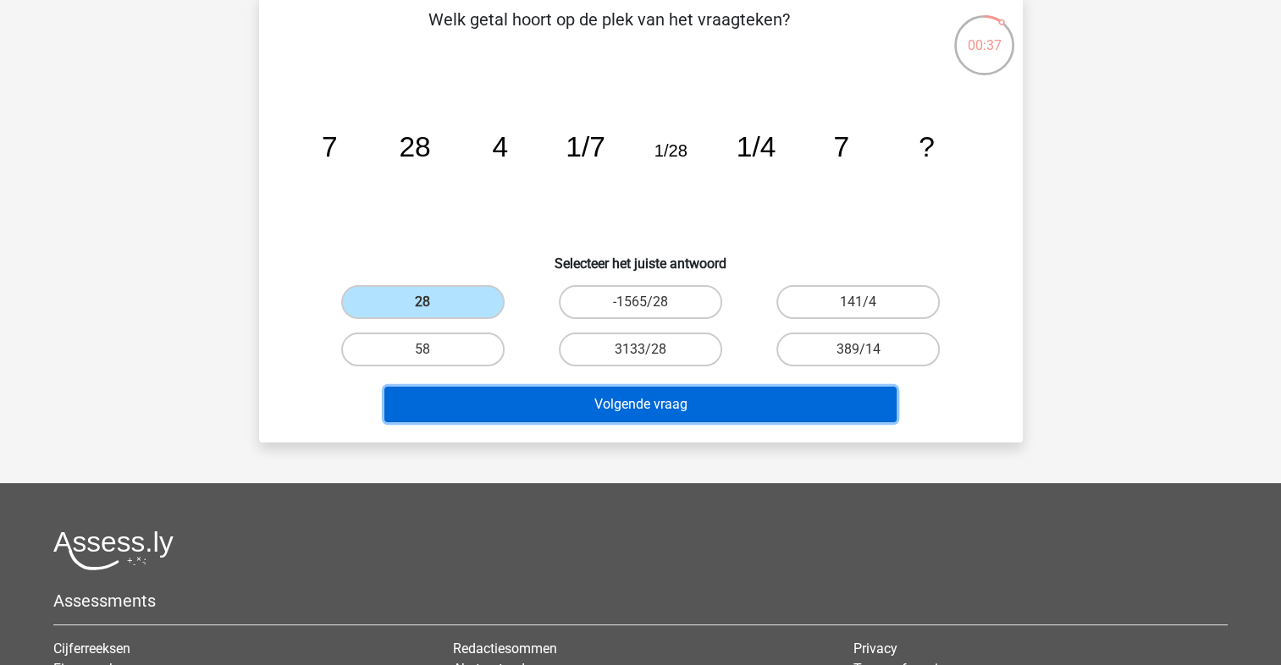
click at [554, 398] on button "Volgende vraag" at bounding box center [640, 405] width 512 height 36
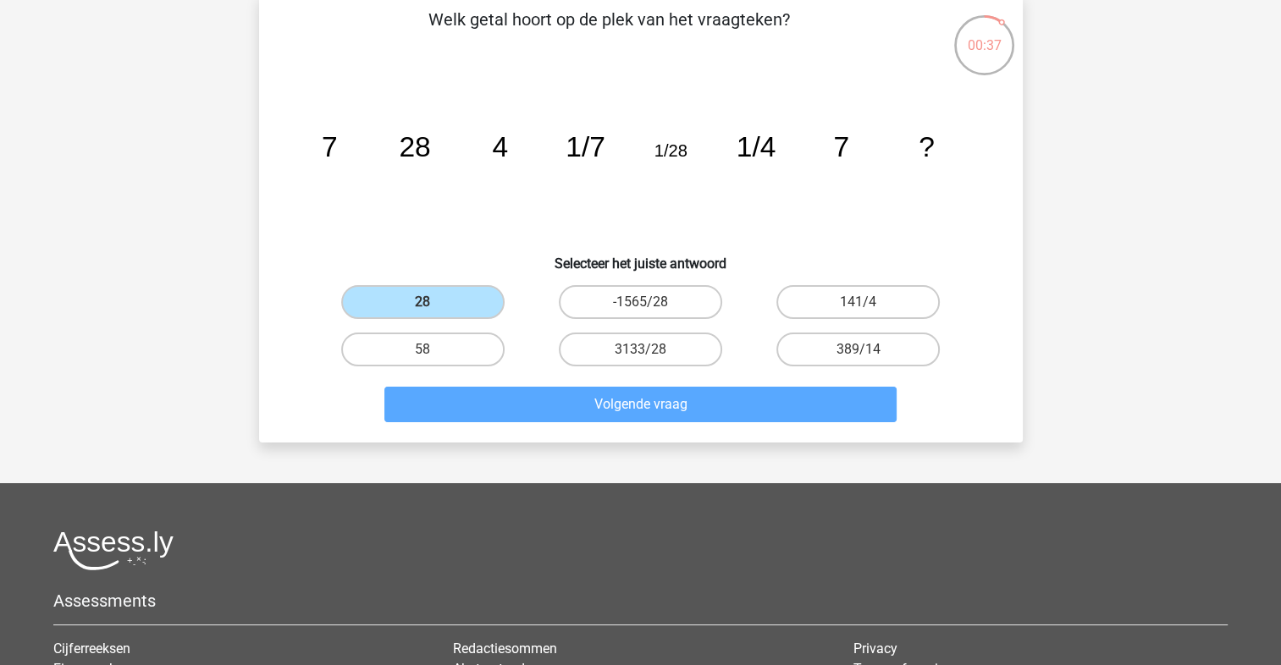
scroll to position [78, 0]
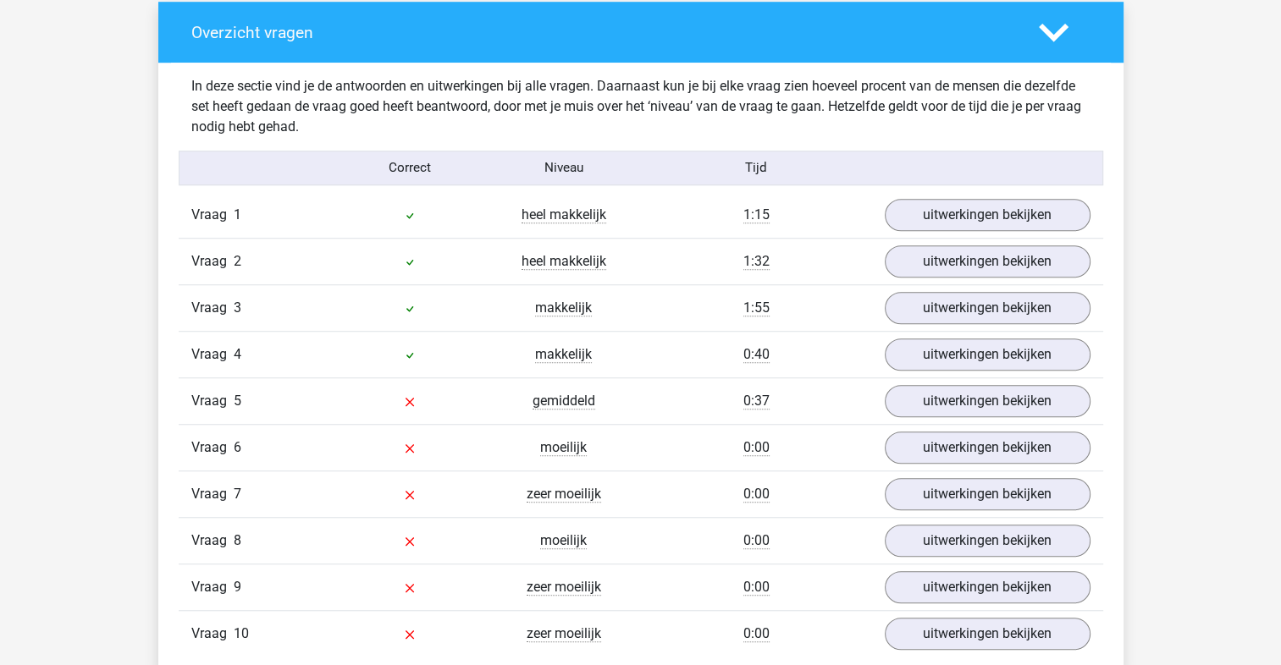
scroll to position [1270, 0]
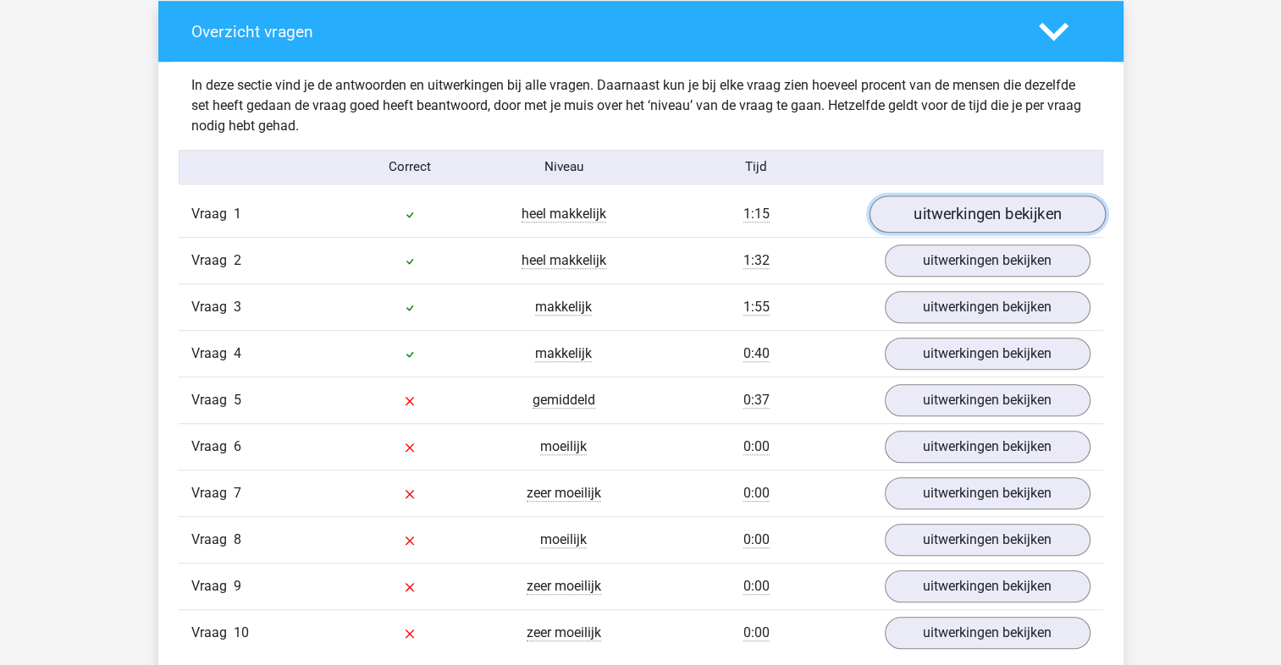
click at [1010, 218] on link "uitwerkingen bekijken" at bounding box center [987, 214] width 236 height 37
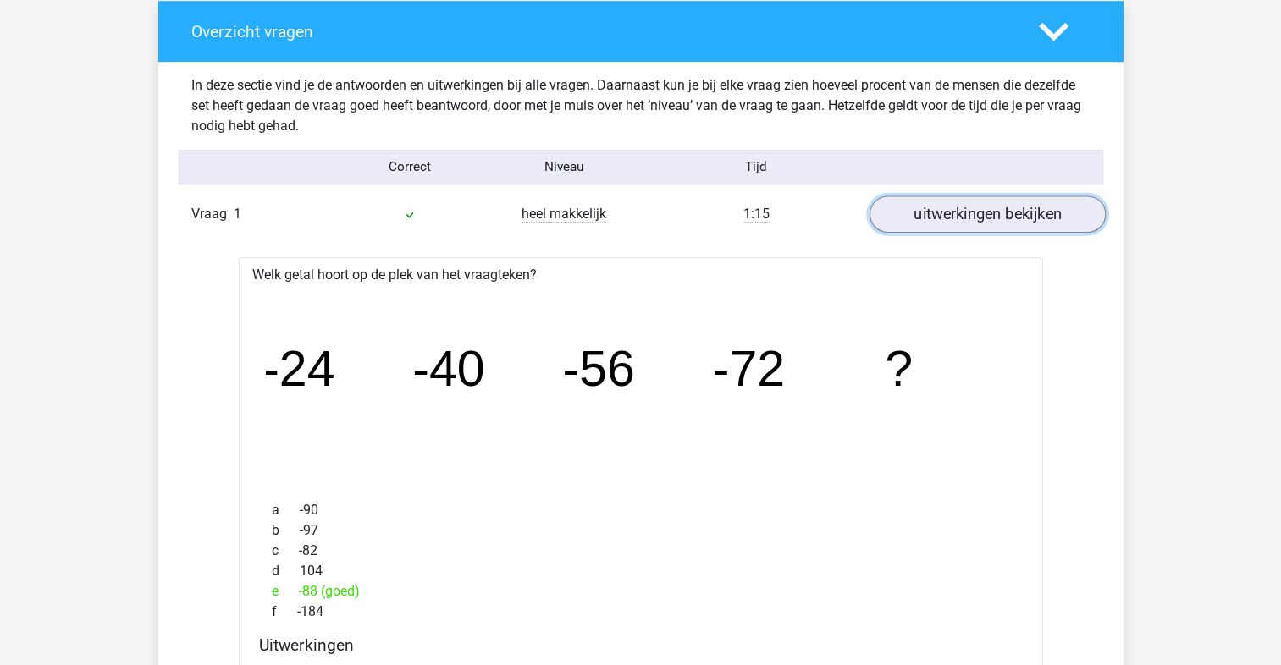
click at [1010, 218] on link "uitwerkingen bekijken" at bounding box center [987, 214] width 236 height 37
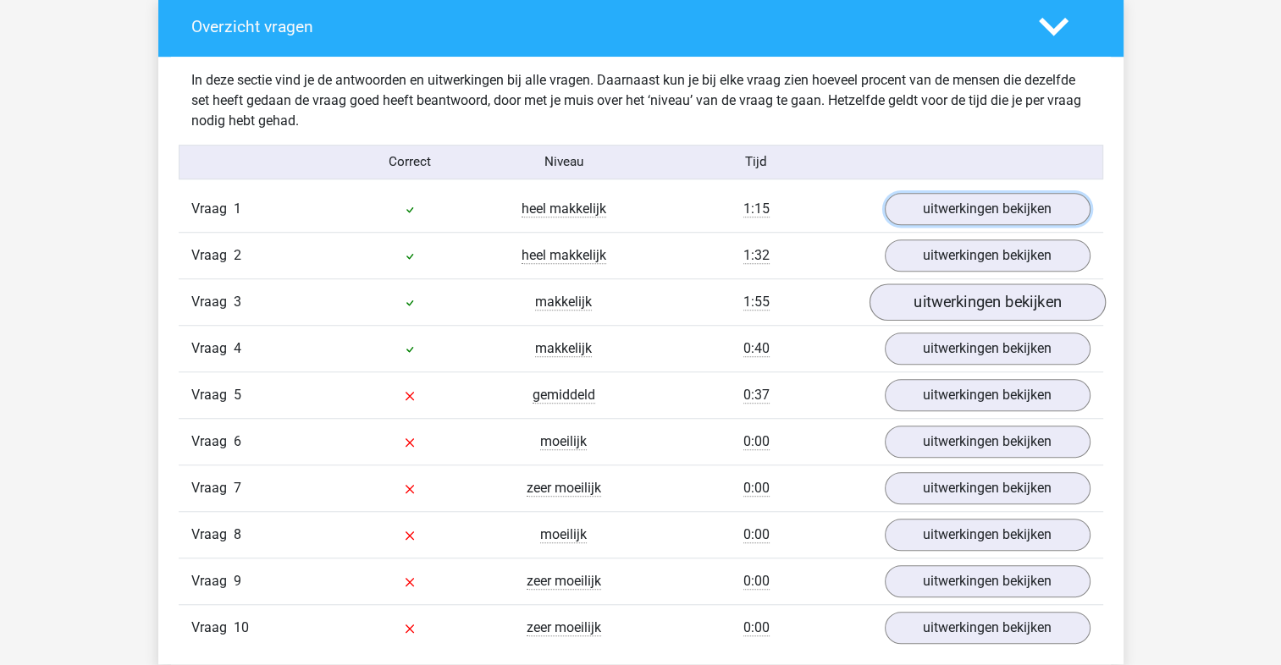
scroll to position [1354, 0]
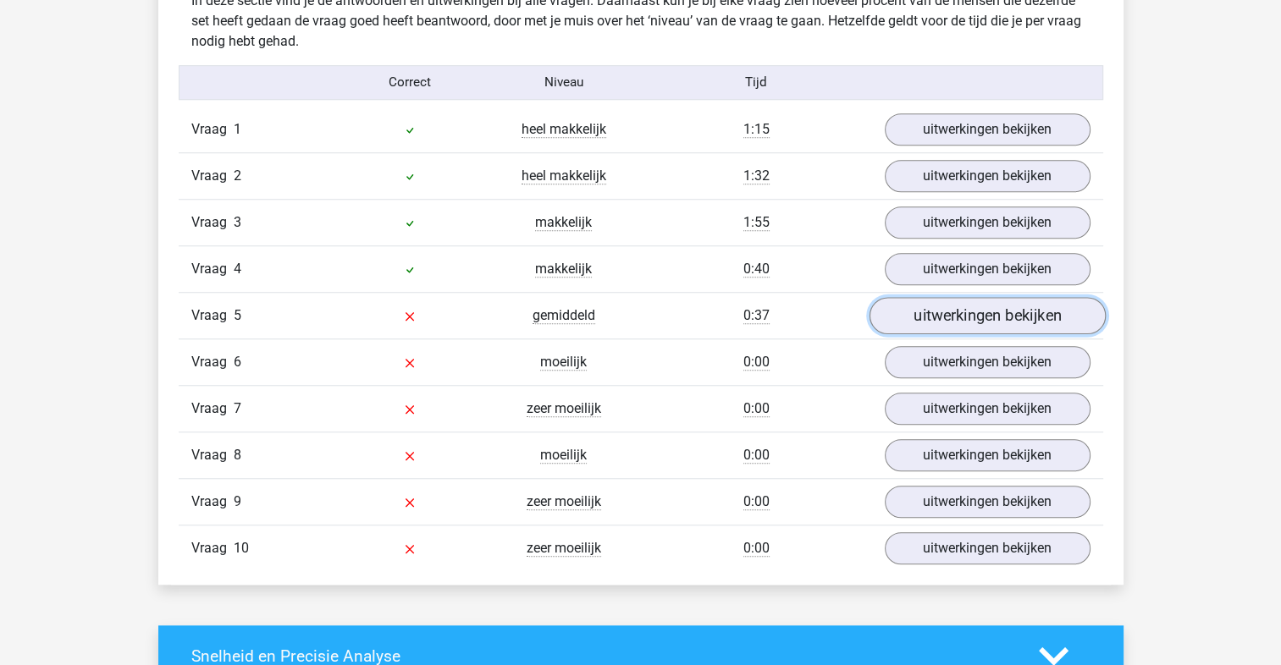
click at [990, 322] on link "uitwerkingen bekijken" at bounding box center [987, 315] width 236 height 37
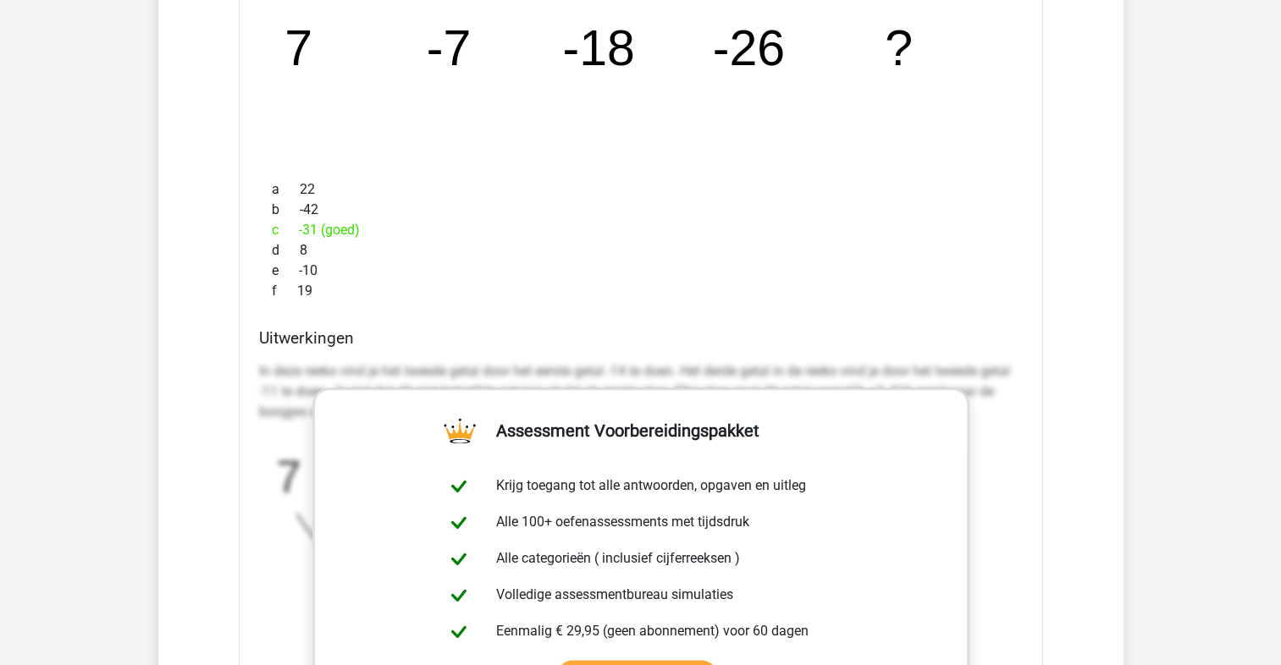
scroll to position [1778, 0]
click at [488, 354] on div "In deze reeks vind je het tweede getal door het eerste getal -14 te doen. Het d…" at bounding box center [641, 525] width 764 height 342
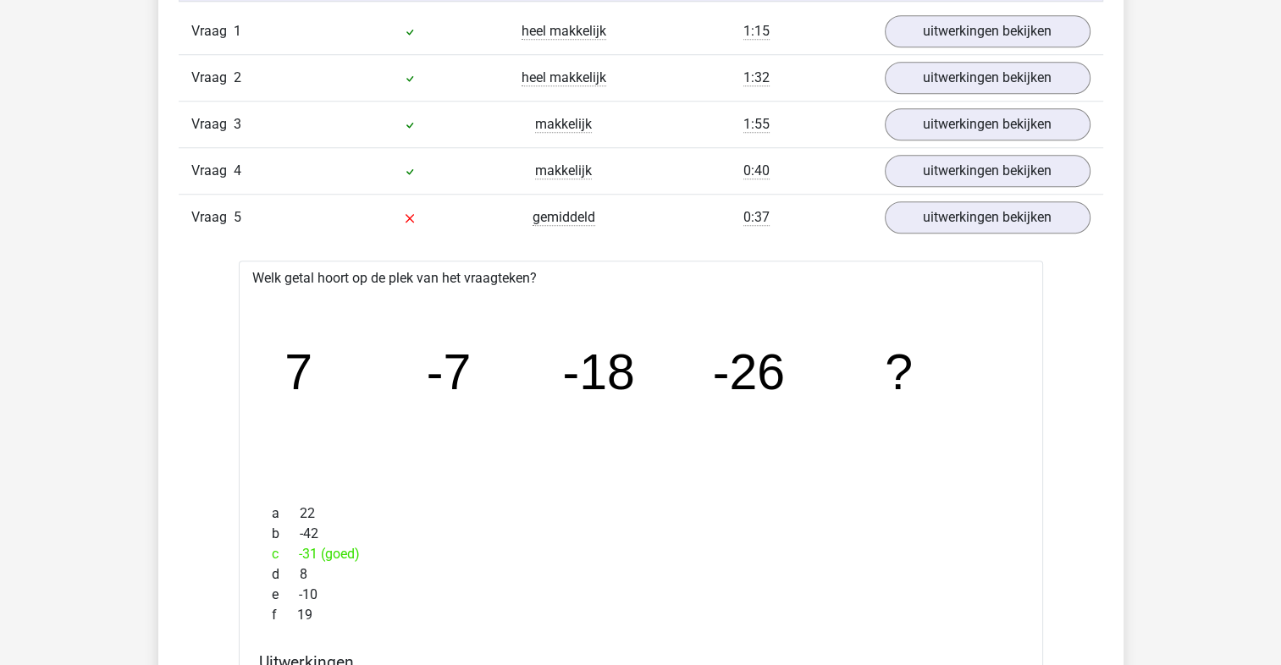
scroll to position [1439, 0]
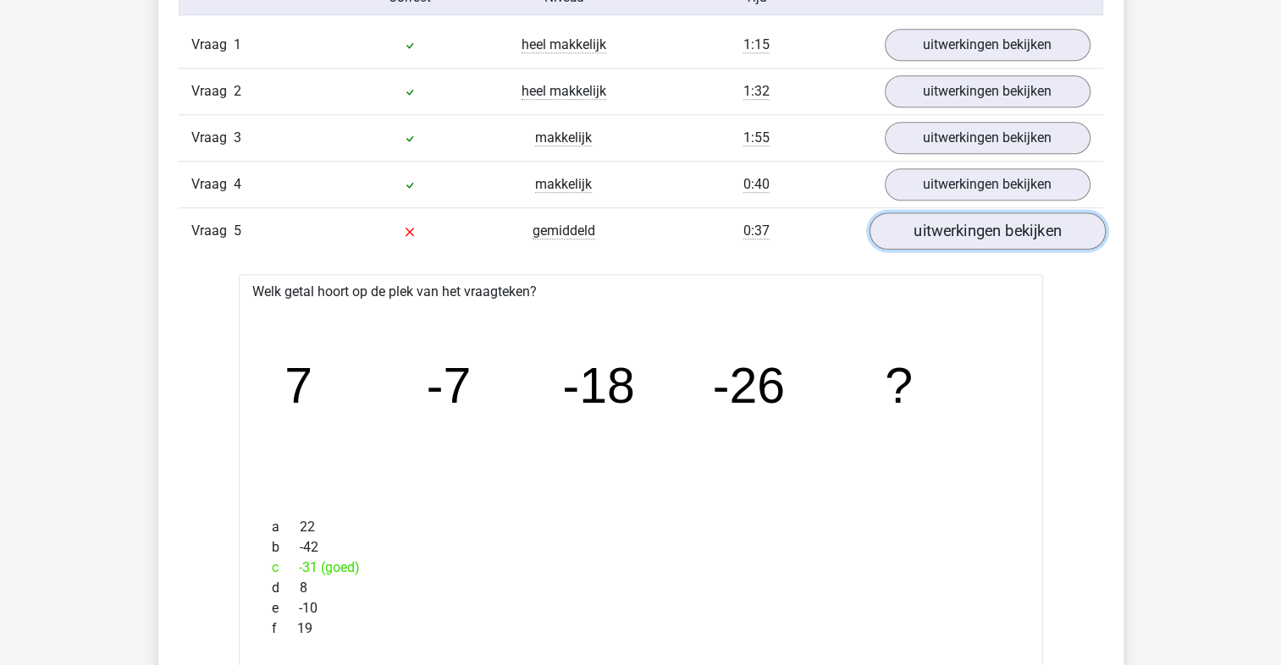
click at [1022, 238] on link "uitwerkingen bekijken" at bounding box center [987, 230] width 236 height 37
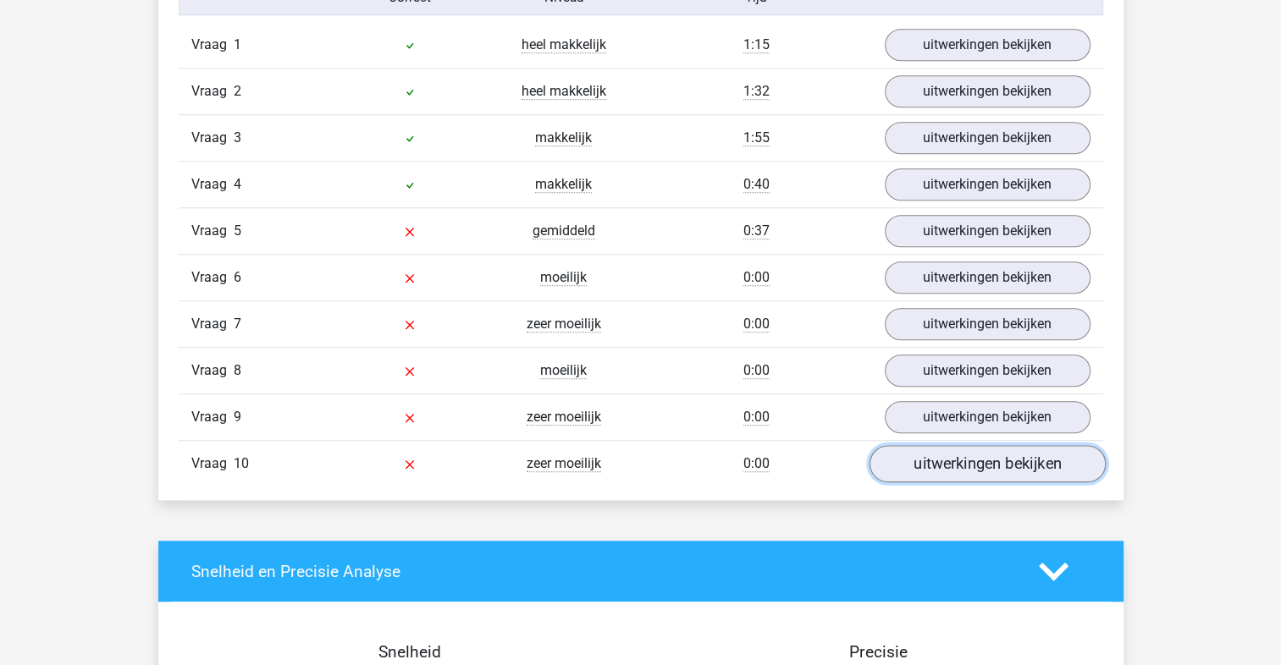
click at [946, 445] on link "uitwerkingen bekijken" at bounding box center [987, 463] width 236 height 37
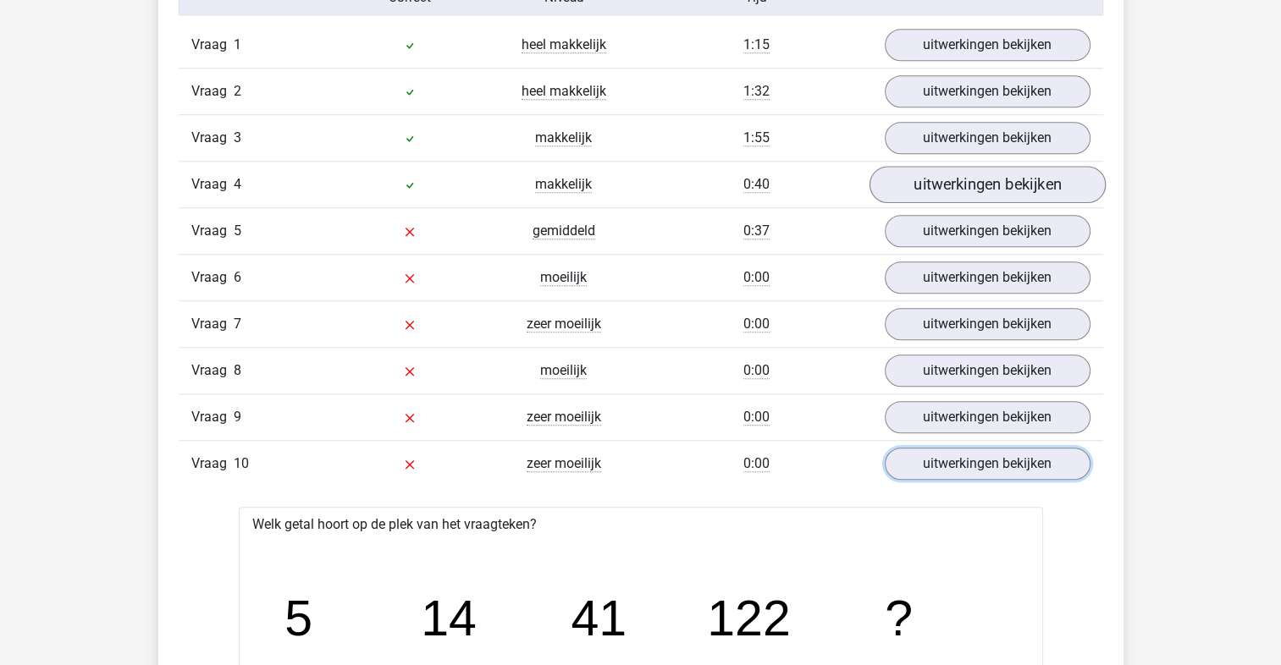
scroll to position [1270, 0]
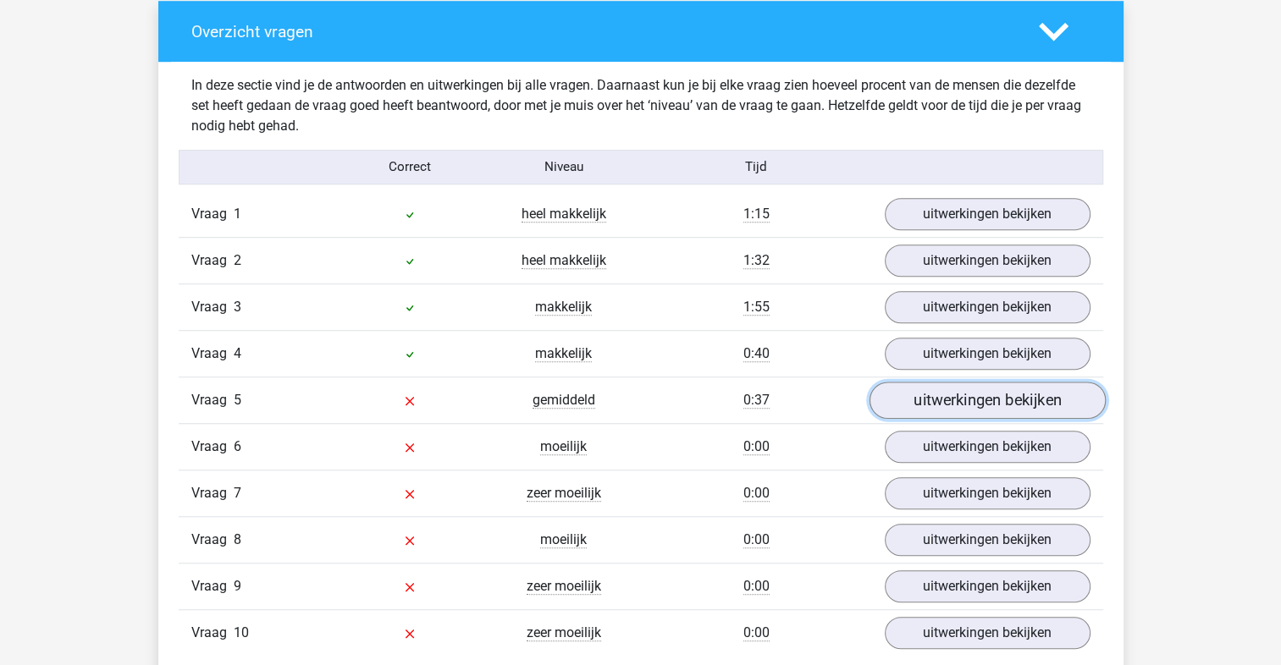
click at [997, 395] on link "uitwerkingen bekijken" at bounding box center [987, 400] width 236 height 37
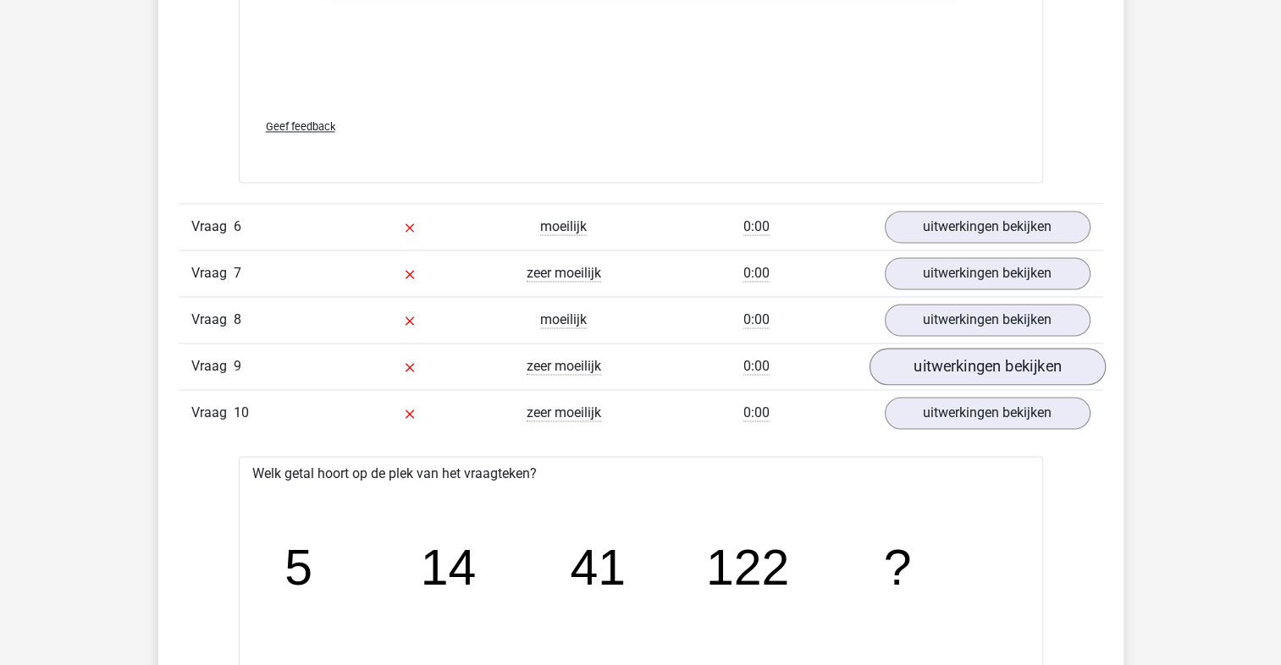
scroll to position [2540, 0]
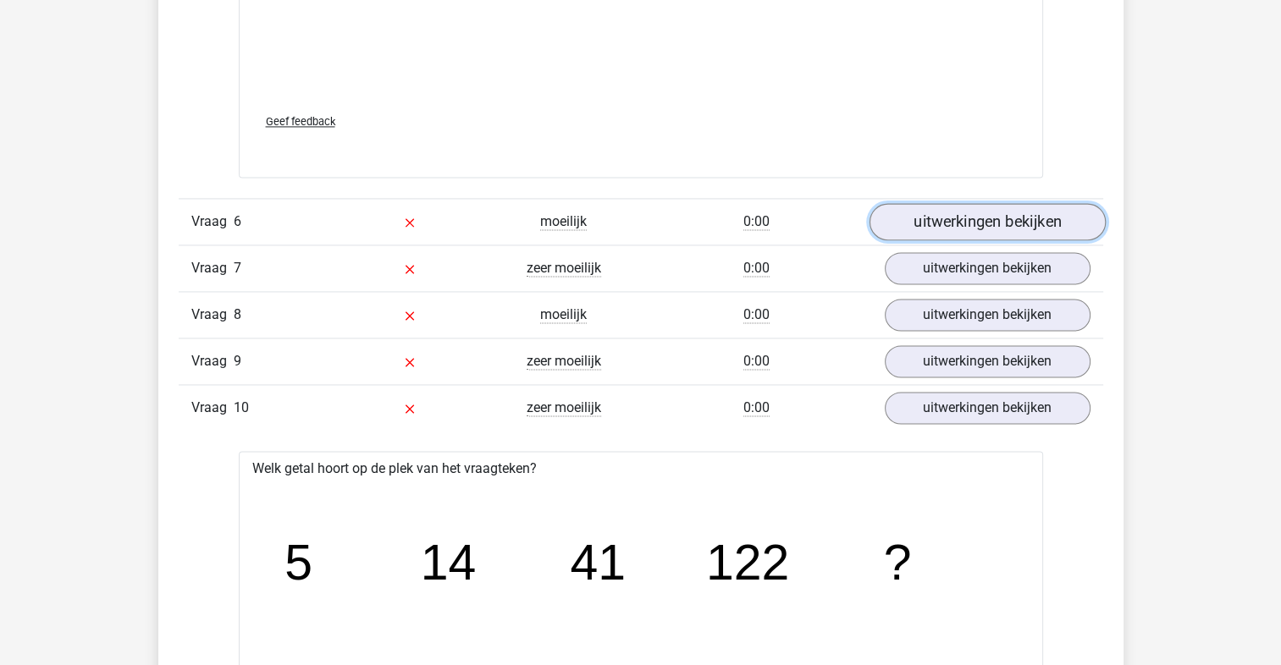
click at [1052, 228] on link "uitwerkingen bekijken" at bounding box center [987, 221] width 236 height 37
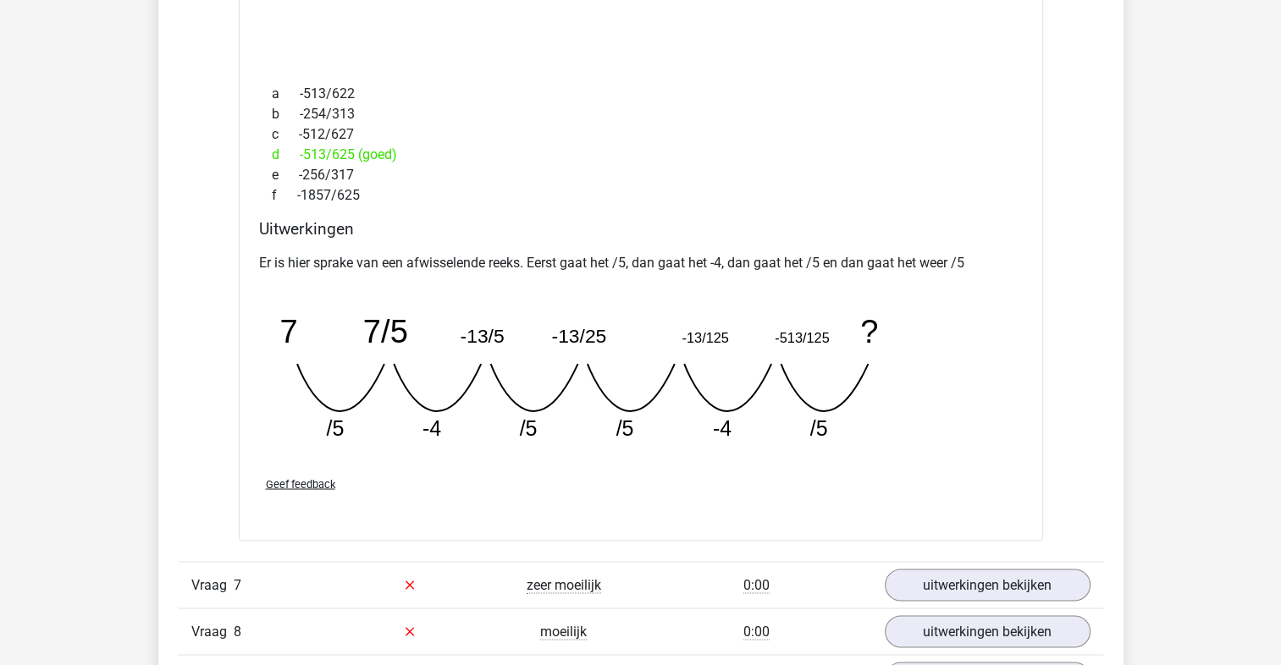
scroll to position [3132, 0]
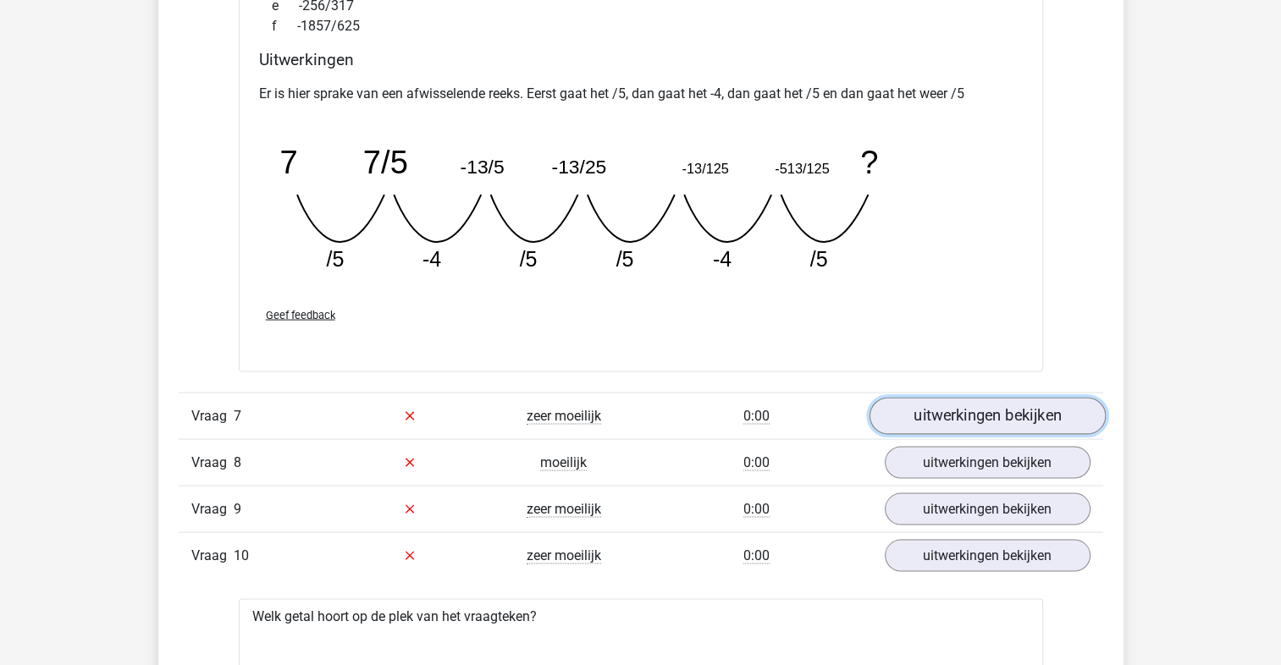
click at [966, 408] on link "uitwerkingen bekijken" at bounding box center [987, 415] width 236 height 37
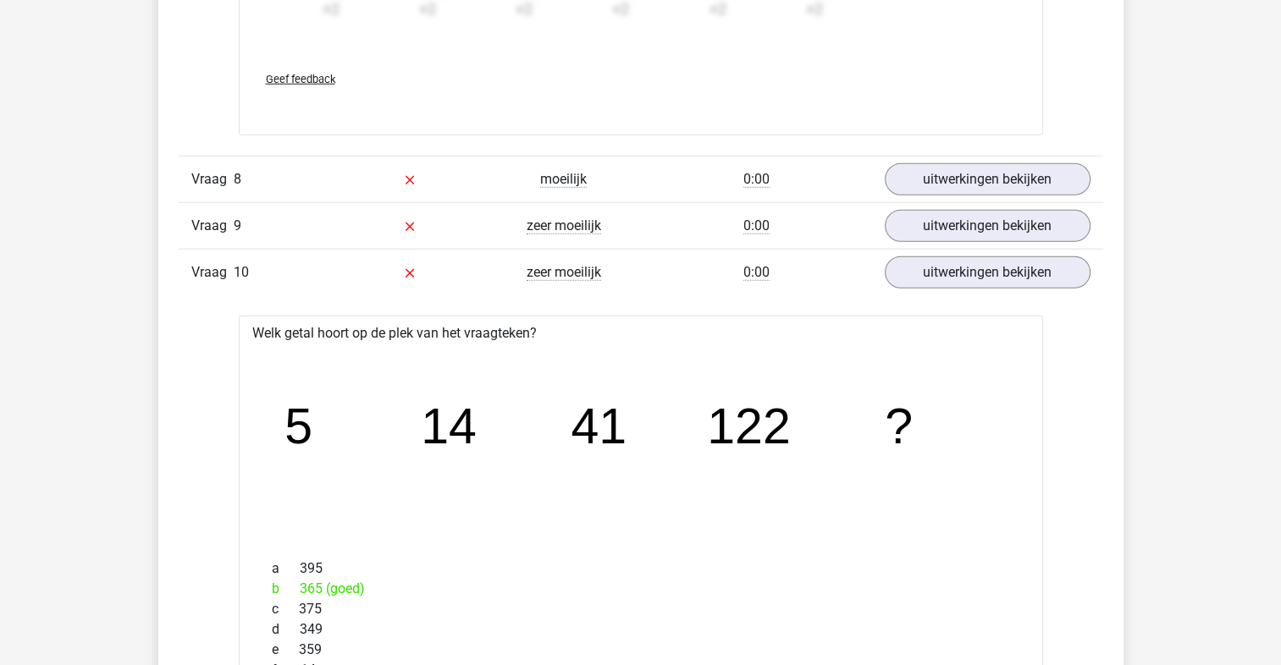
scroll to position [4486, 0]
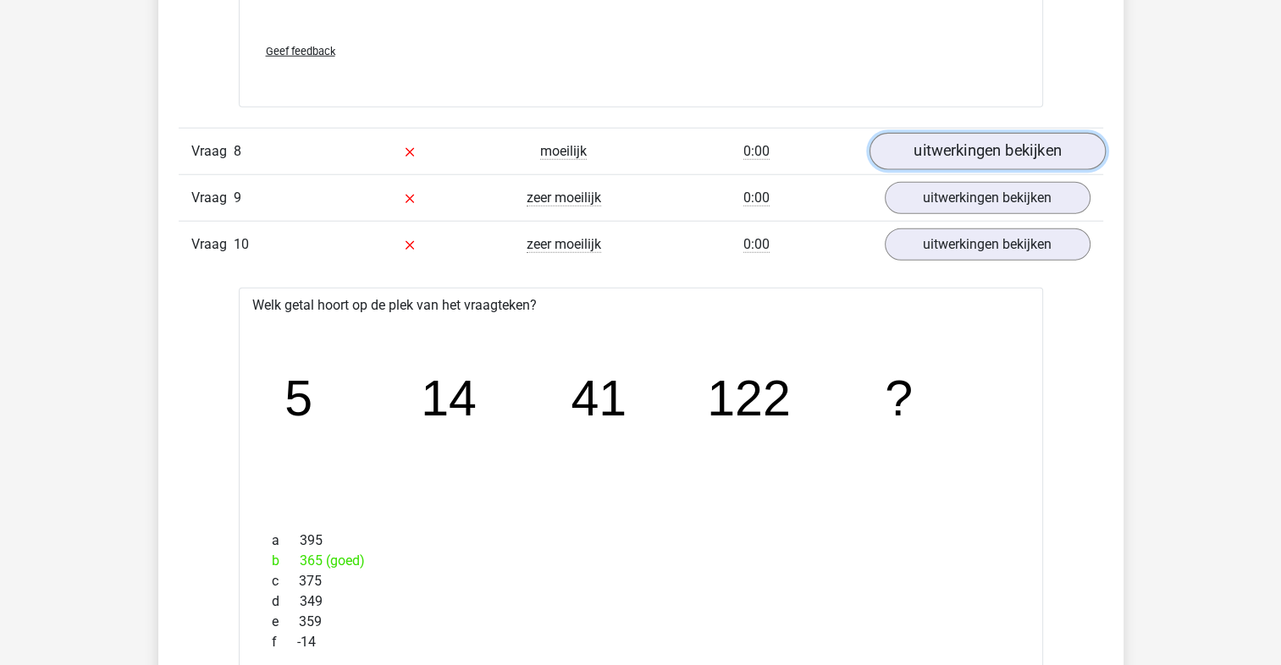
click at [1018, 147] on link "uitwerkingen bekijken" at bounding box center [987, 151] width 236 height 37
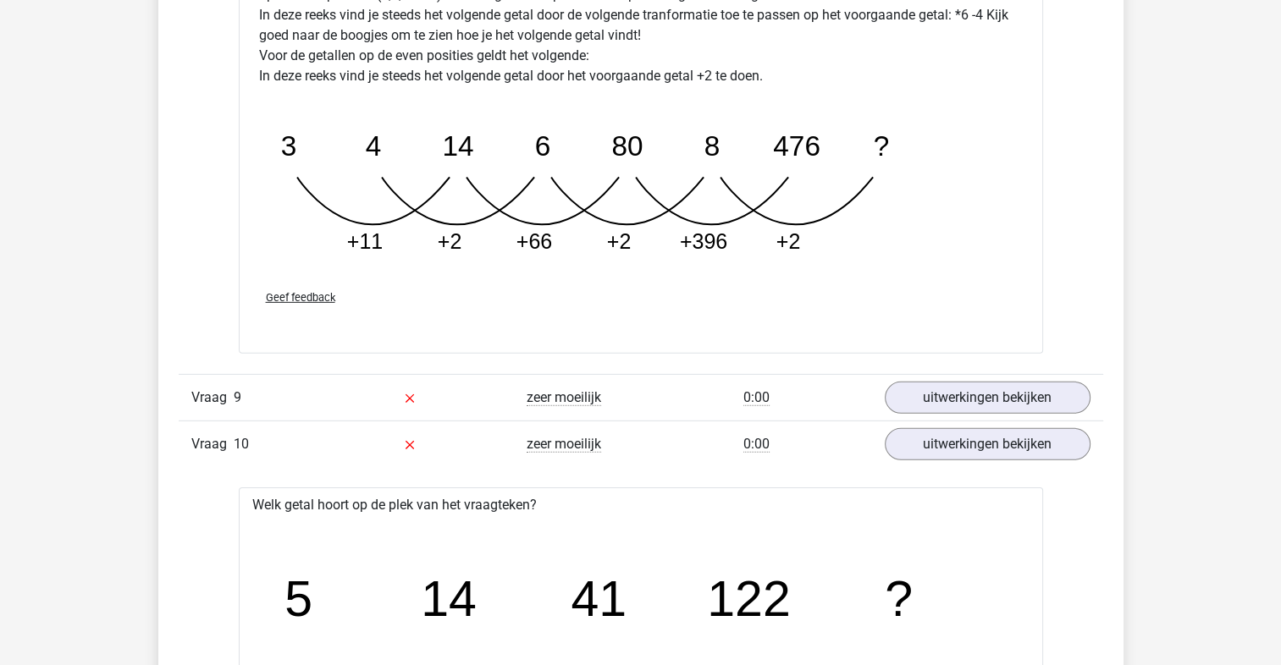
scroll to position [5164, 0]
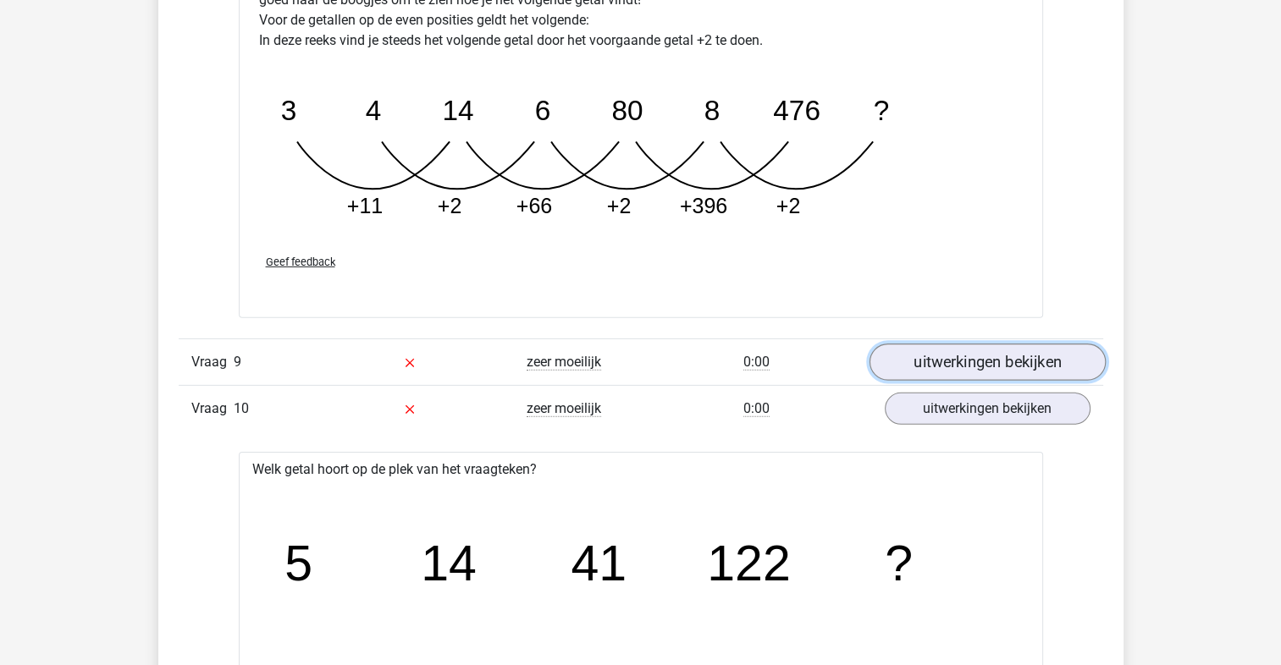
click at [926, 349] on link "uitwerkingen bekijken" at bounding box center [987, 362] width 236 height 37
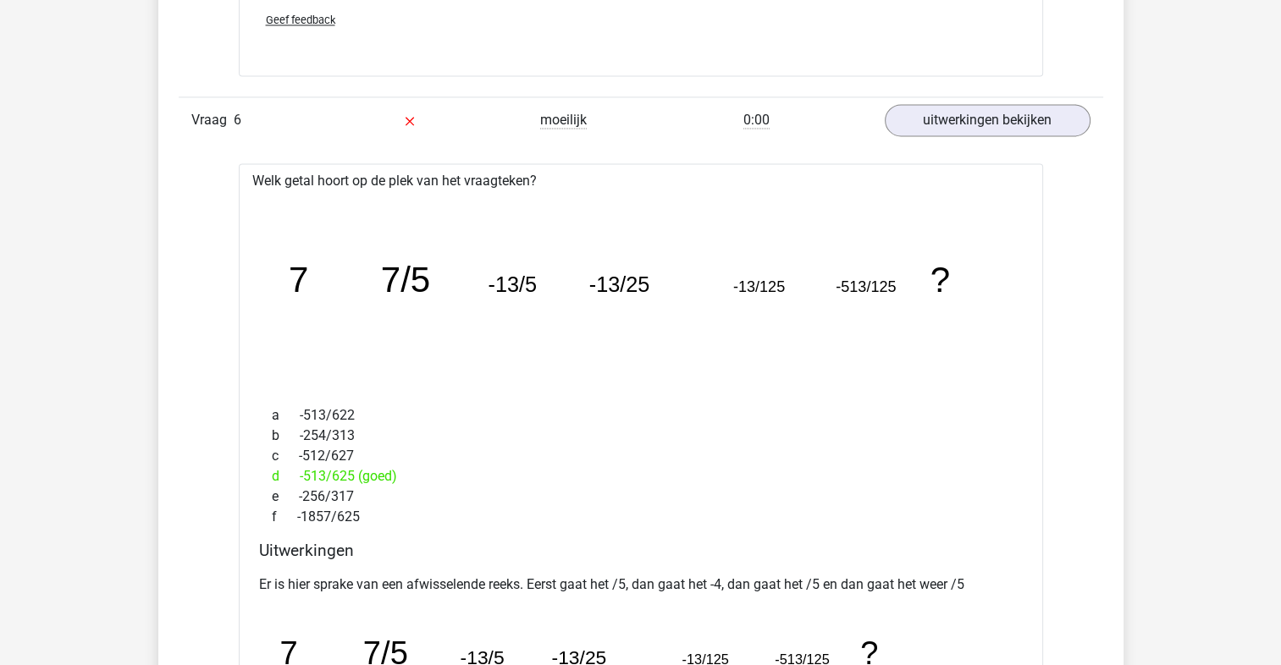
scroll to position [2540, 0]
